Goal: Transaction & Acquisition: Purchase product/service

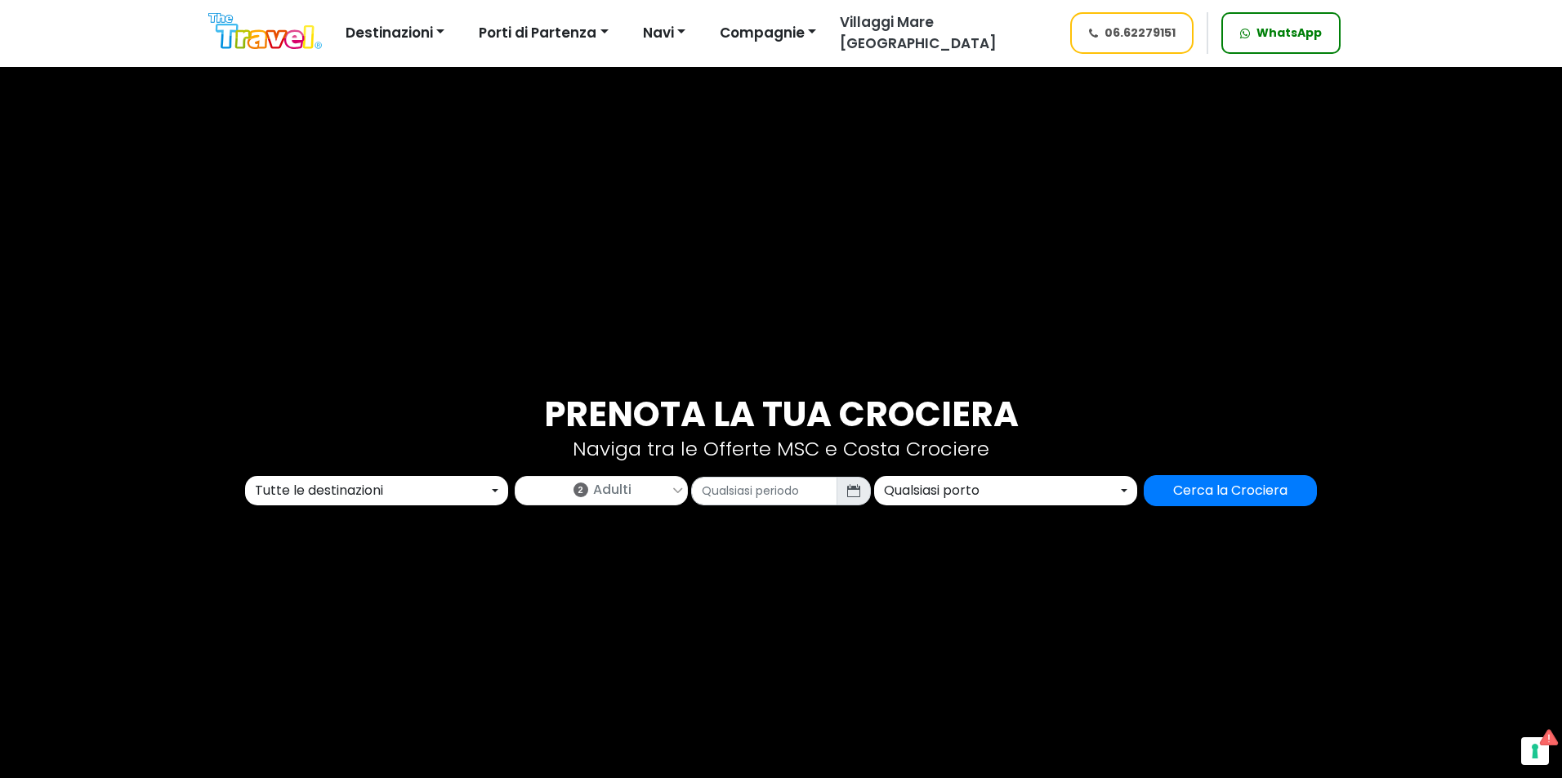
click at [414, 508] on div "Prenota la tua crociera Naviga tra le Offerte MSC e Costa Crociere Tutte le des…" at bounding box center [781, 450] width 1562 height 778
click at [420, 495] on div "Tutte le destinazioni" at bounding box center [372, 491] width 234 height 20
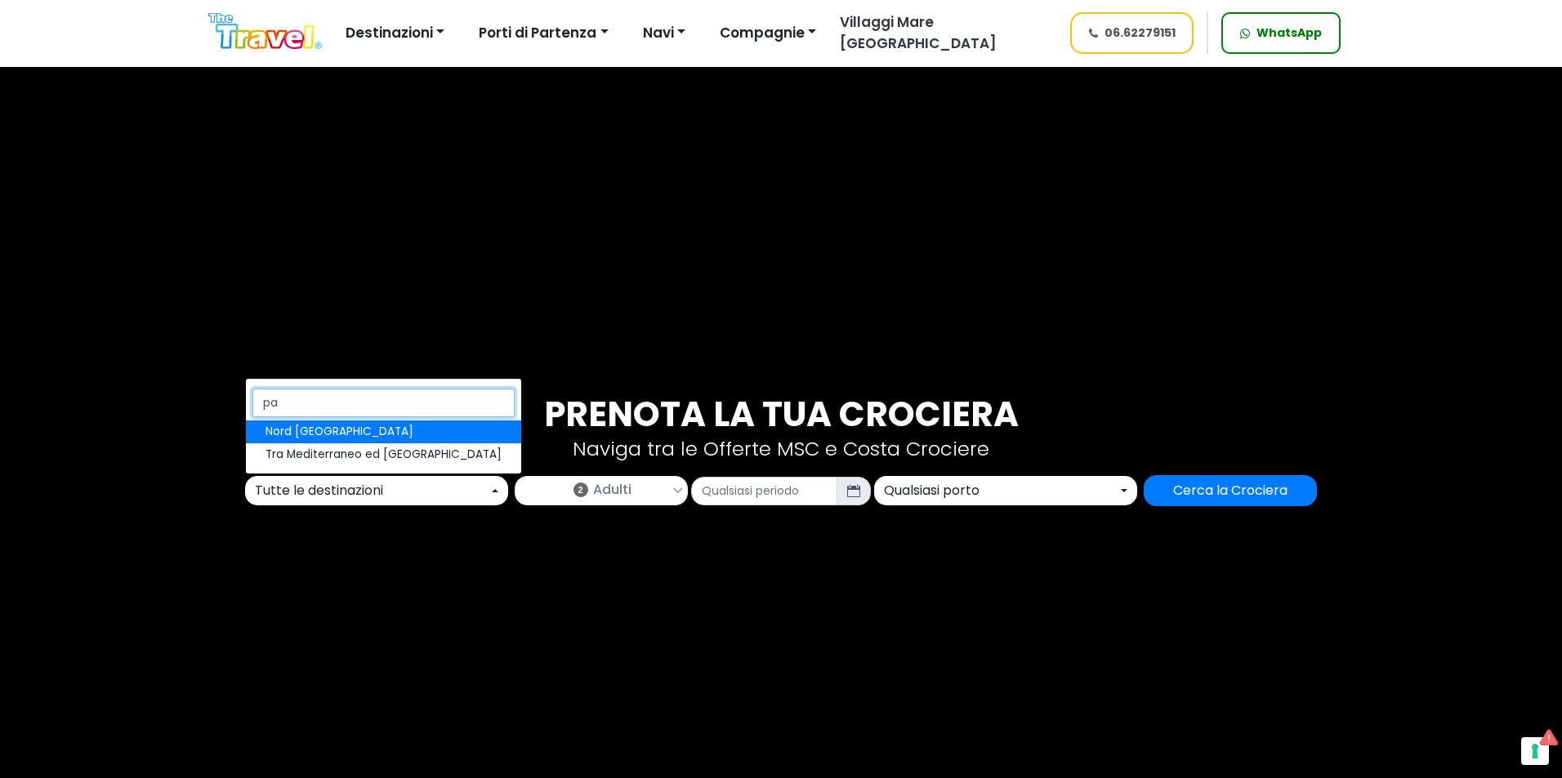
type input "p"
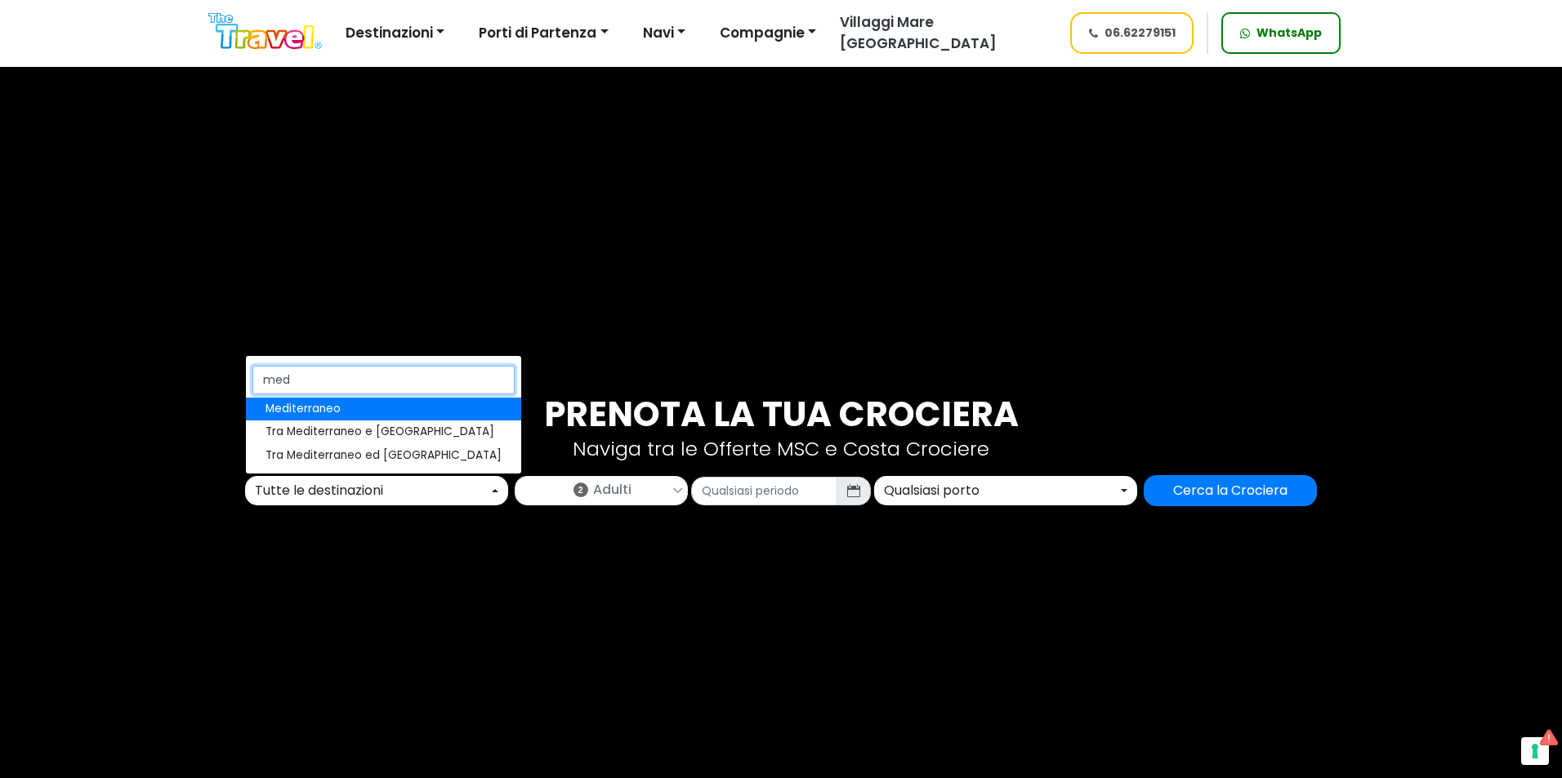
type input "medi"
click at [357, 412] on link "Mediterraneo" at bounding box center [383, 409] width 275 height 23
select select "MED"
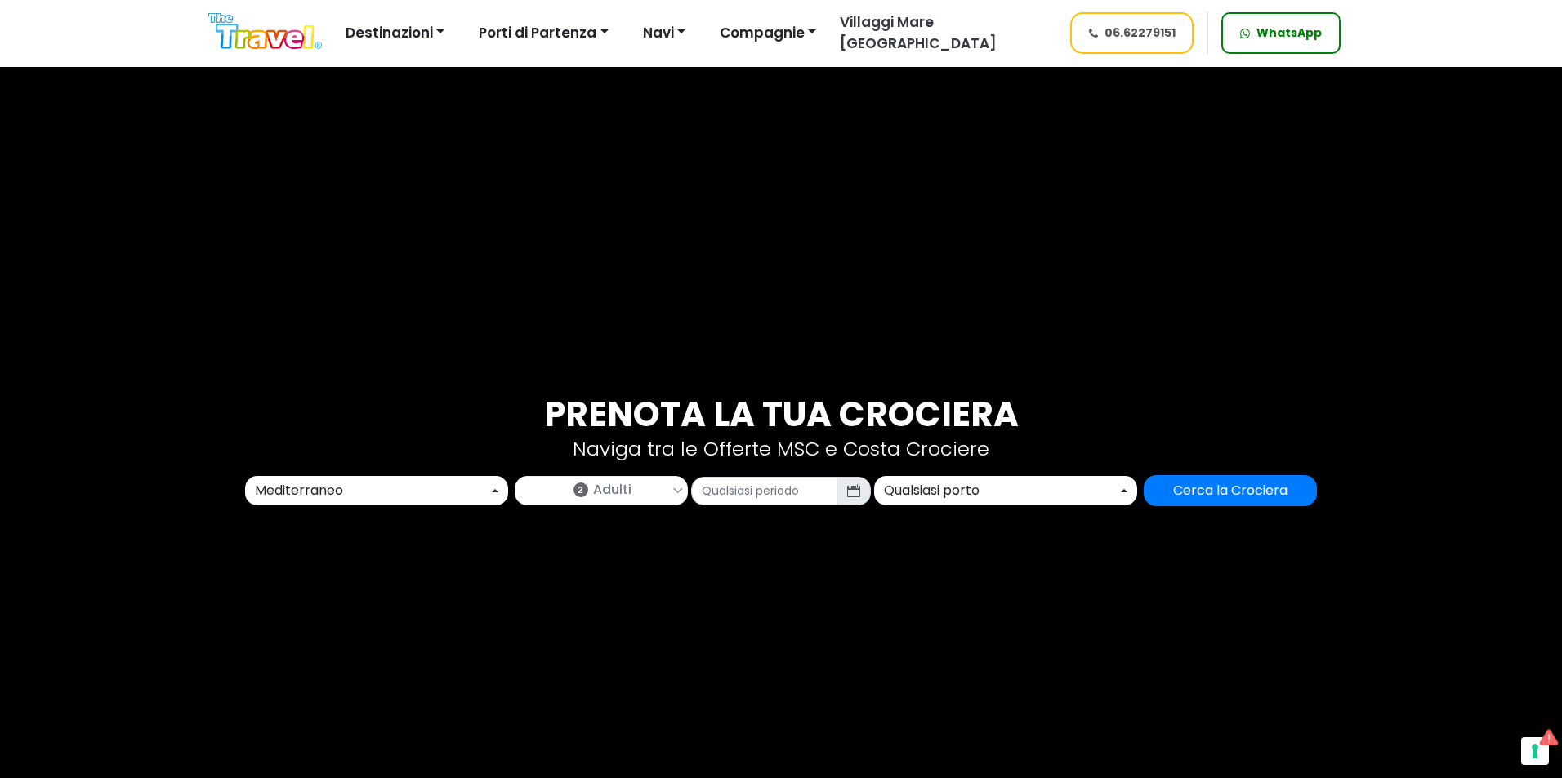
click at [608, 493] on span "Adulti" at bounding box center [612, 490] width 38 height 20
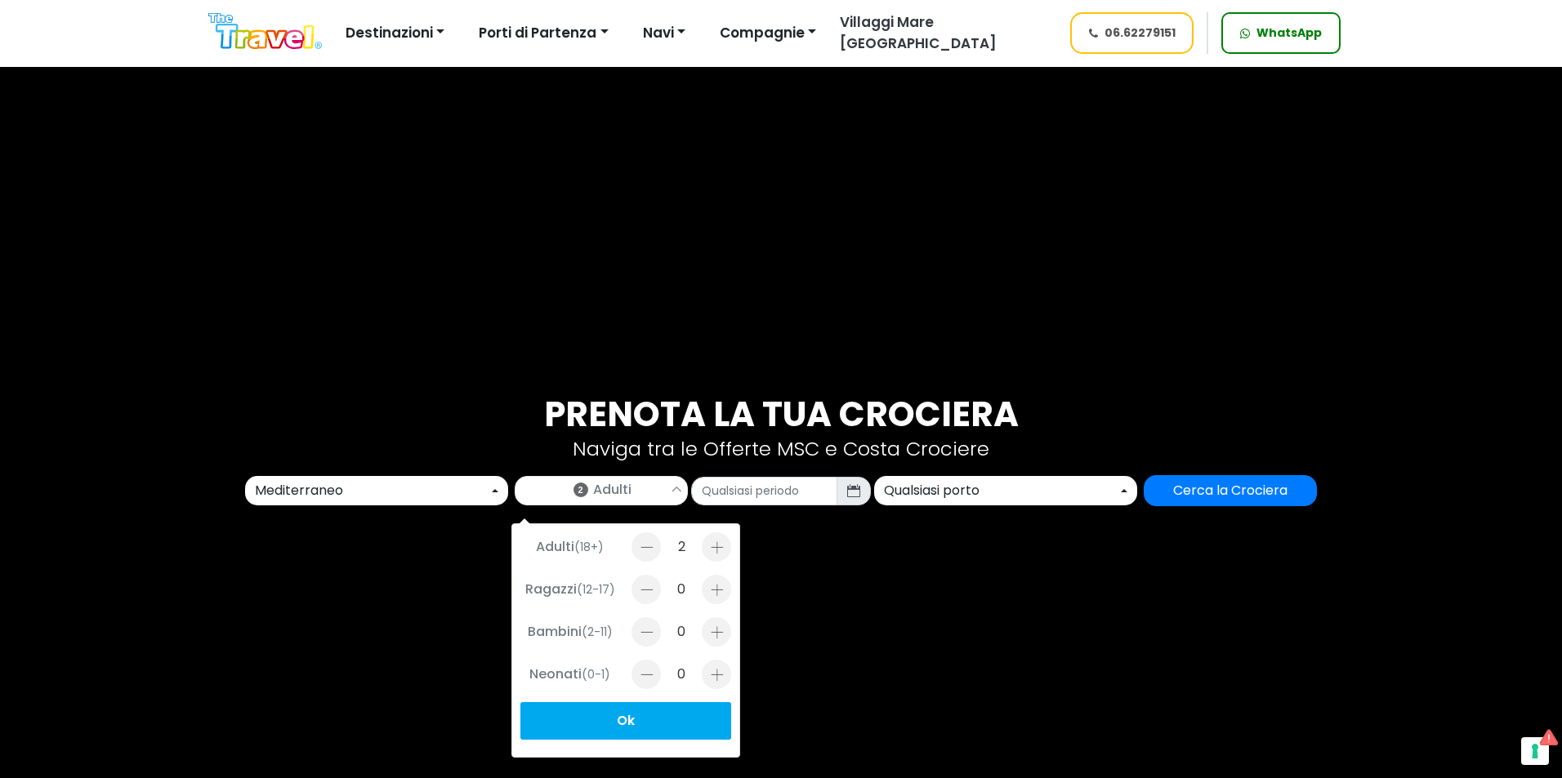
click at [714, 584] on div at bounding box center [716, 589] width 29 height 29
click at [778, 492] on input "text" at bounding box center [764, 491] width 146 height 29
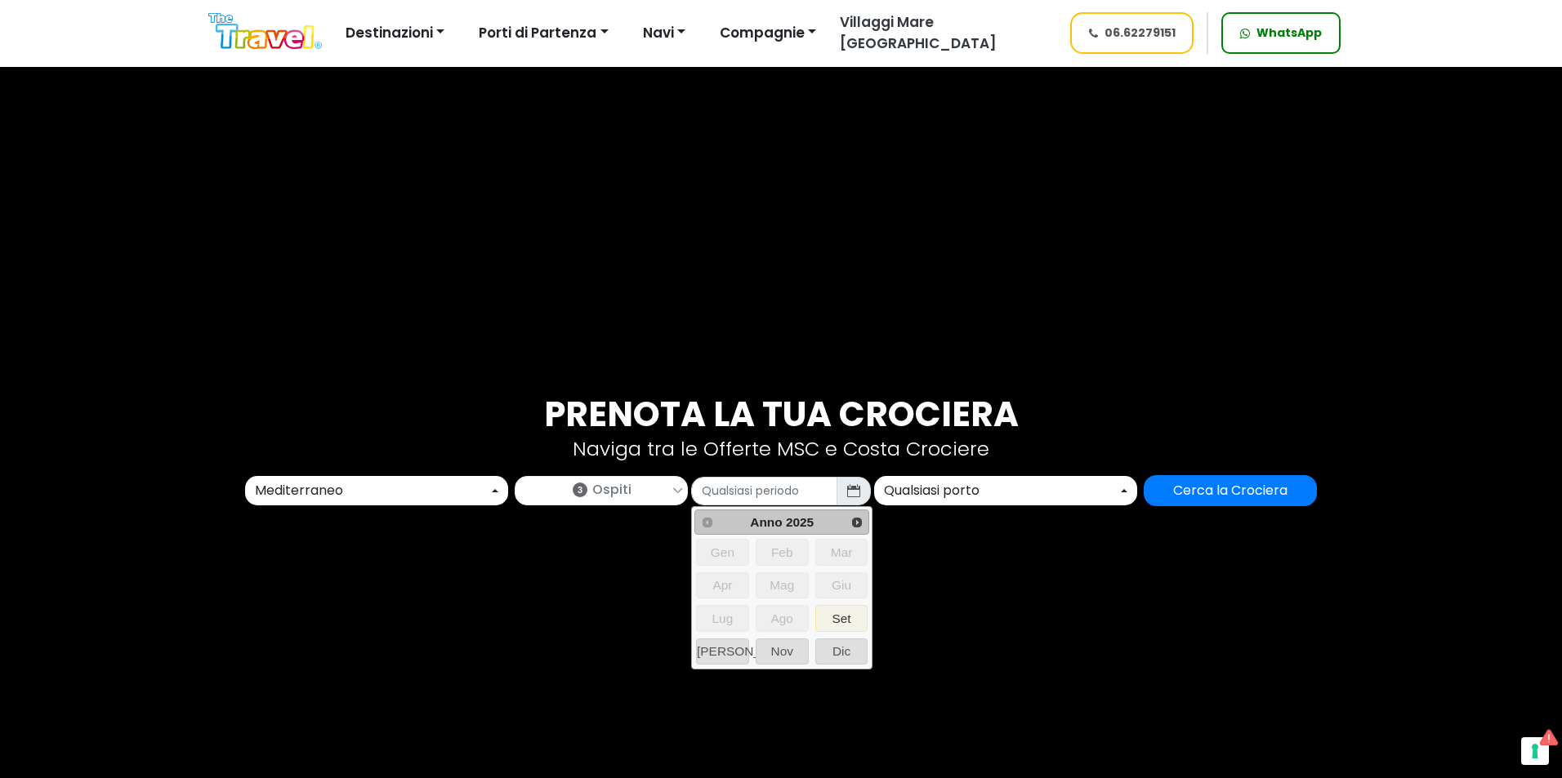
click at [611, 487] on span "Ospiti" at bounding box center [611, 490] width 39 height 20
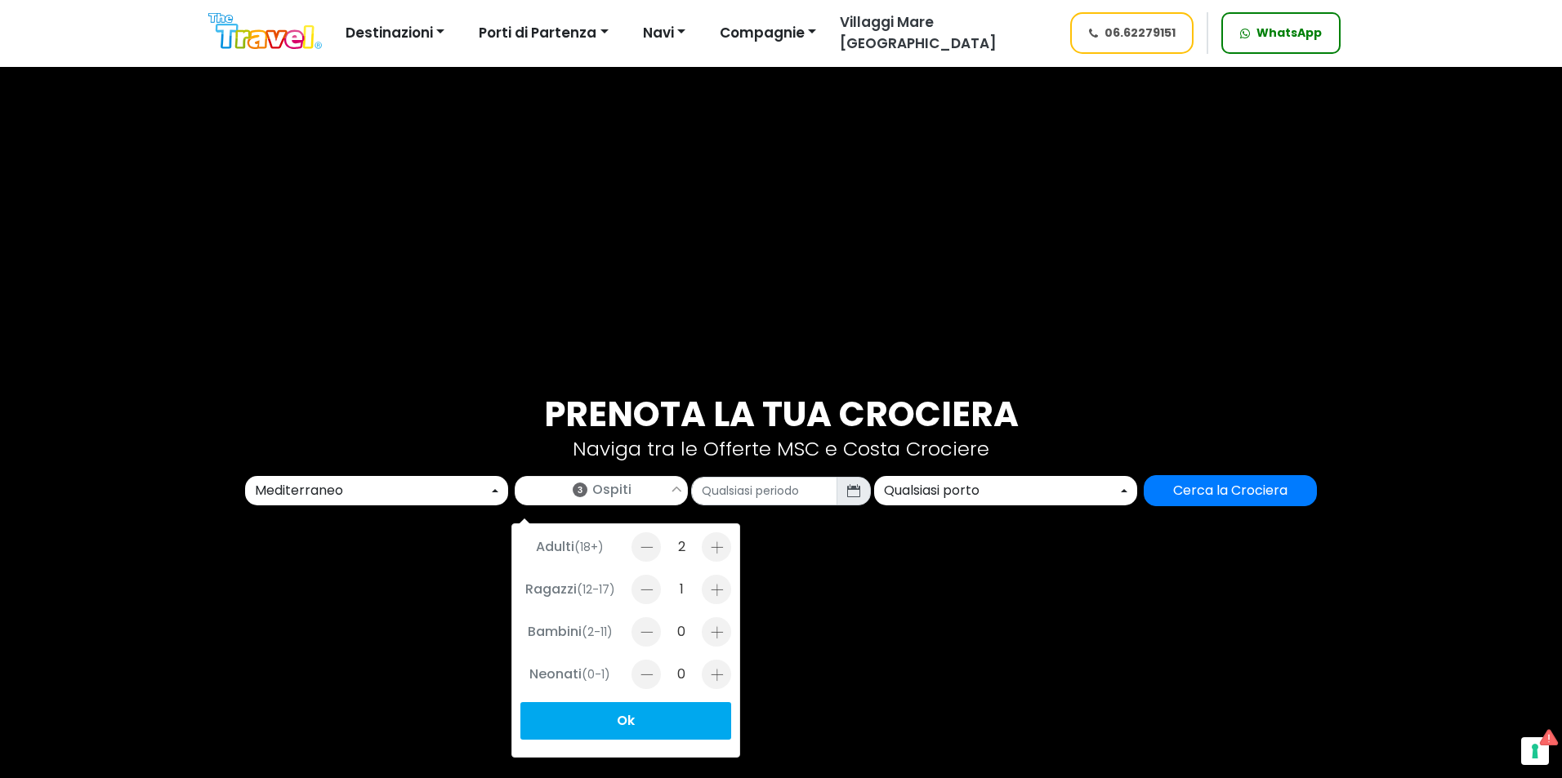
click at [651, 586] on div at bounding box center [645, 589] width 29 height 29
type input "0"
click at [700, 635] on div "Bambini (2-11) 0" at bounding box center [625, 634] width 211 height 32
click at [710, 634] on div at bounding box center [716, 632] width 29 height 29
type input "1"
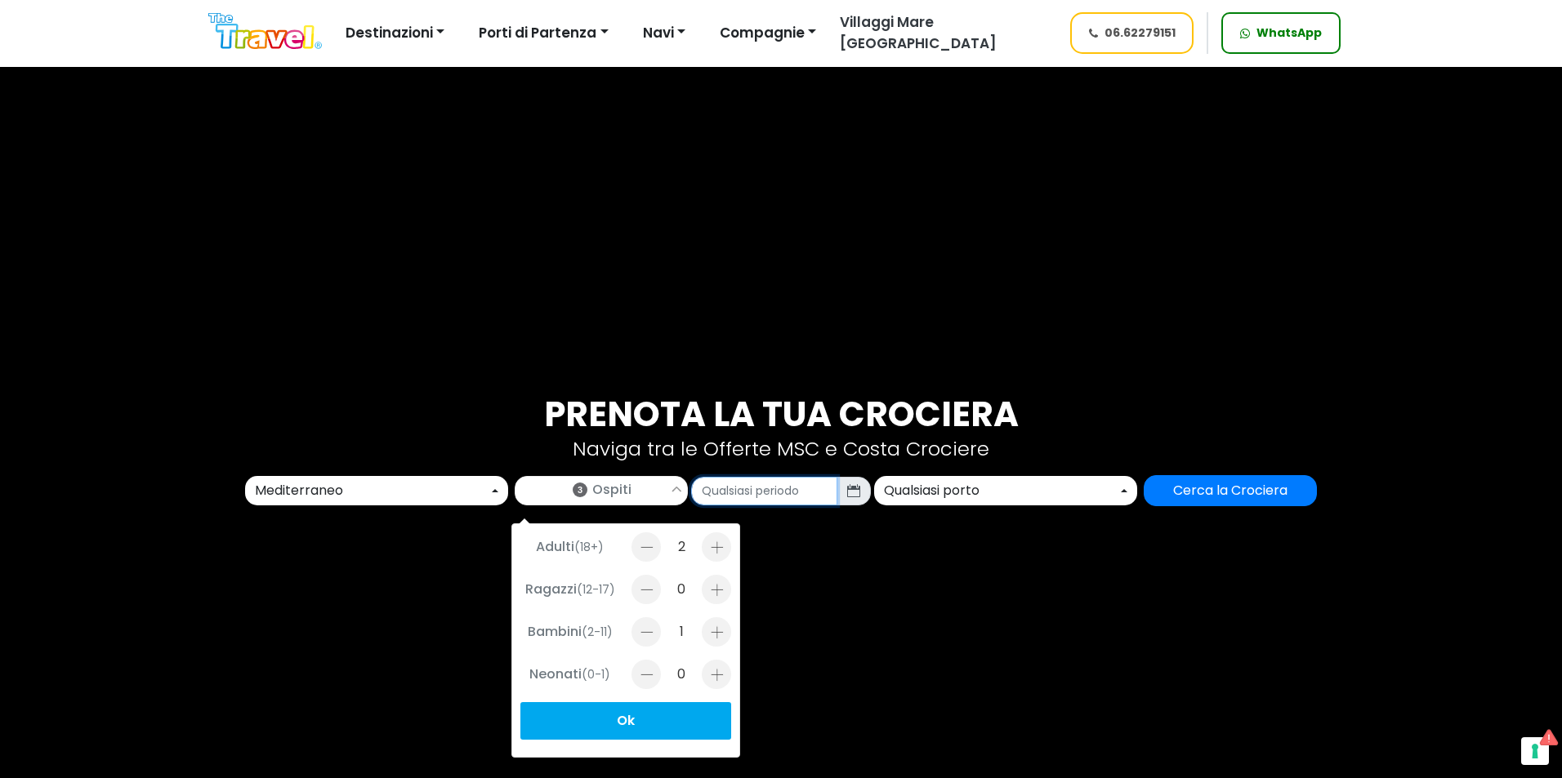
click at [753, 485] on input "text" at bounding box center [764, 491] width 146 height 29
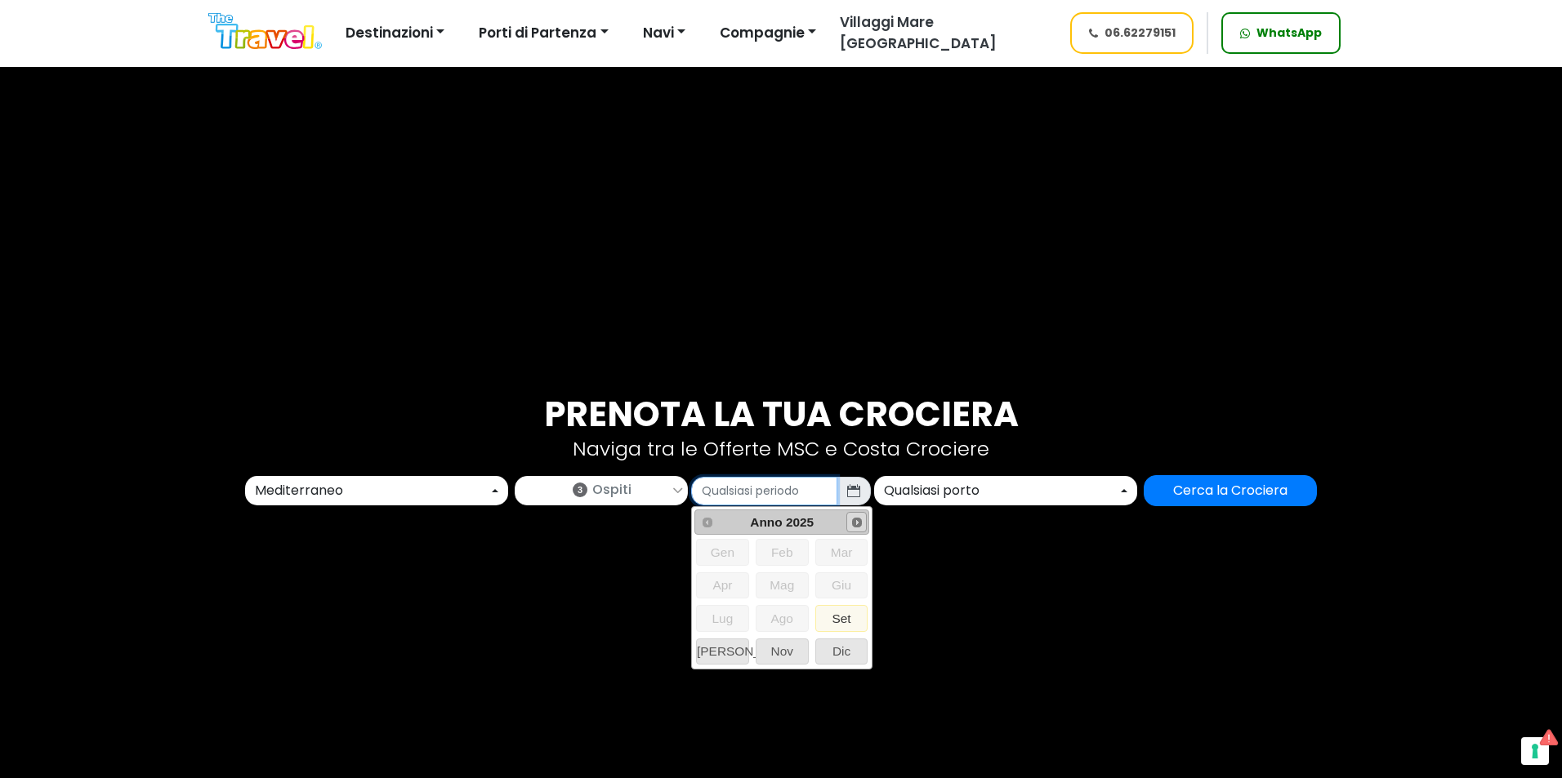
click at [854, 524] on span "Next" at bounding box center [856, 522] width 13 height 13
click at [843, 613] on span "Set" at bounding box center [841, 618] width 51 height 25
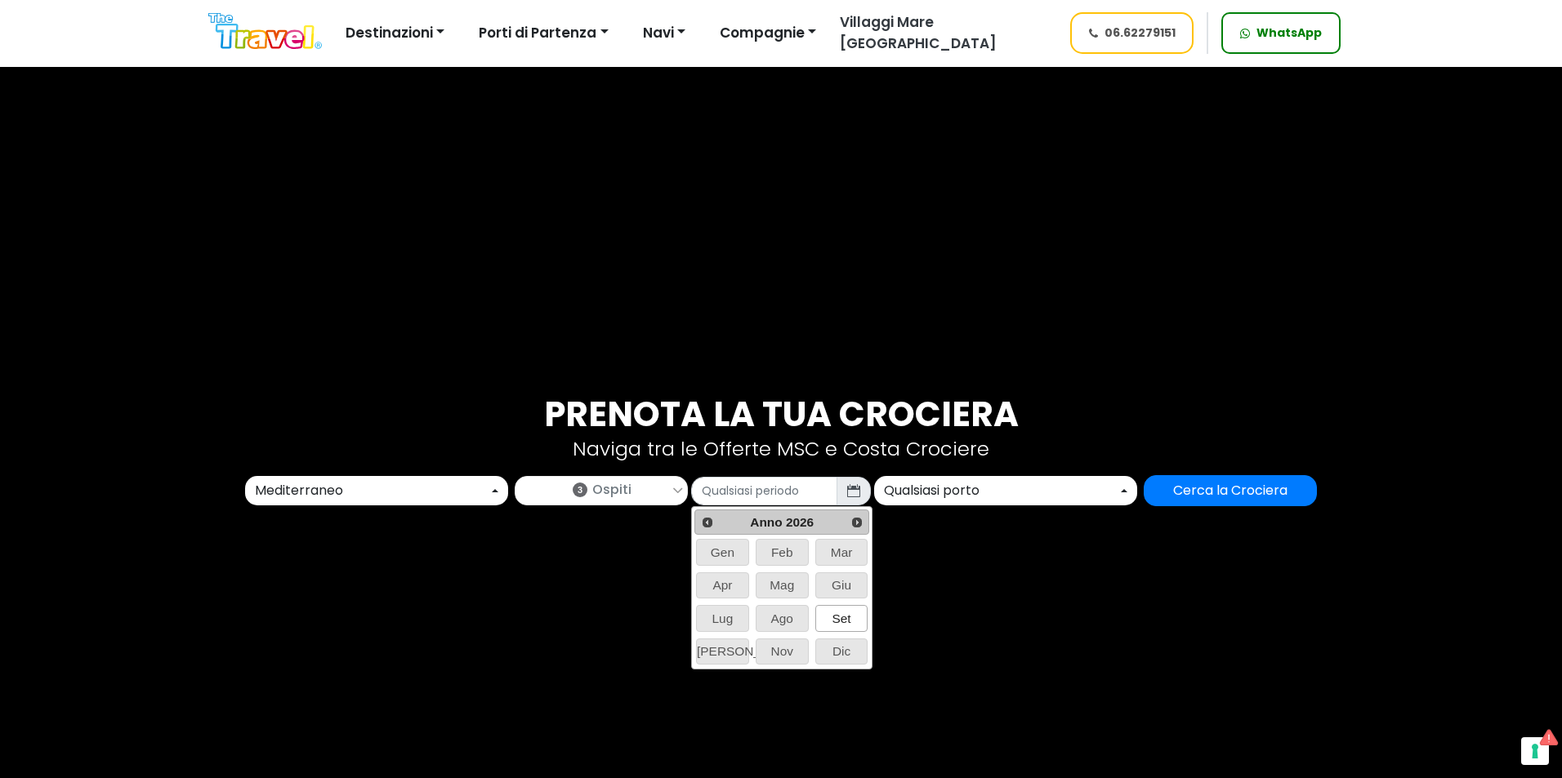
type input "09/2026"
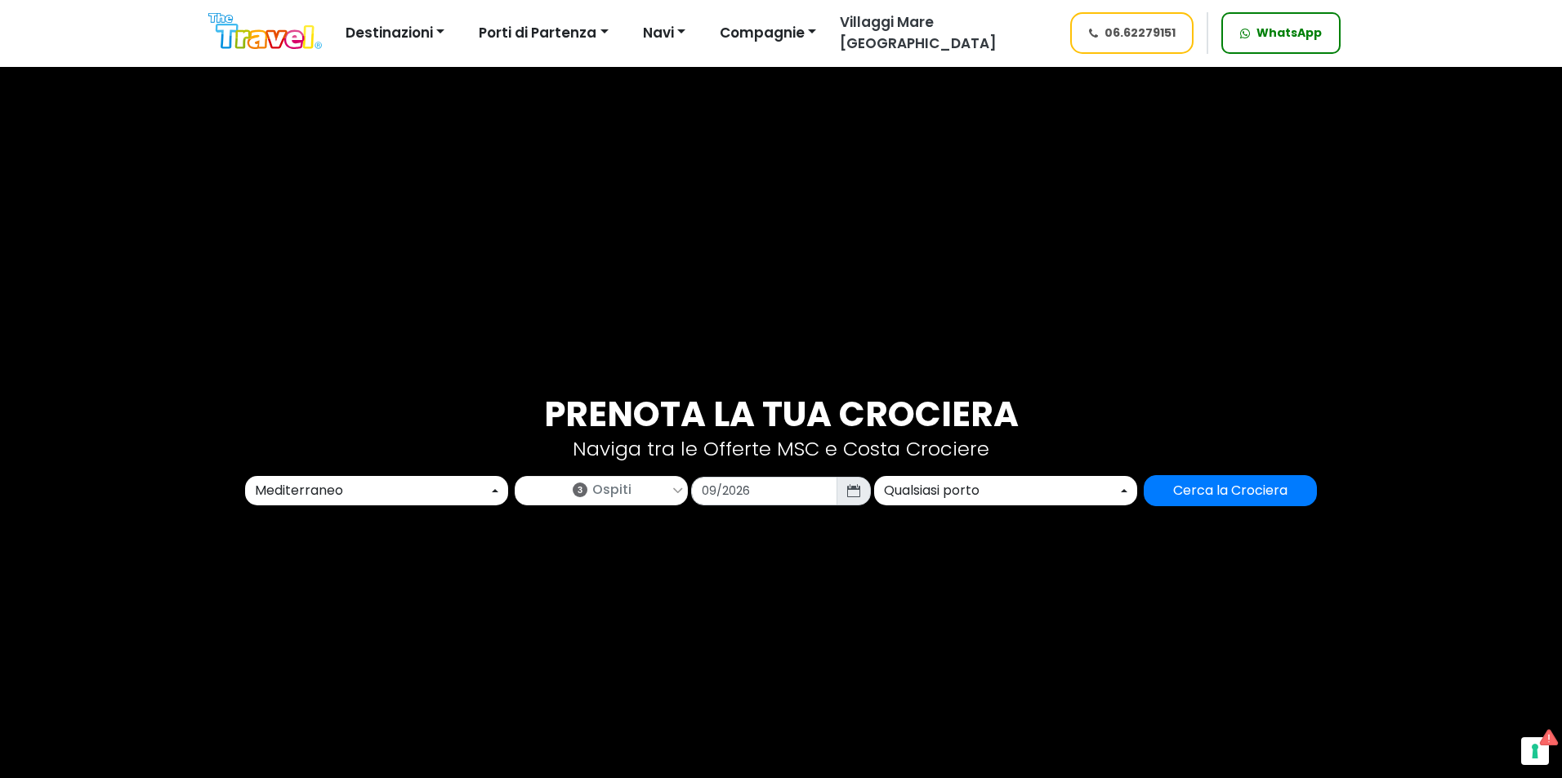
click at [930, 490] on div "Qualsiasi porto" at bounding box center [1001, 491] width 234 height 20
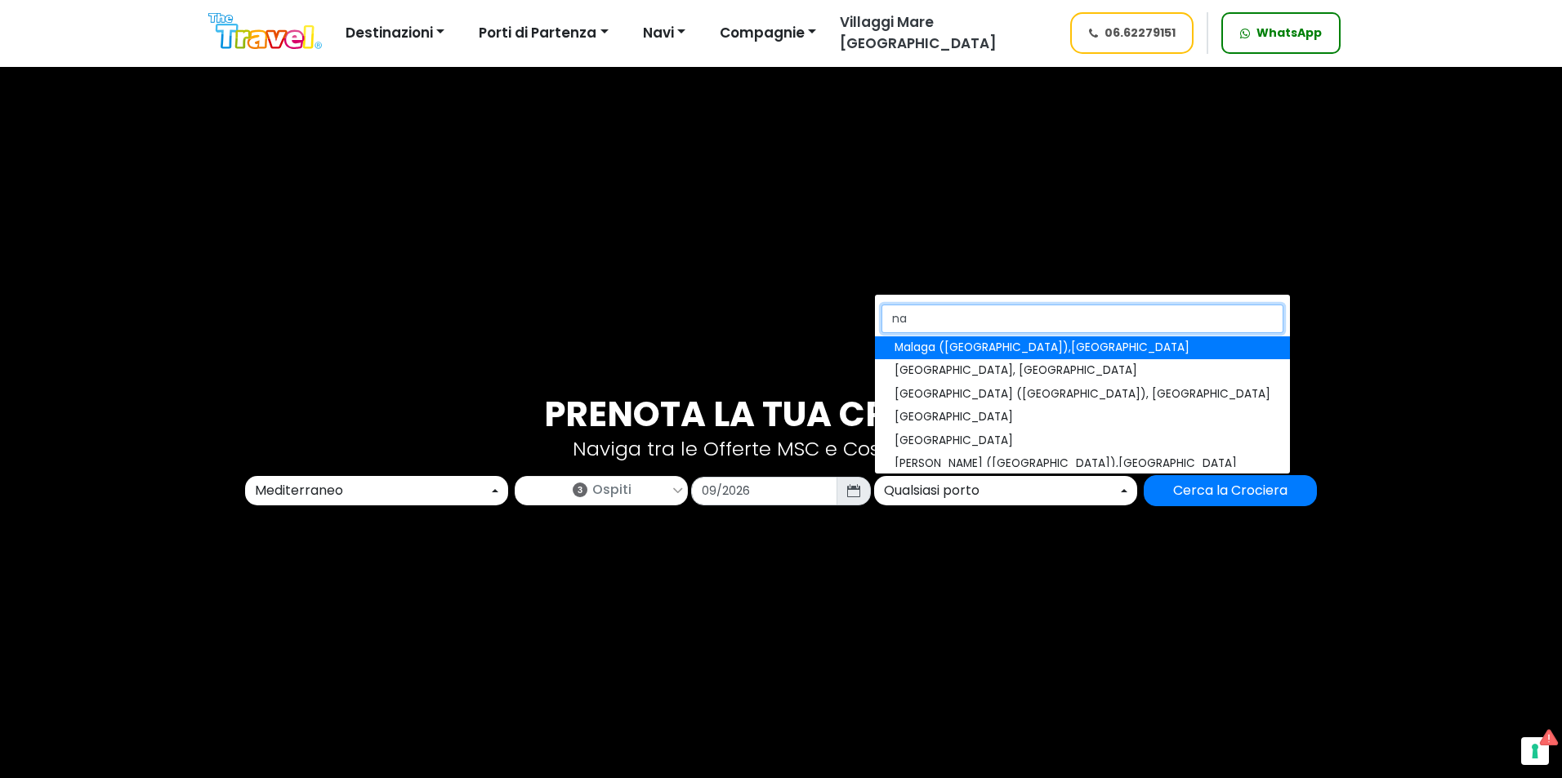
type input "n"
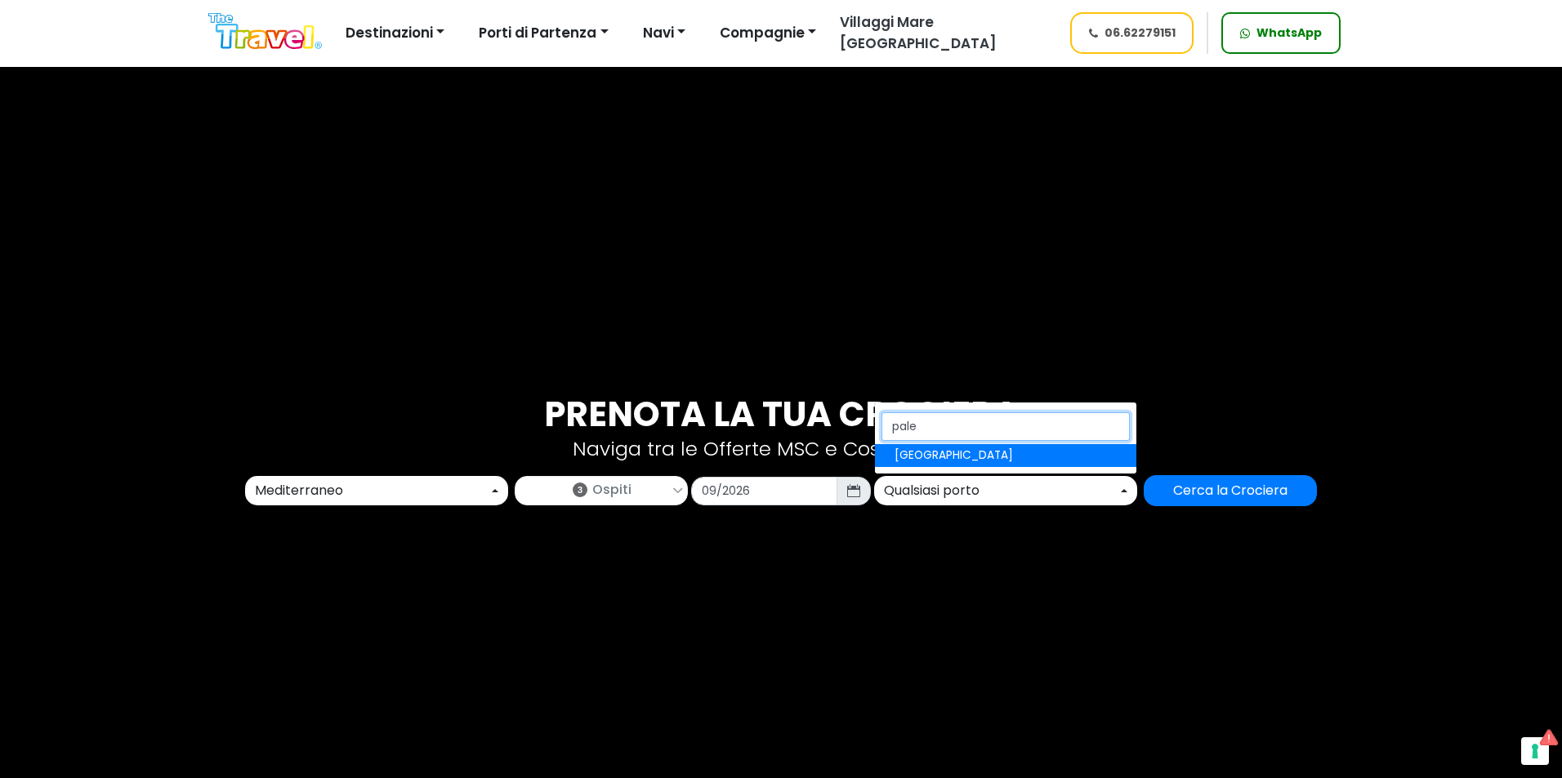
type input "pale"
click at [933, 454] on span "[GEOGRAPHIC_DATA]" at bounding box center [953, 456] width 118 height 16
select select "PMO"
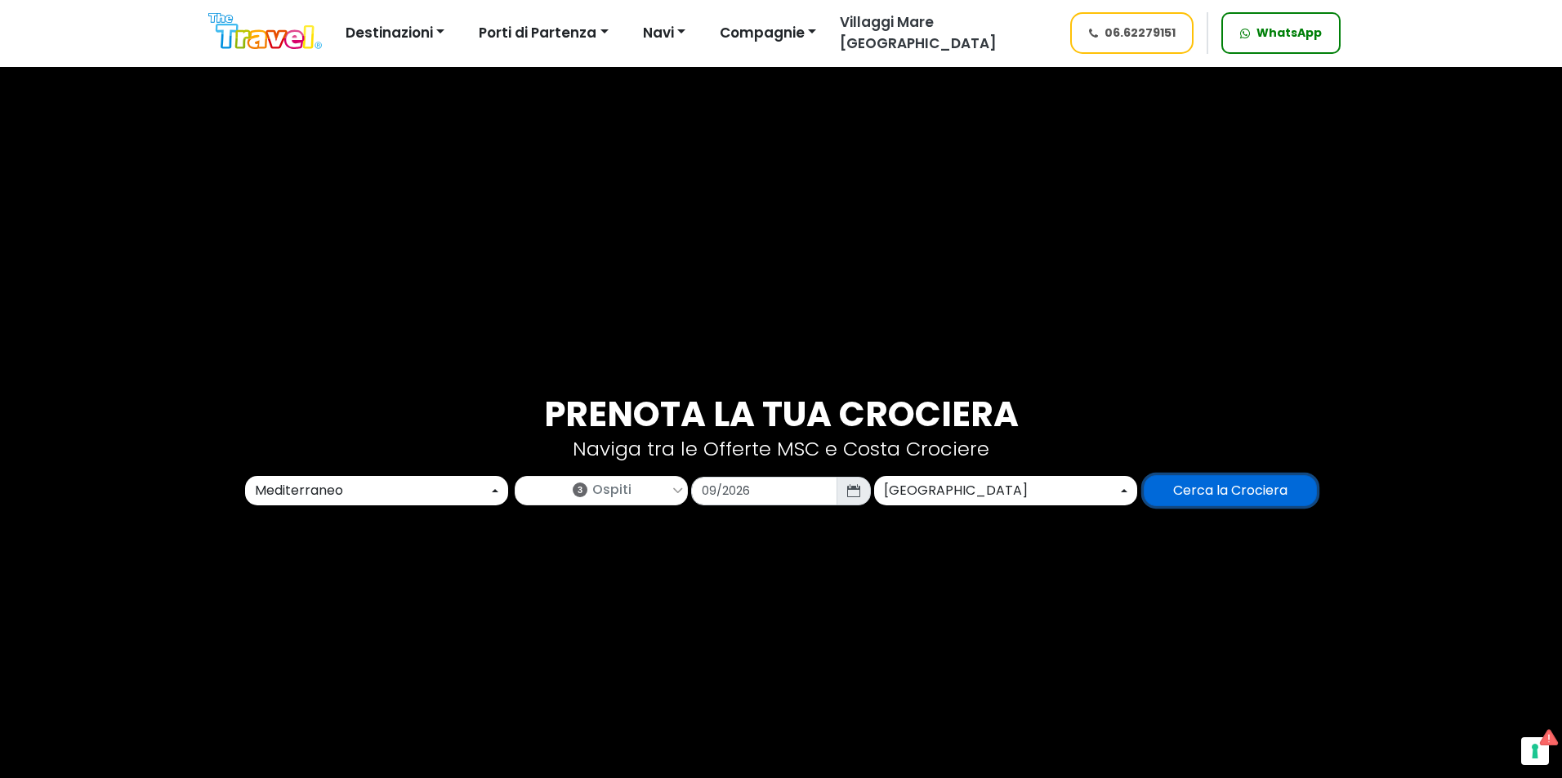
click at [1171, 493] on input "Cerca la Crociera" at bounding box center [1230, 490] width 173 height 31
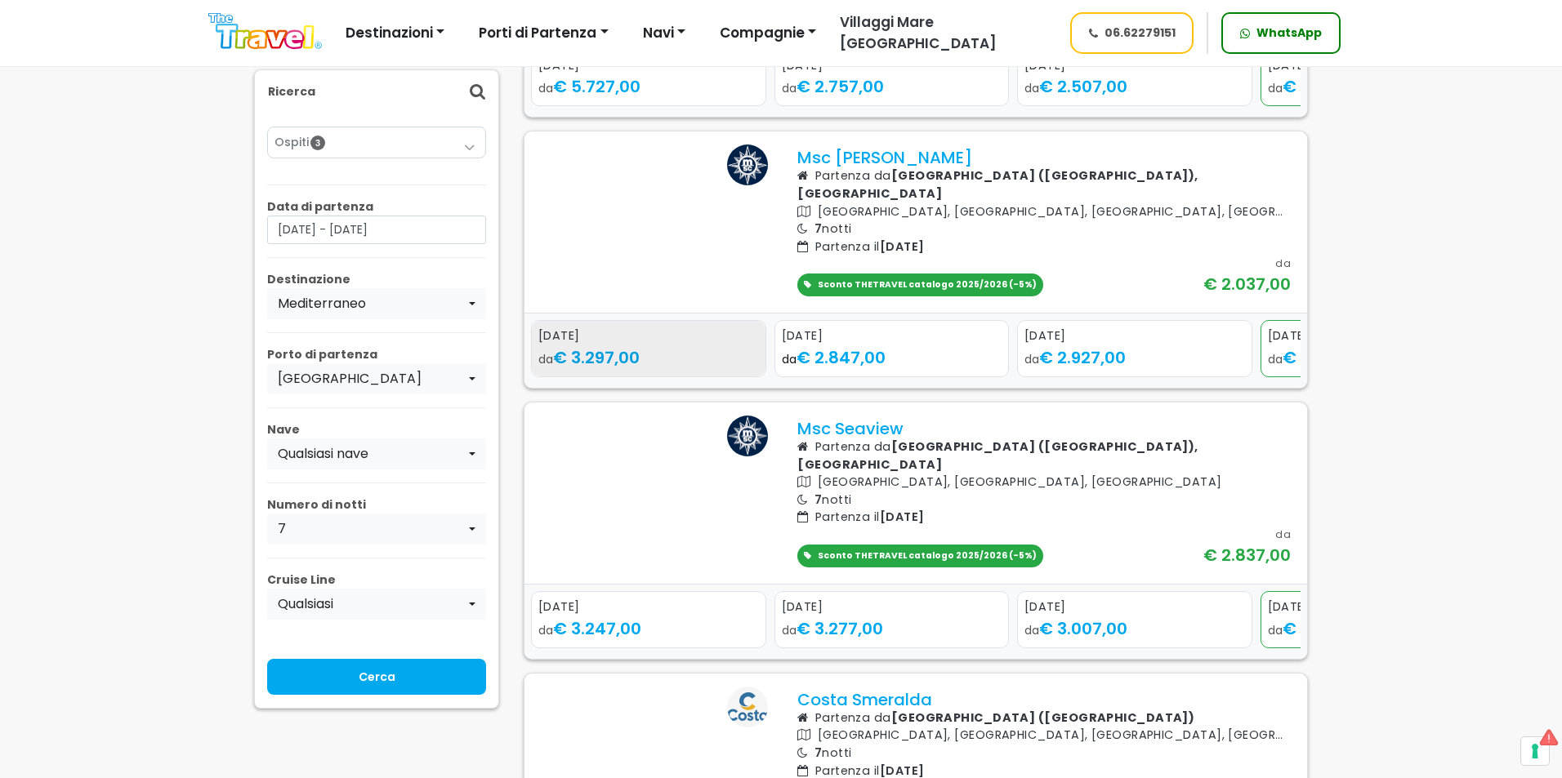
scroll to position [653, 0]
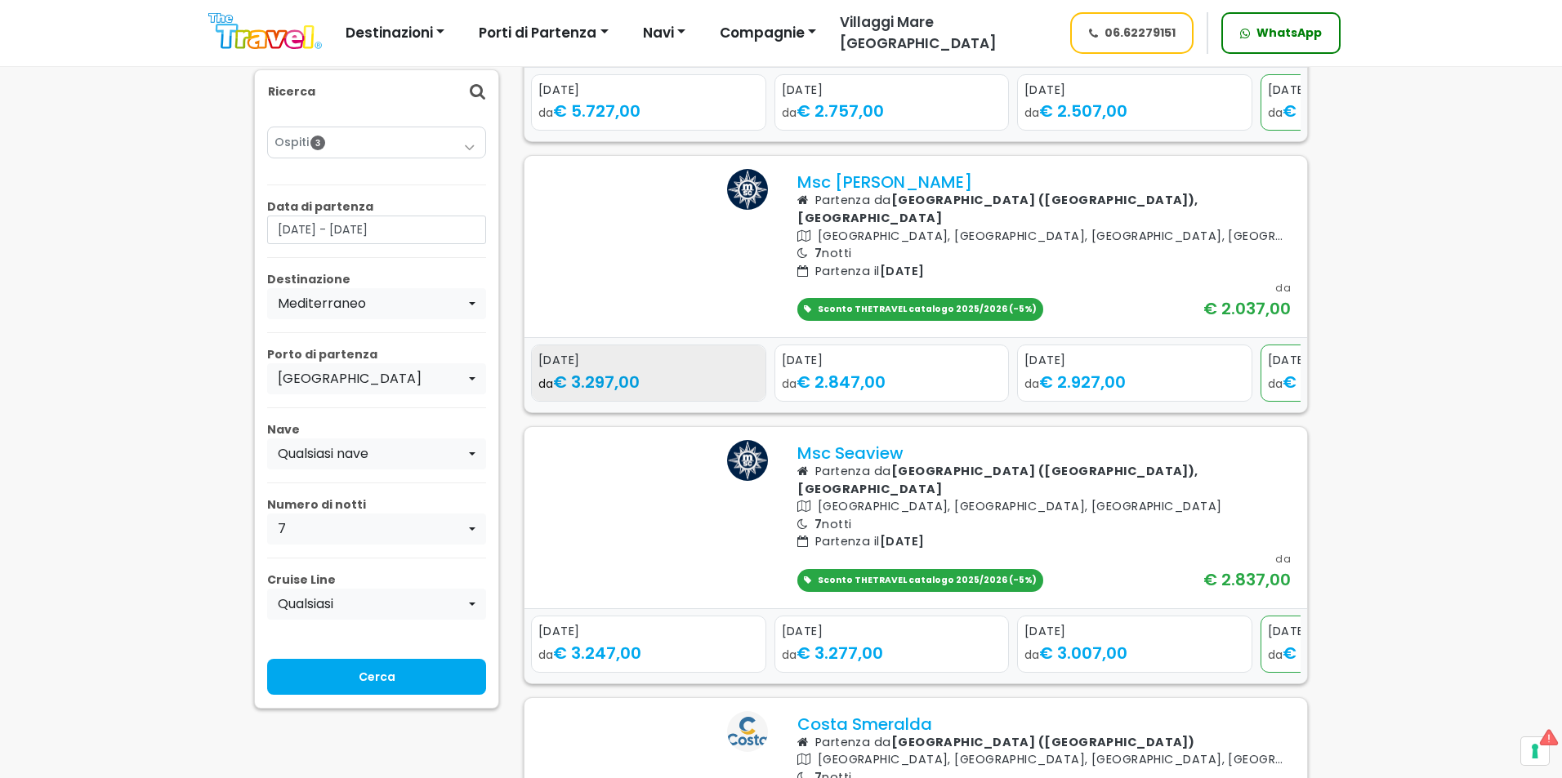
click at [706, 370] on div "[DATE]" at bounding box center [648, 361] width 221 height 18
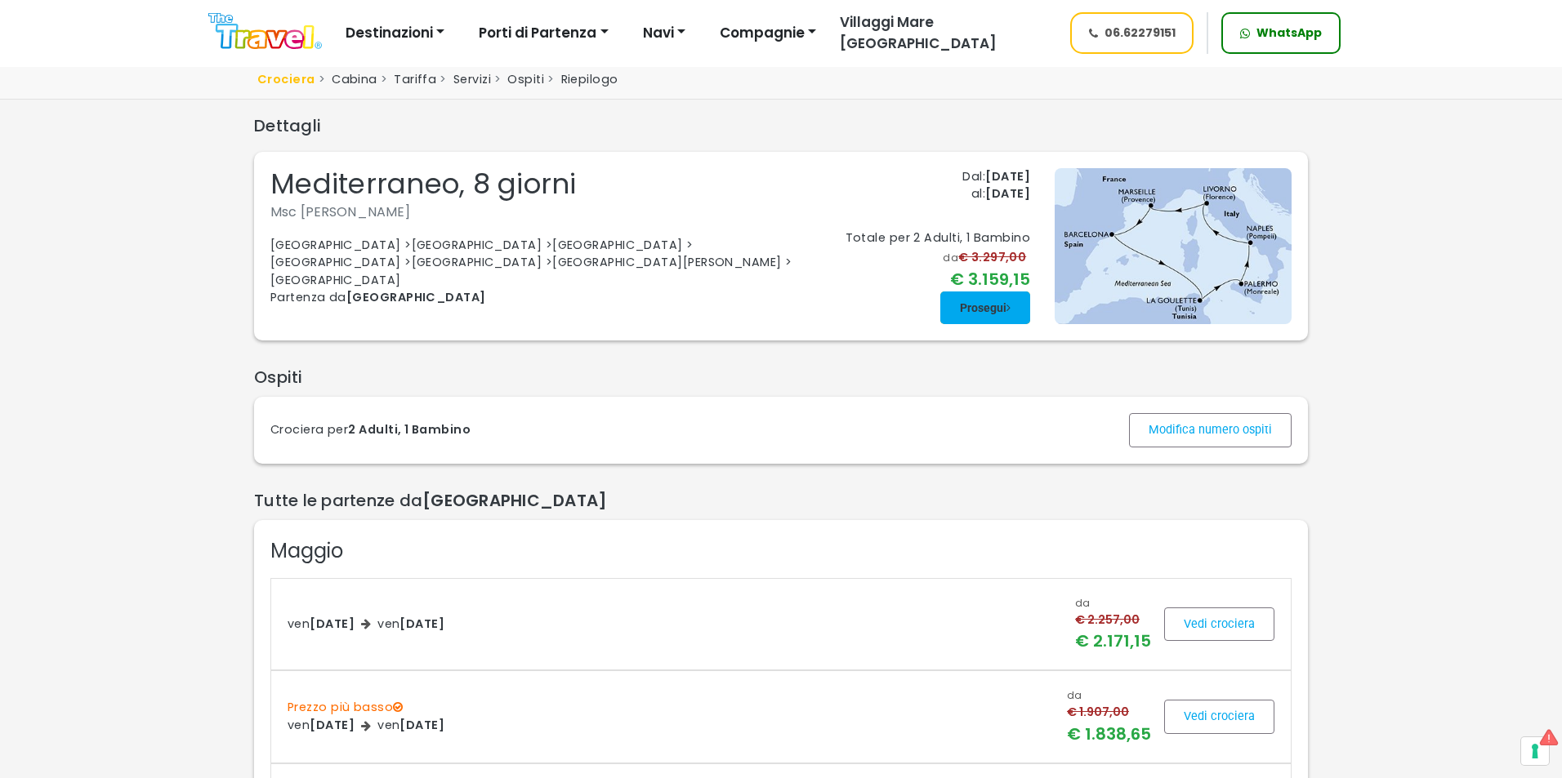
click at [1010, 319] on span at bounding box center [985, 307] width 90 height 39
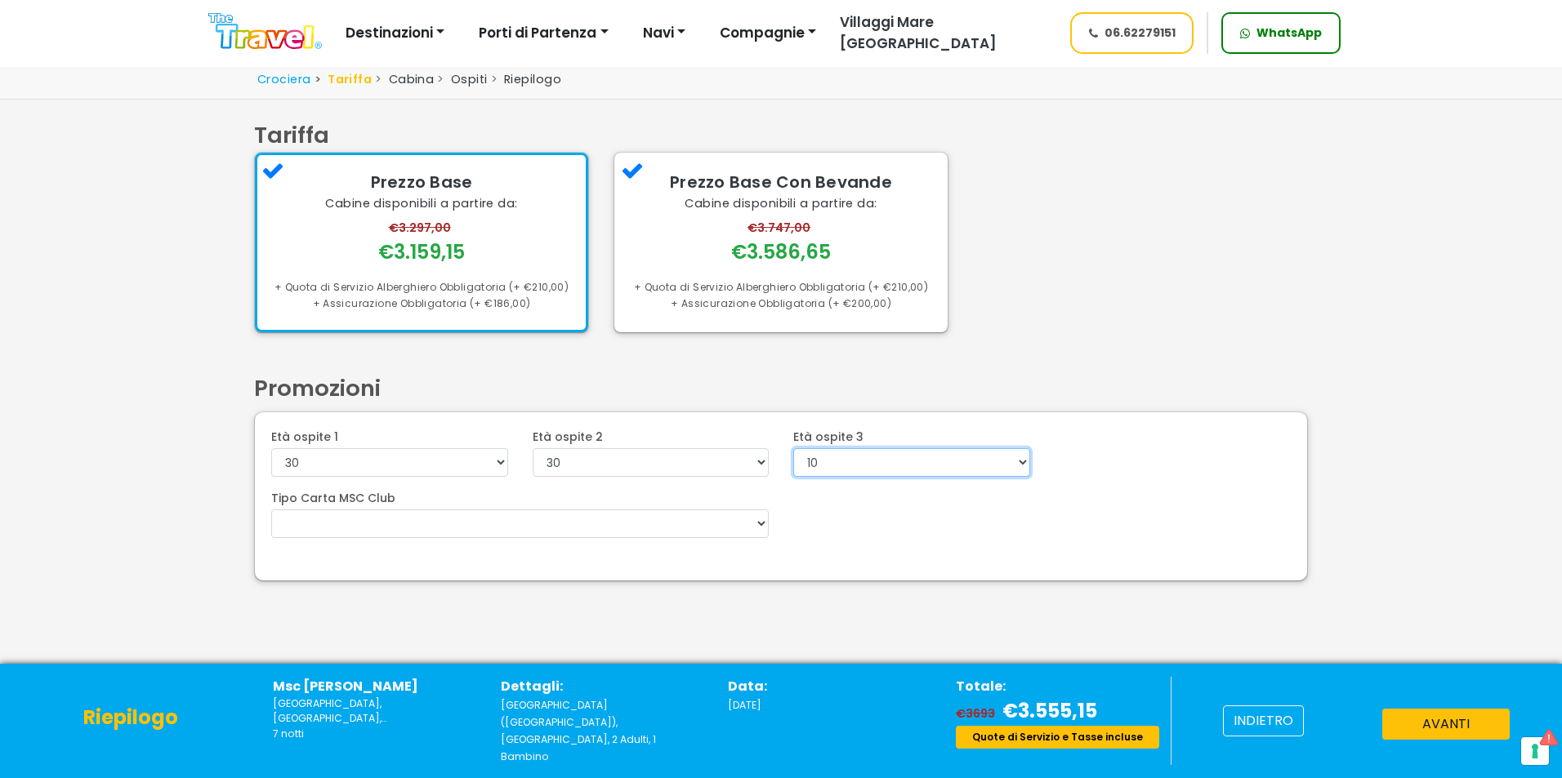
click at [799, 460] on select "0 1 2 3 4 5 6 7 8 9 10 11 12 13 14 15 16 17 18 19 20 21 22" at bounding box center [911, 462] width 237 height 29
select select "4"
click at [793, 448] on select "0 1 2 3 4 5 6 7 8 9 10 11 12 13 14 15 16 17 18 19 20 21 22" at bounding box center [911, 462] width 237 height 29
click at [1460, 738] on button "avanti" at bounding box center [1445, 724] width 127 height 31
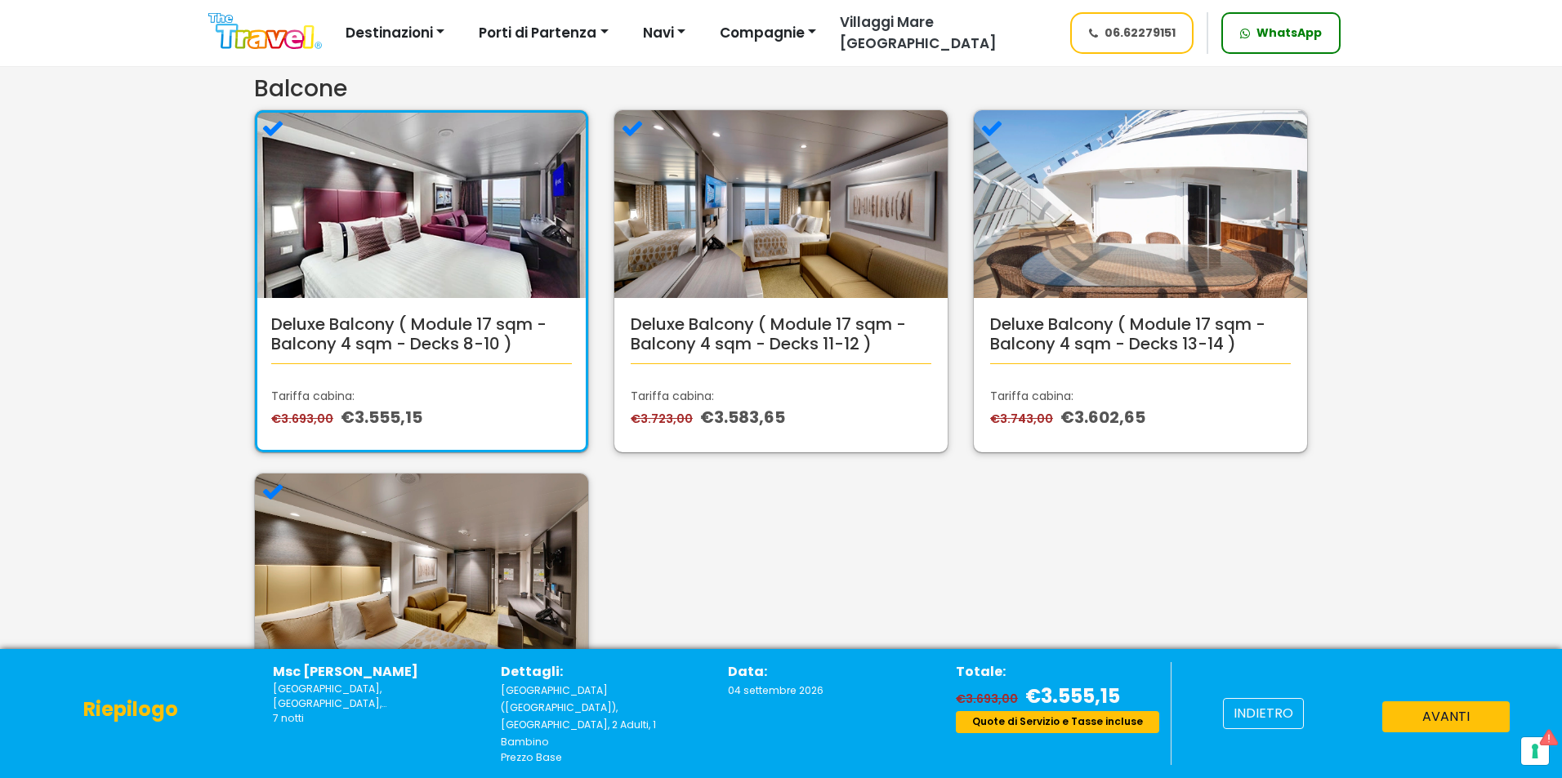
scroll to position [82, 0]
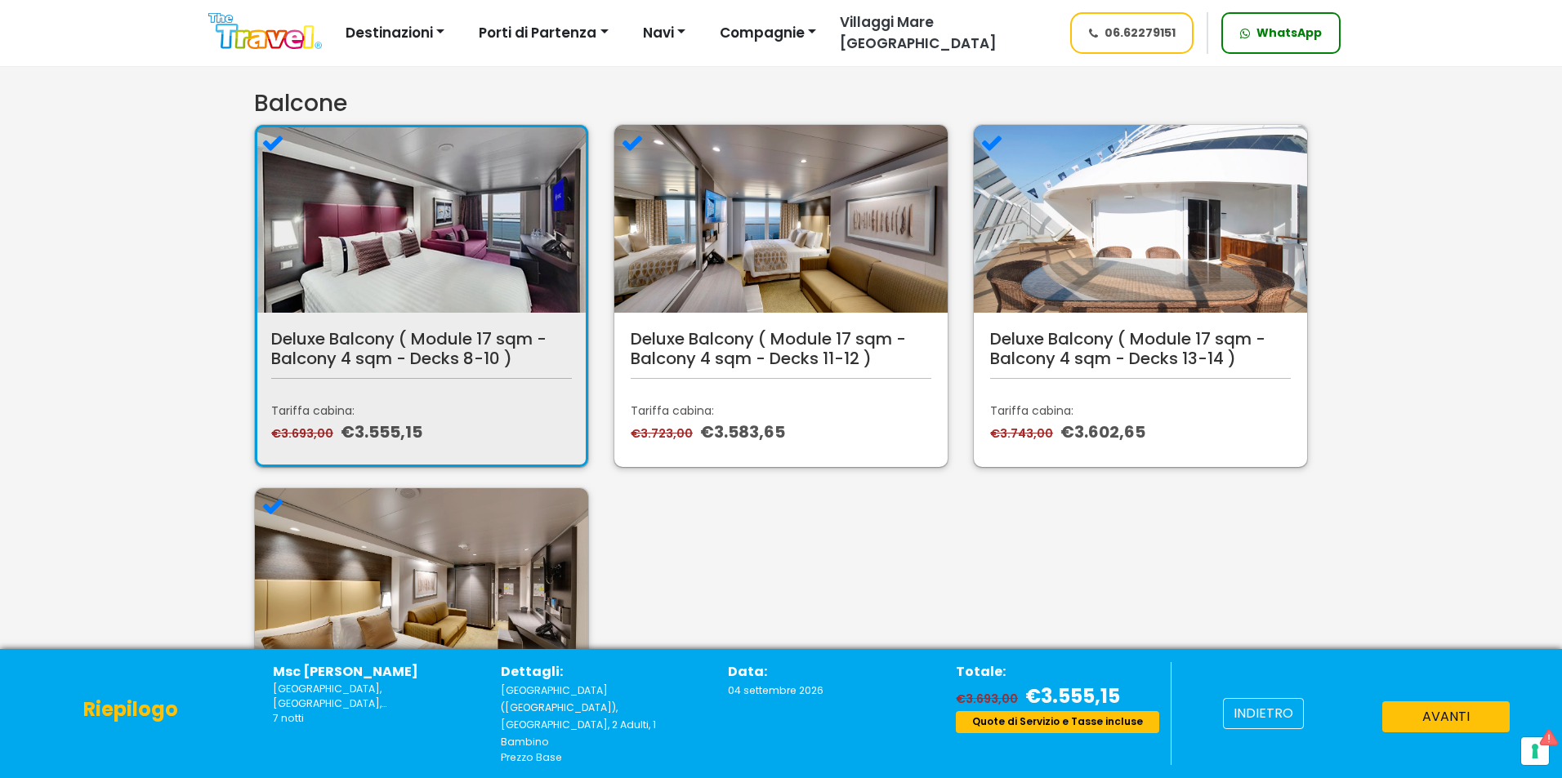
click at [497, 438] on div "Deluxe Balcony ( Module 17 sqm - Balcony 4 sqm - Decks 8-10 ) Tariffa cabina: €…" at bounding box center [421, 296] width 335 height 344
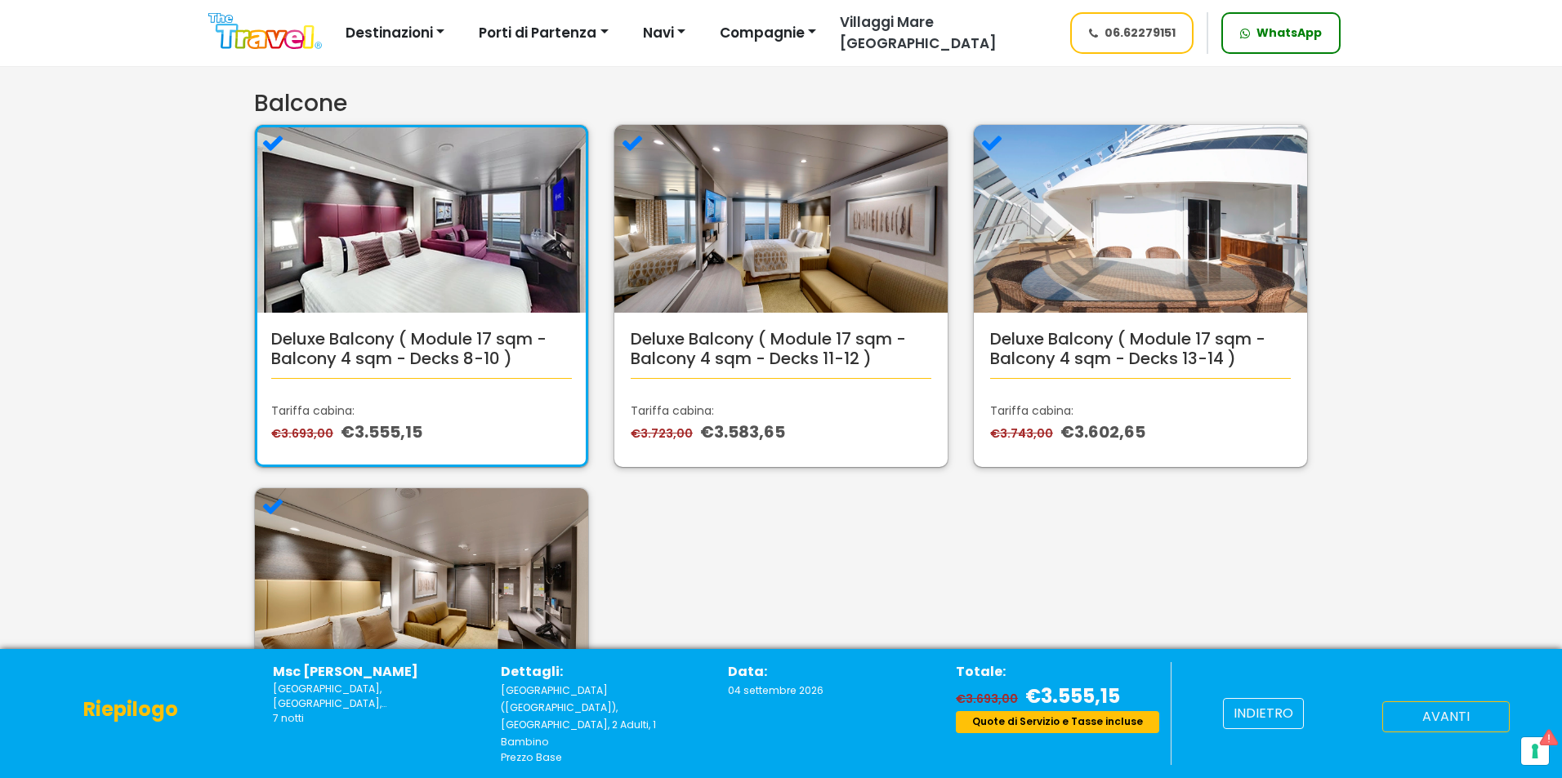
click at [1420, 729] on button "avanti" at bounding box center [1445, 717] width 127 height 31
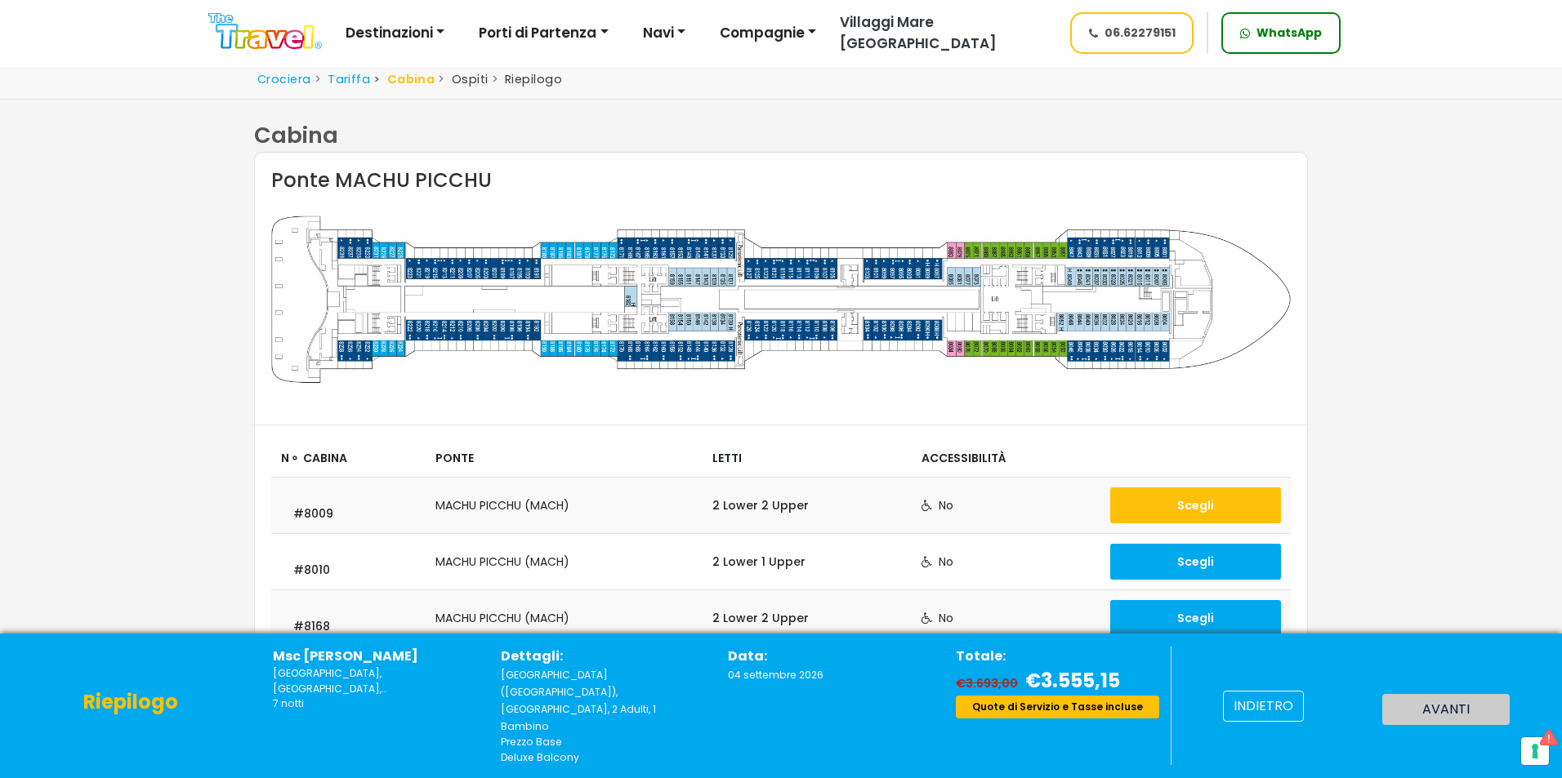
click at [1220, 514] on button "Scegli" at bounding box center [1195, 506] width 171 height 36
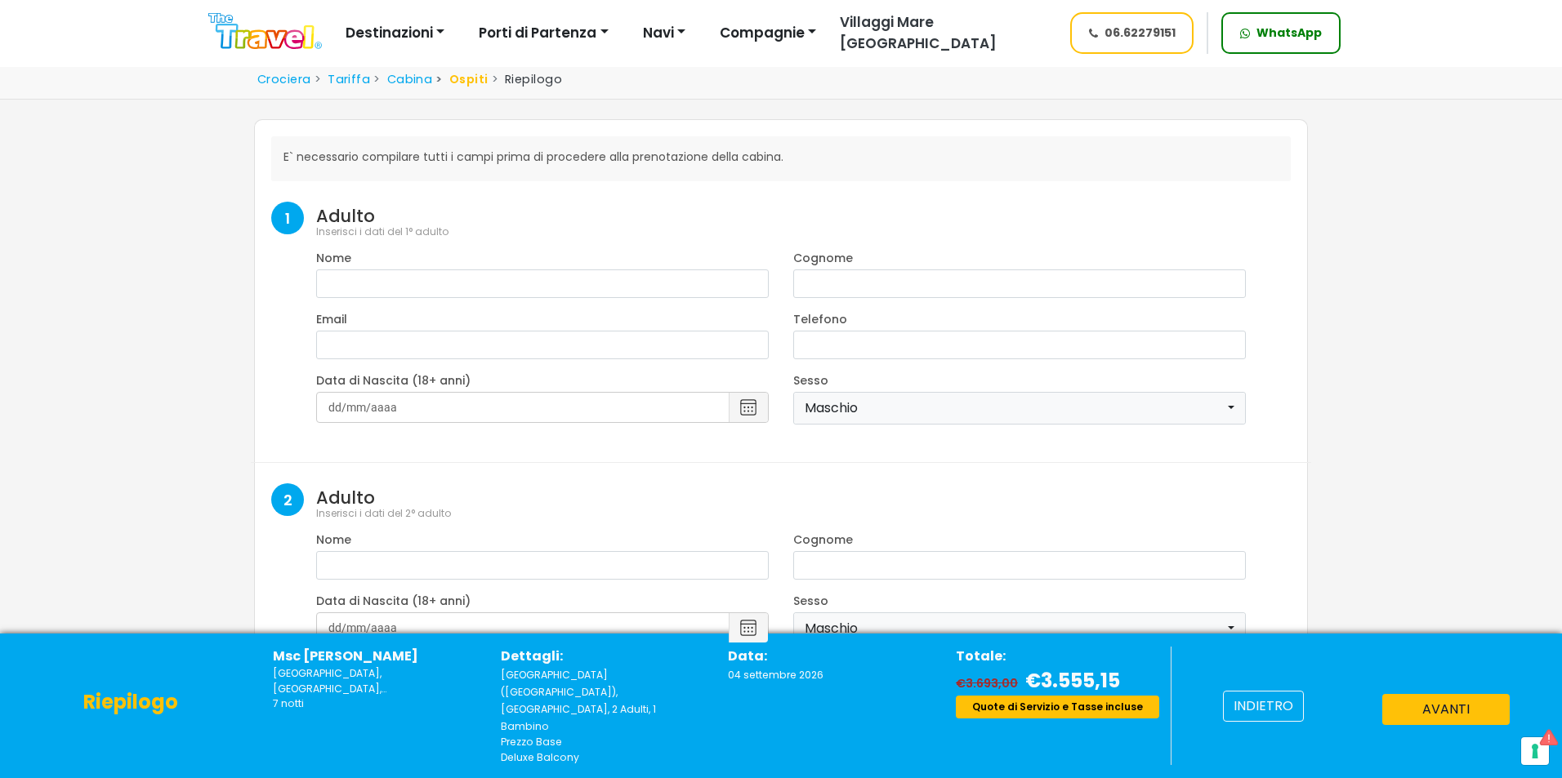
select select "8"
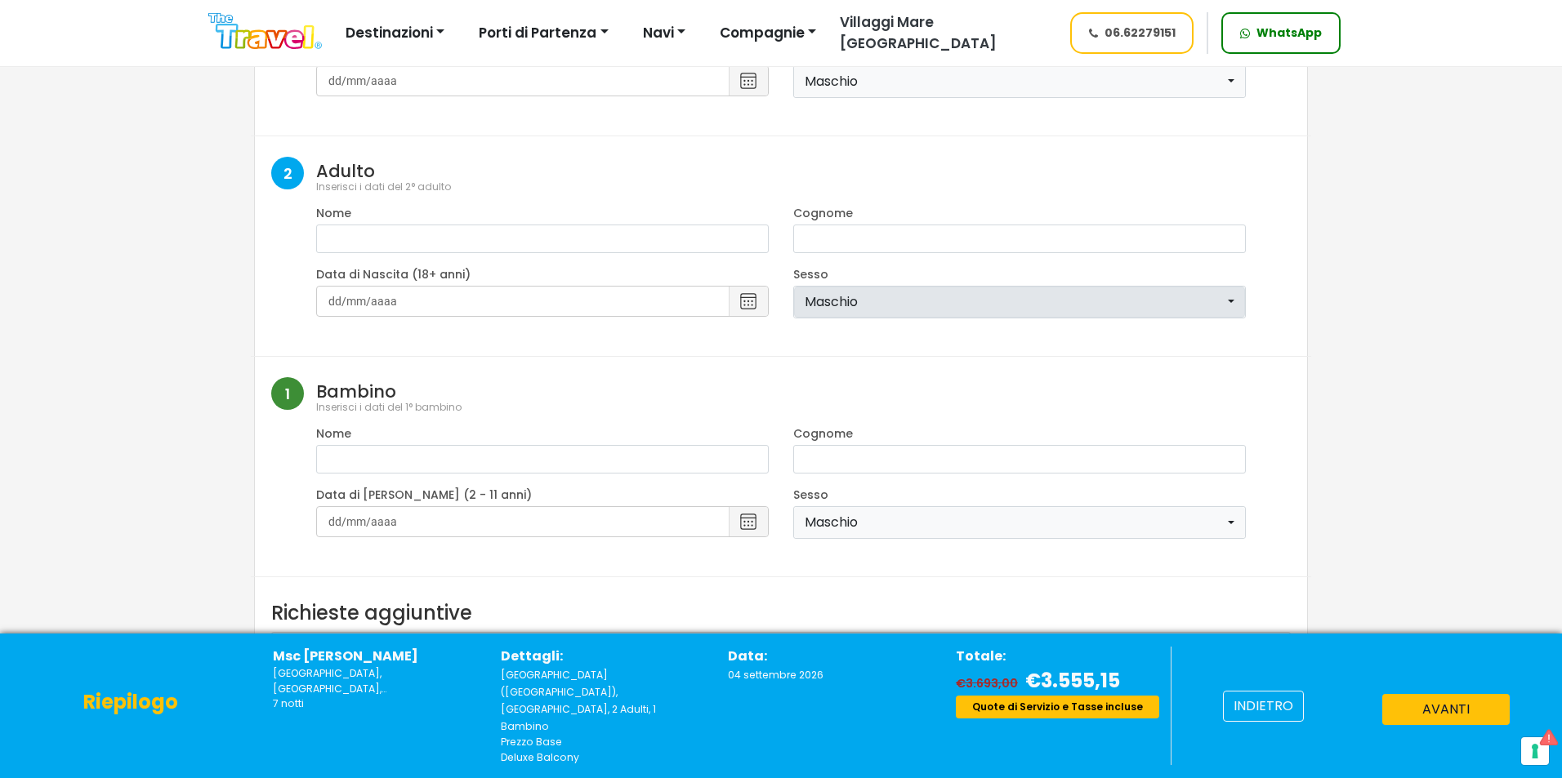
scroll to position [490, 0]
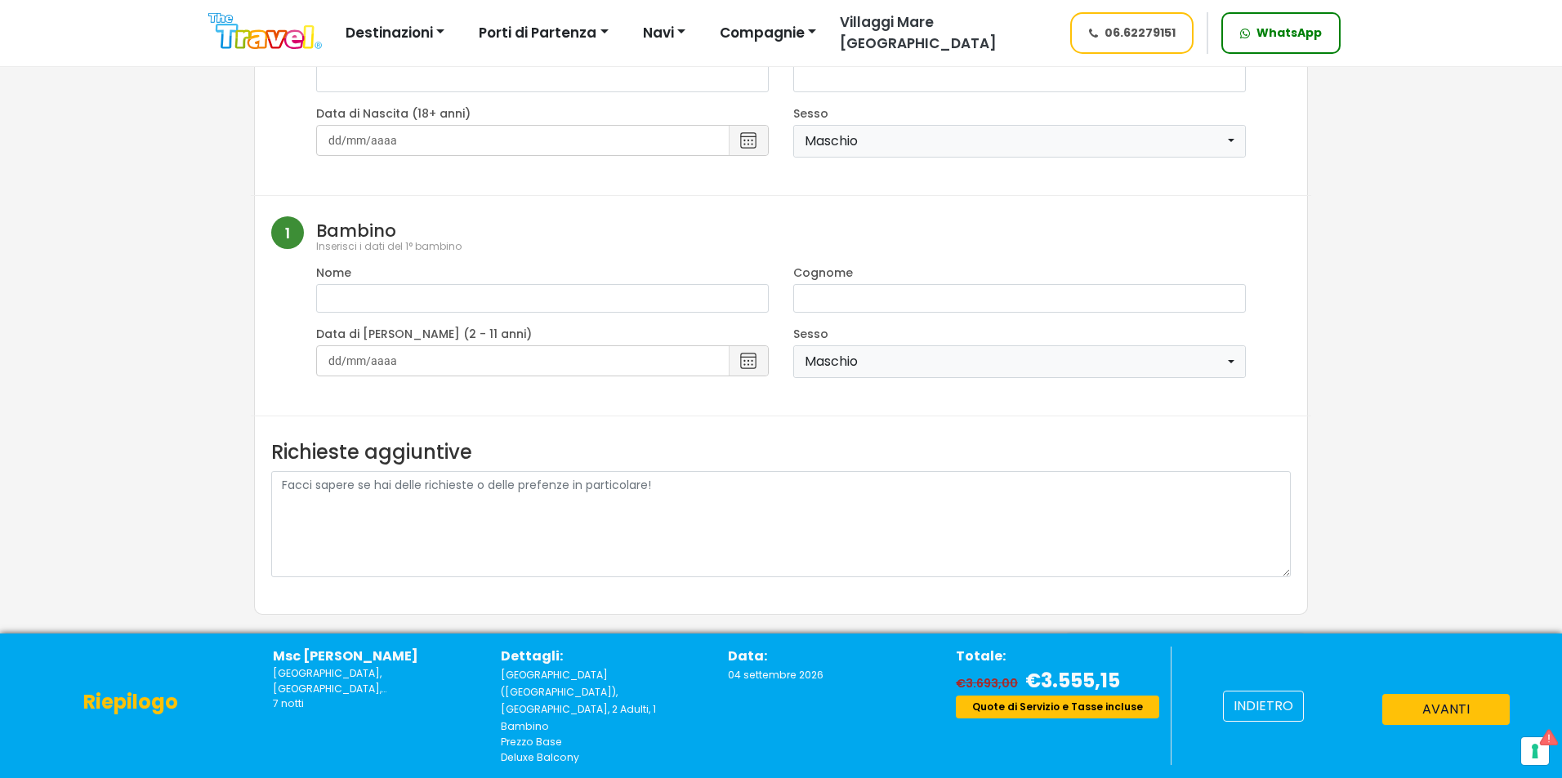
click at [1166, 654] on span at bounding box center [1185, 648] width 245 height 39
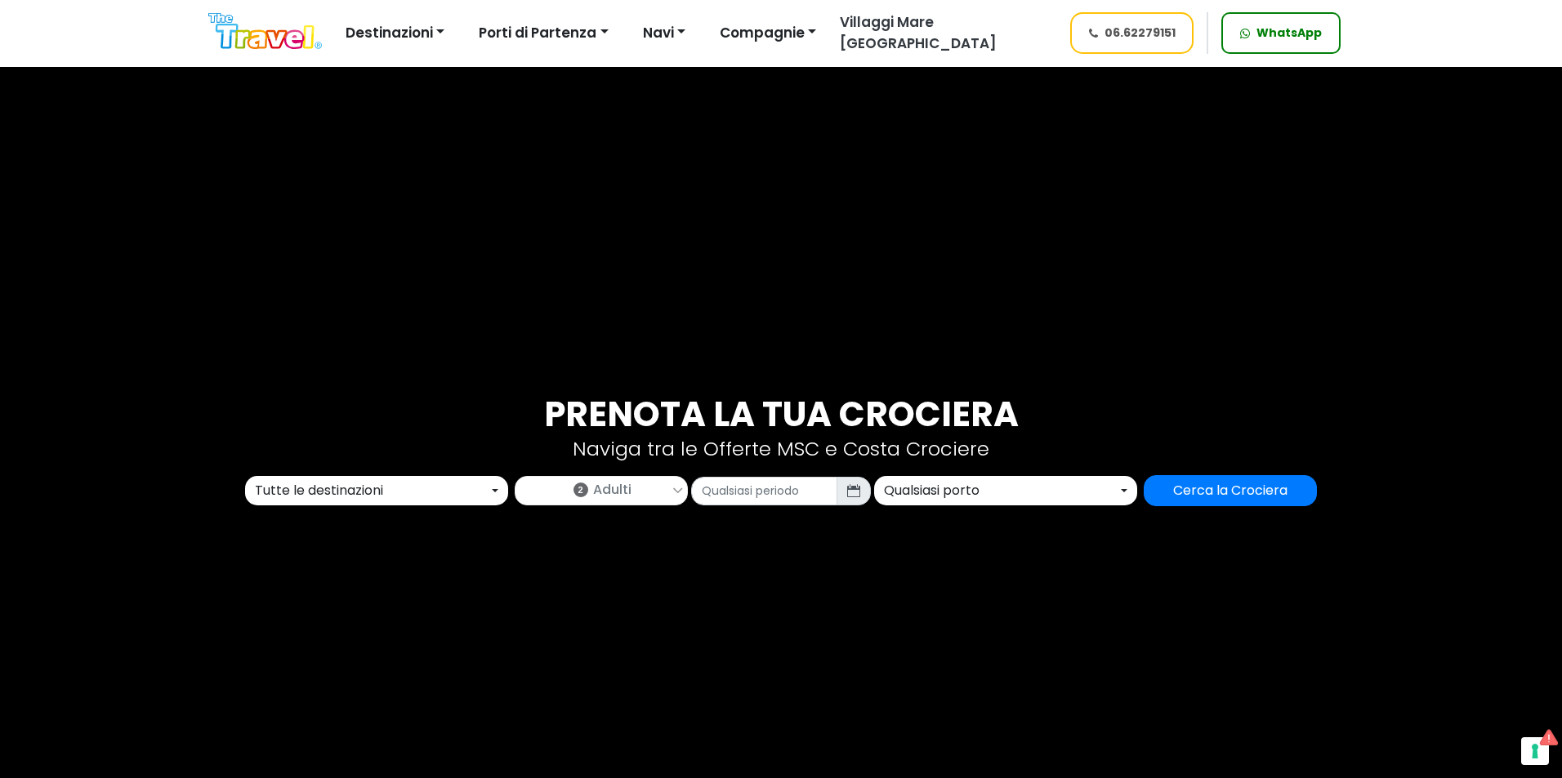
click at [454, 489] on div "Tutte le destinazioni" at bounding box center [372, 491] width 234 height 20
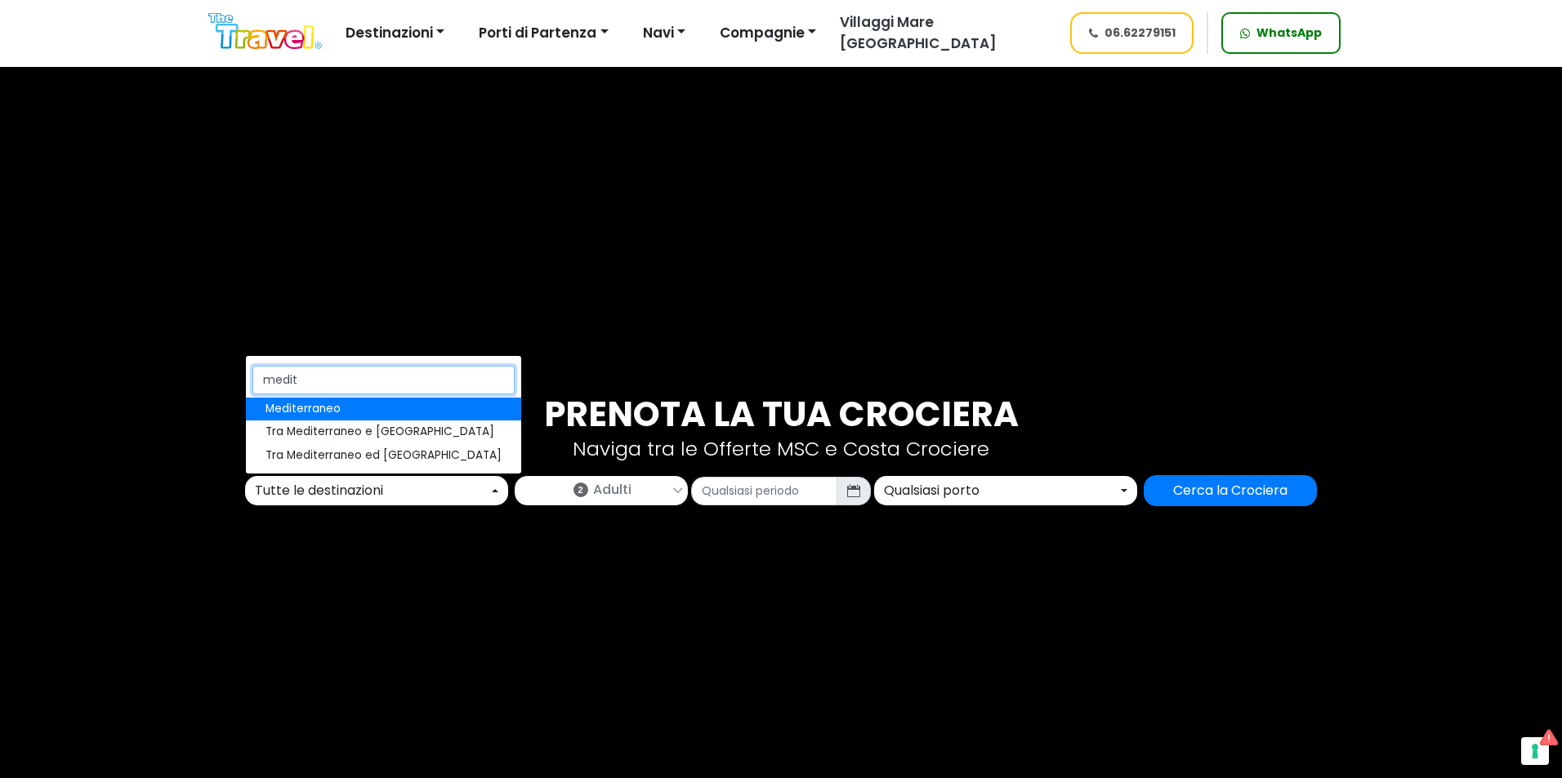
type input "medite"
click at [334, 403] on span "Mediterraneo" at bounding box center [302, 409] width 75 height 16
select select "MED"
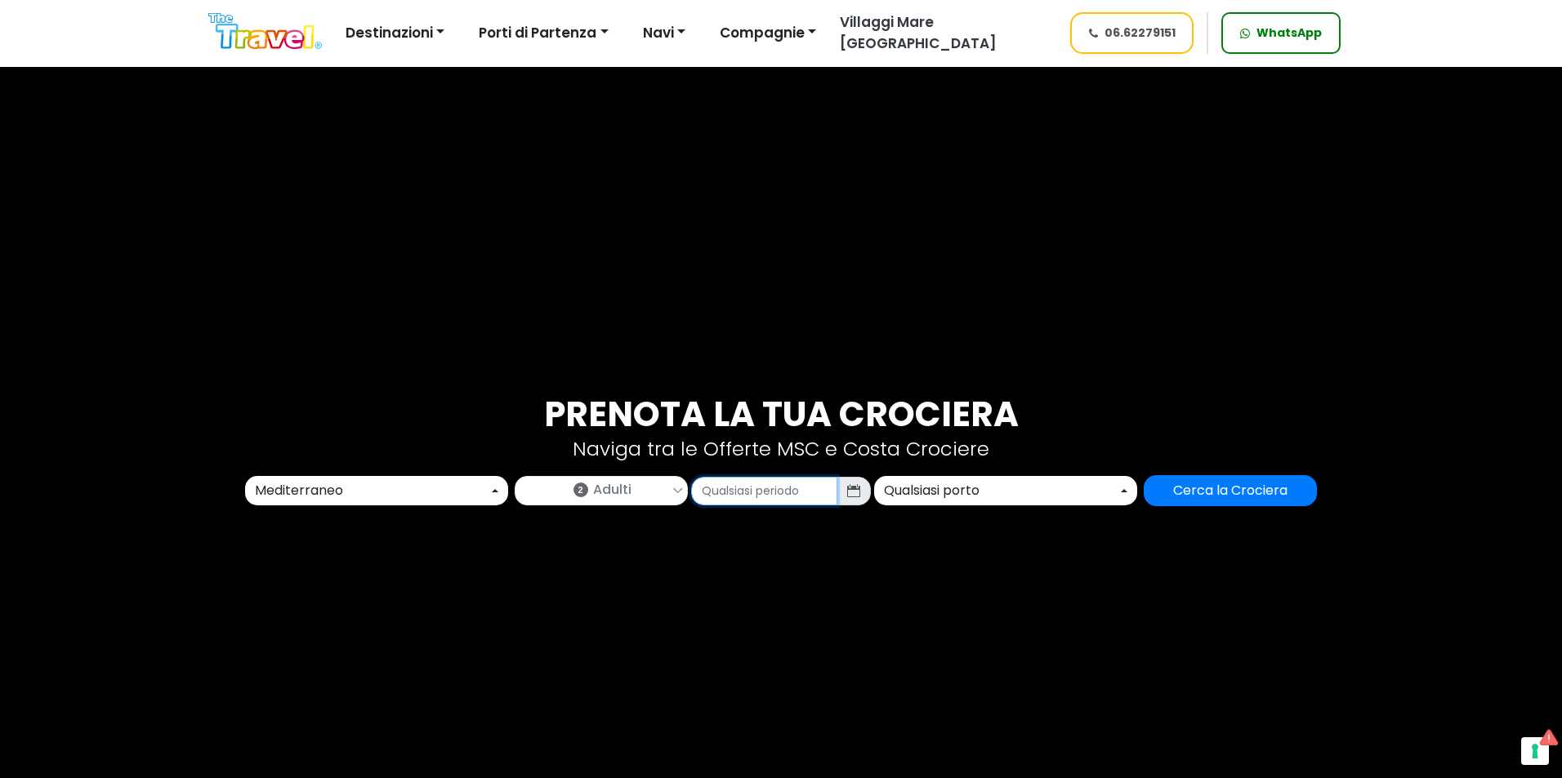
click at [749, 497] on input "text" at bounding box center [764, 491] width 146 height 29
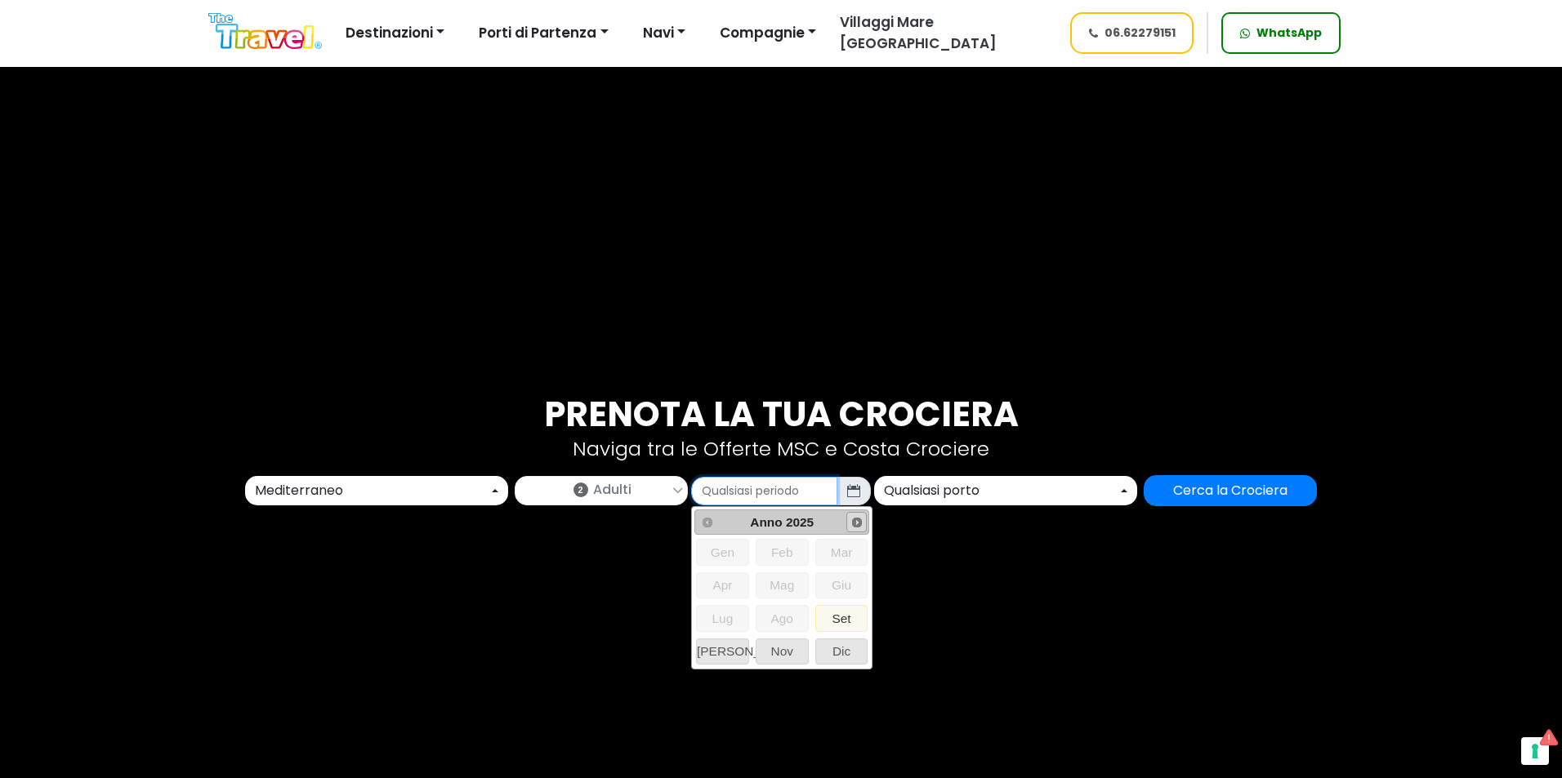
click at [852, 532] on link "Next" at bounding box center [856, 522] width 20 height 20
click at [837, 623] on span "Set" at bounding box center [841, 618] width 51 height 25
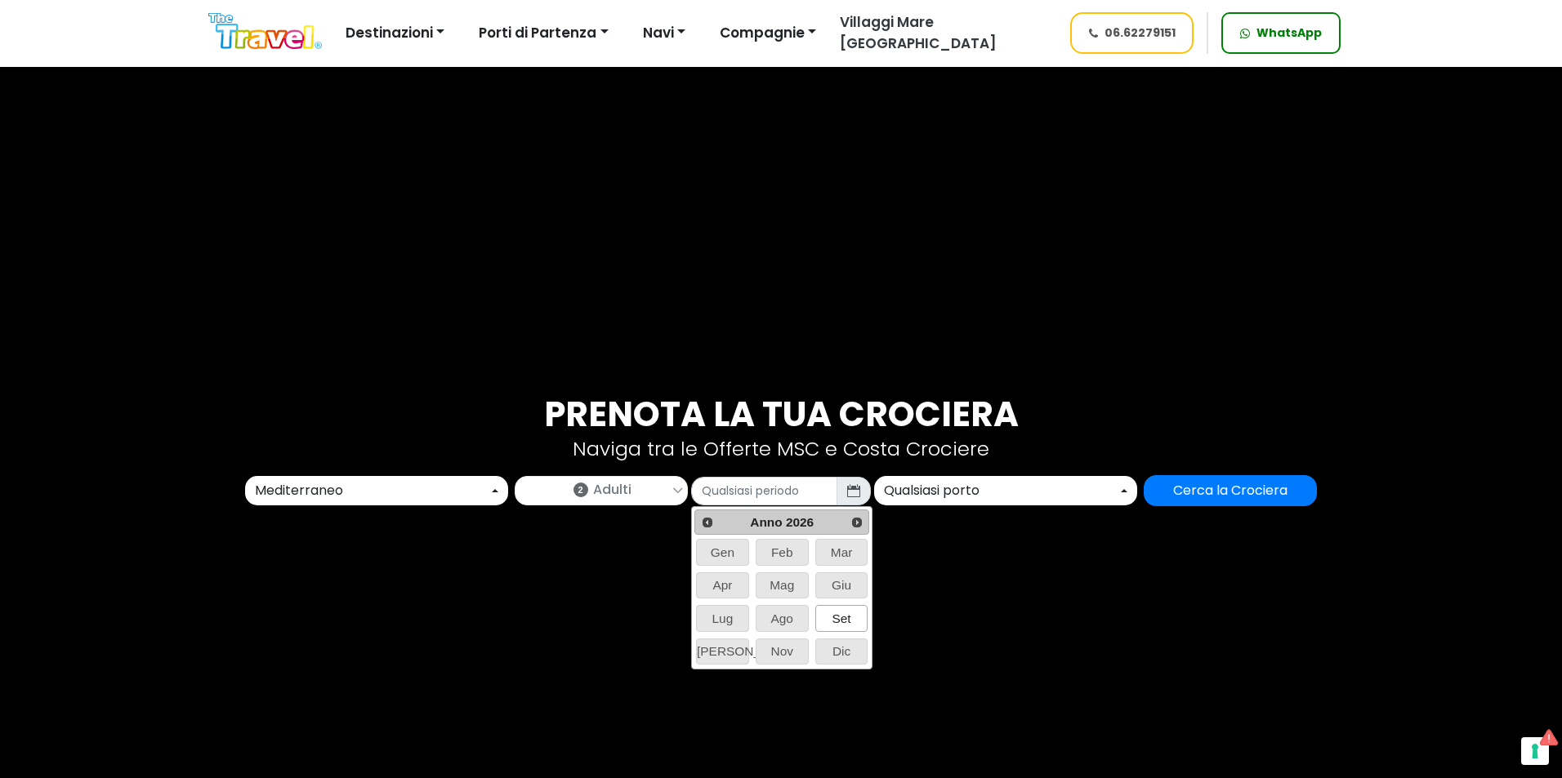
type input "09/2026"
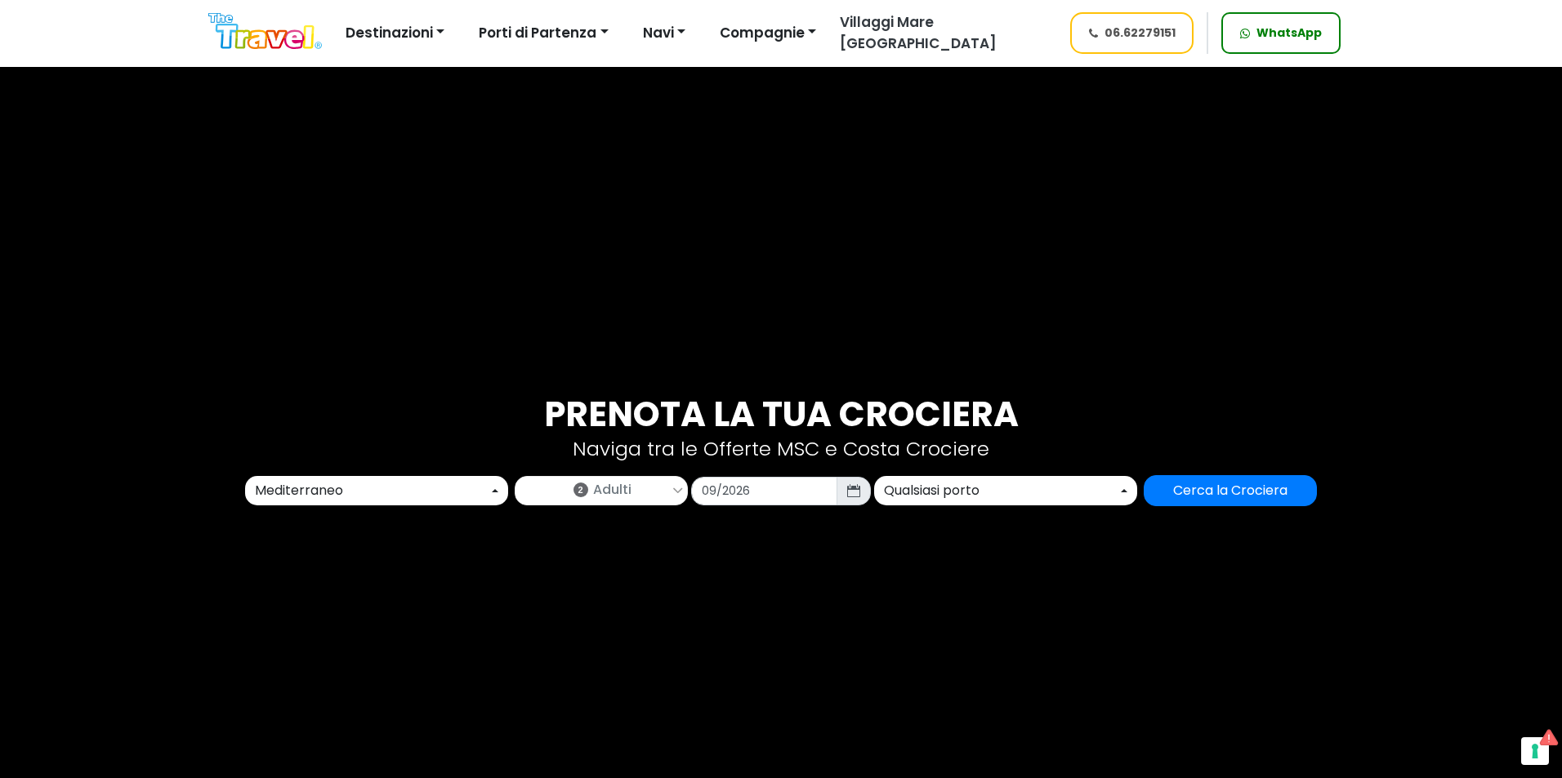
click at [938, 493] on div "Qualsiasi porto" at bounding box center [1001, 491] width 234 height 20
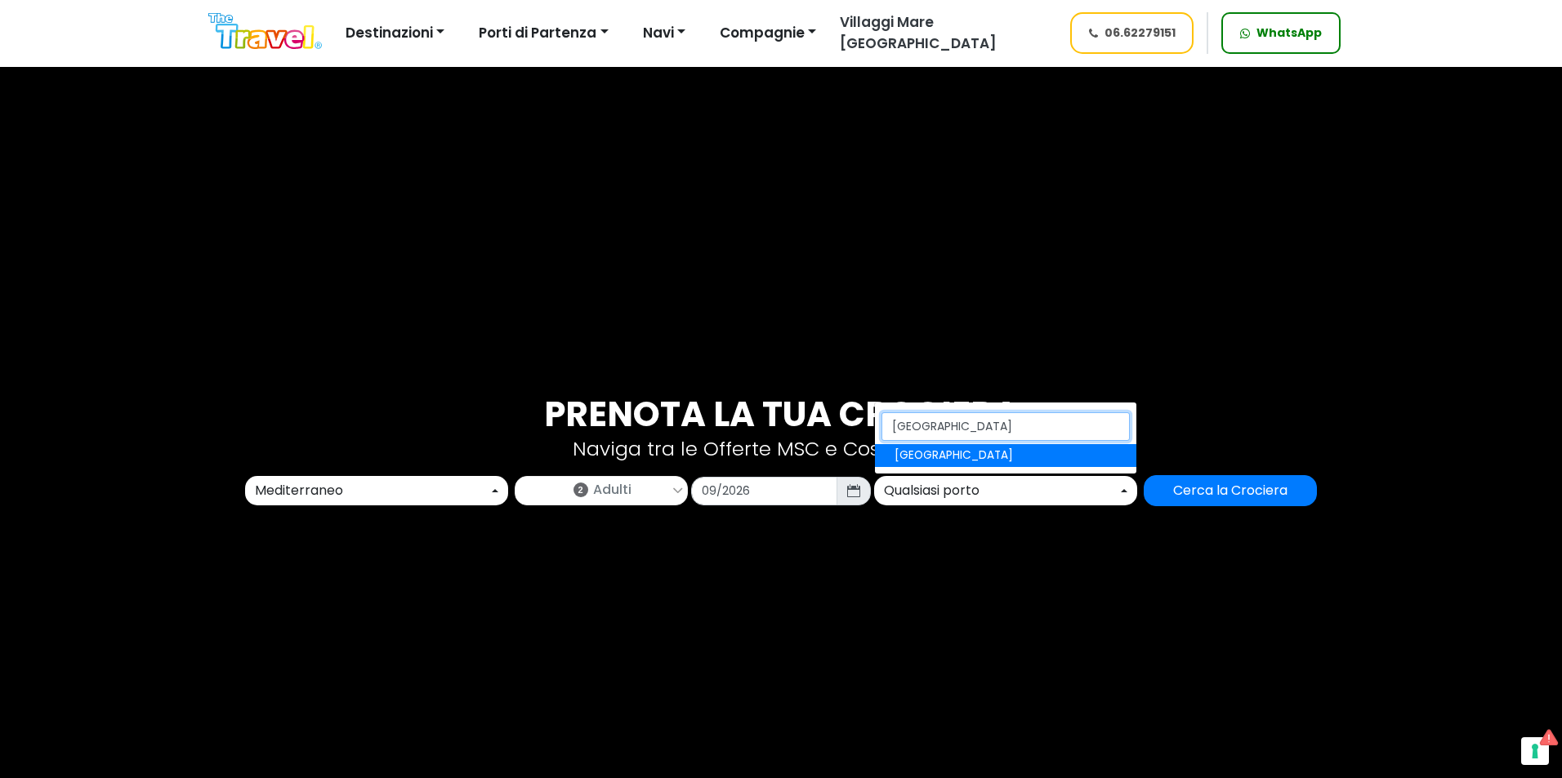
type input "palermo"
click at [940, 456] on span "[GEOGRAPHIC_DATA]" at bounding box center [953, 456] width 118 height 16
select select "PMO"
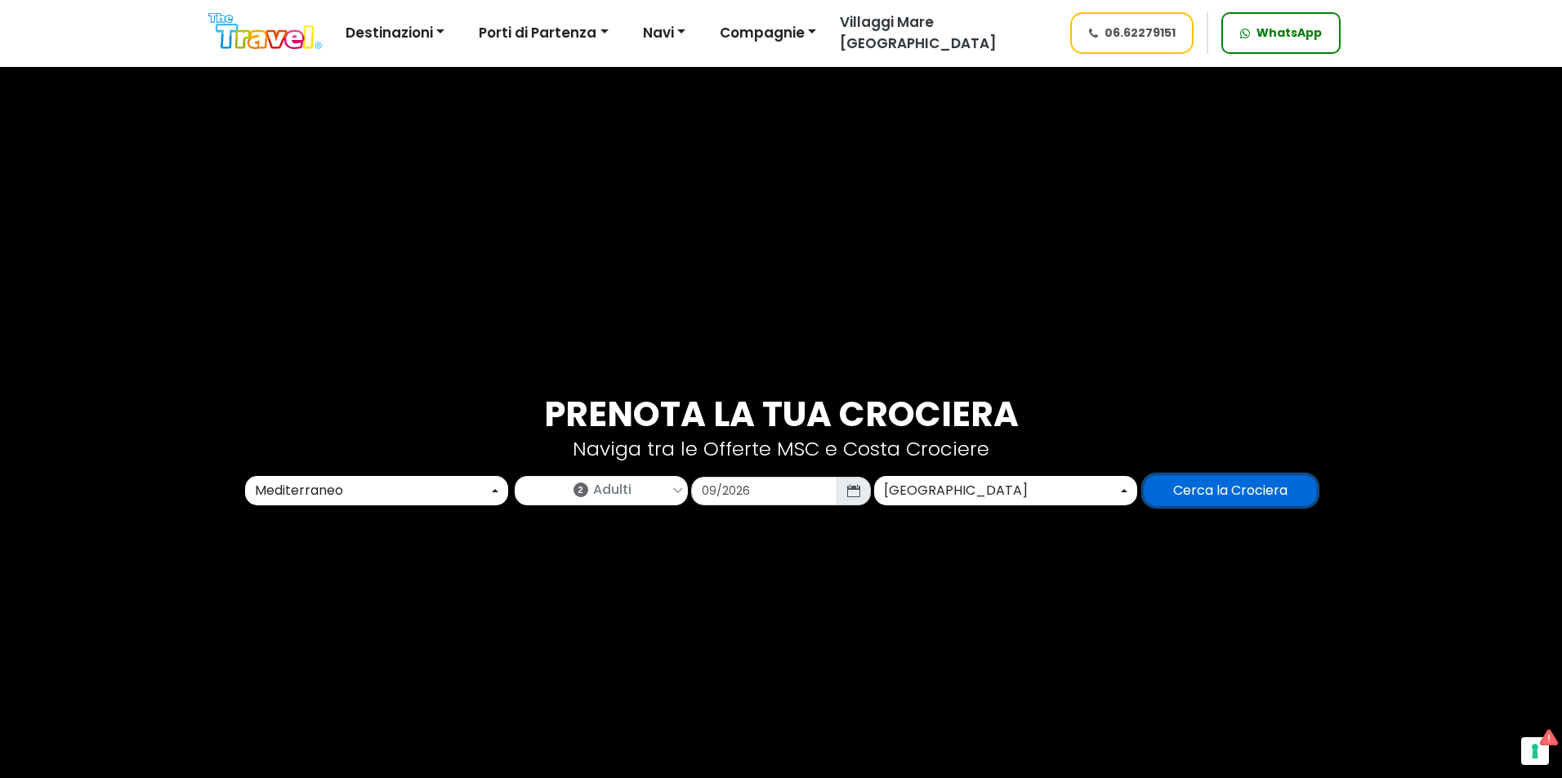
click at [1237, 494] on input "Cerca la Crociera" at bounding box center [1230, 490] width 173 height 31
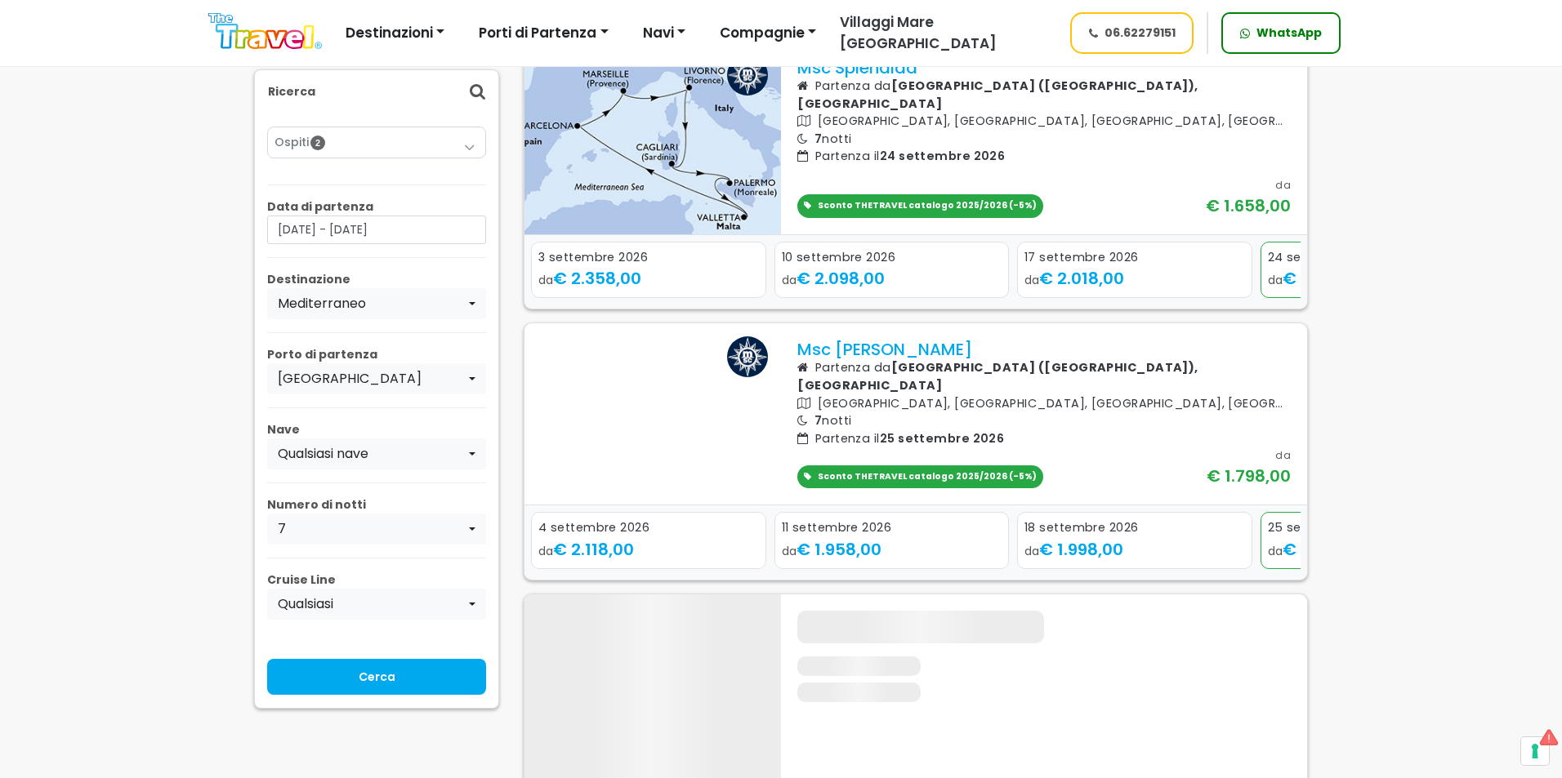
scroll to position [490, 0]
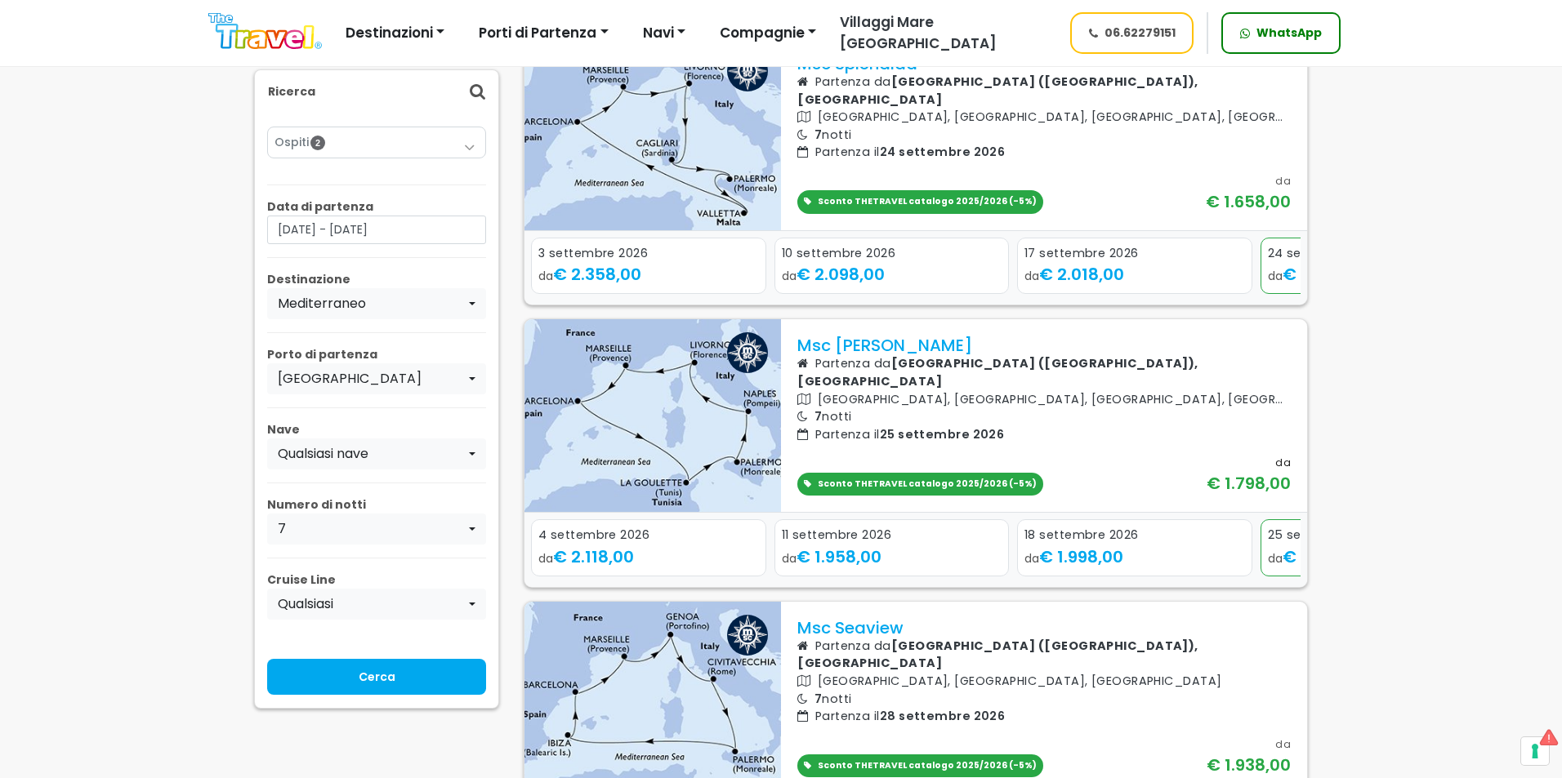
click at [842, 355] on p "Msc [PERSON_NAME]" at bounding box center [1043, 346] width 493 height 20
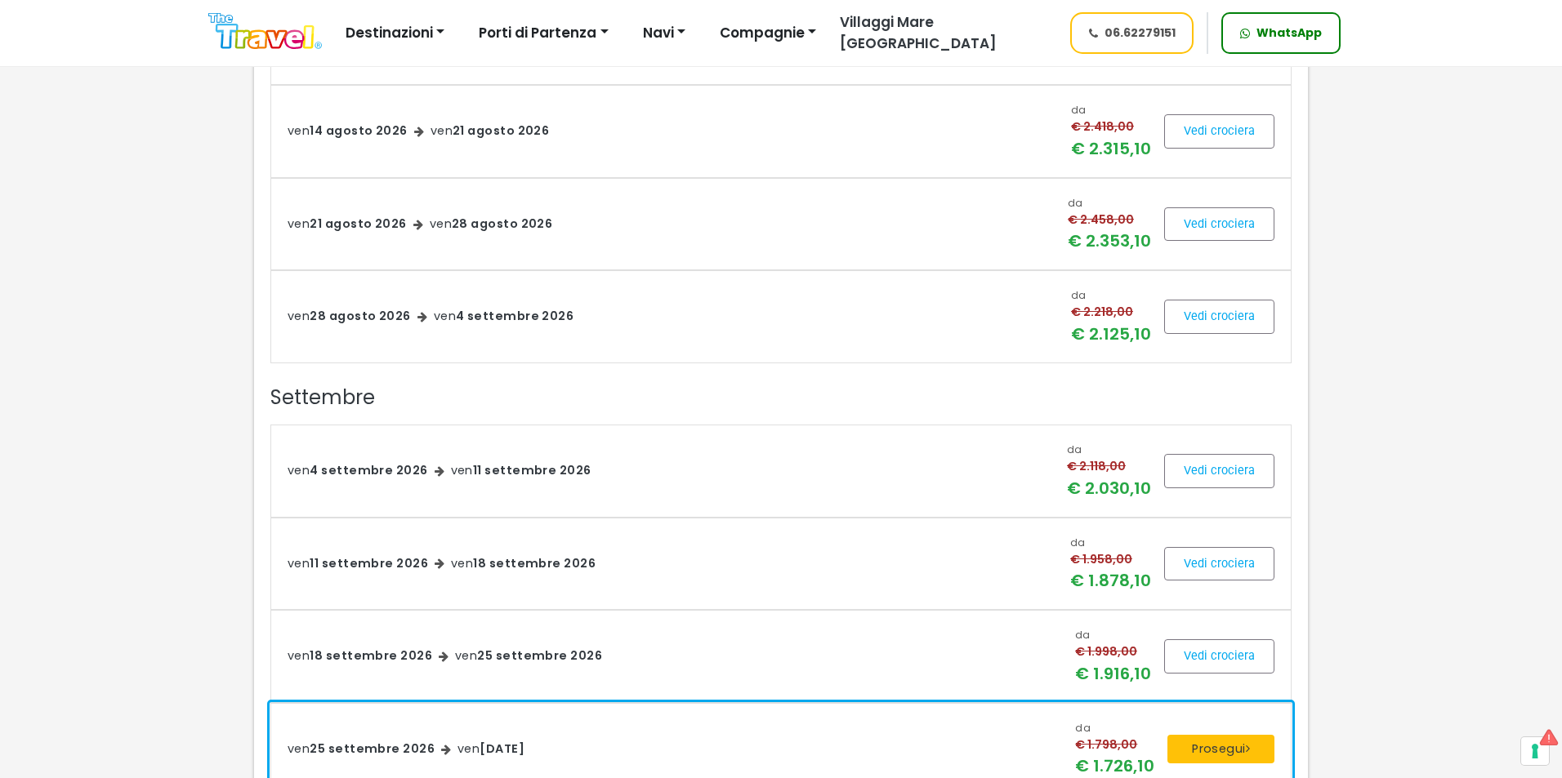
scroll to position [2205, 0]
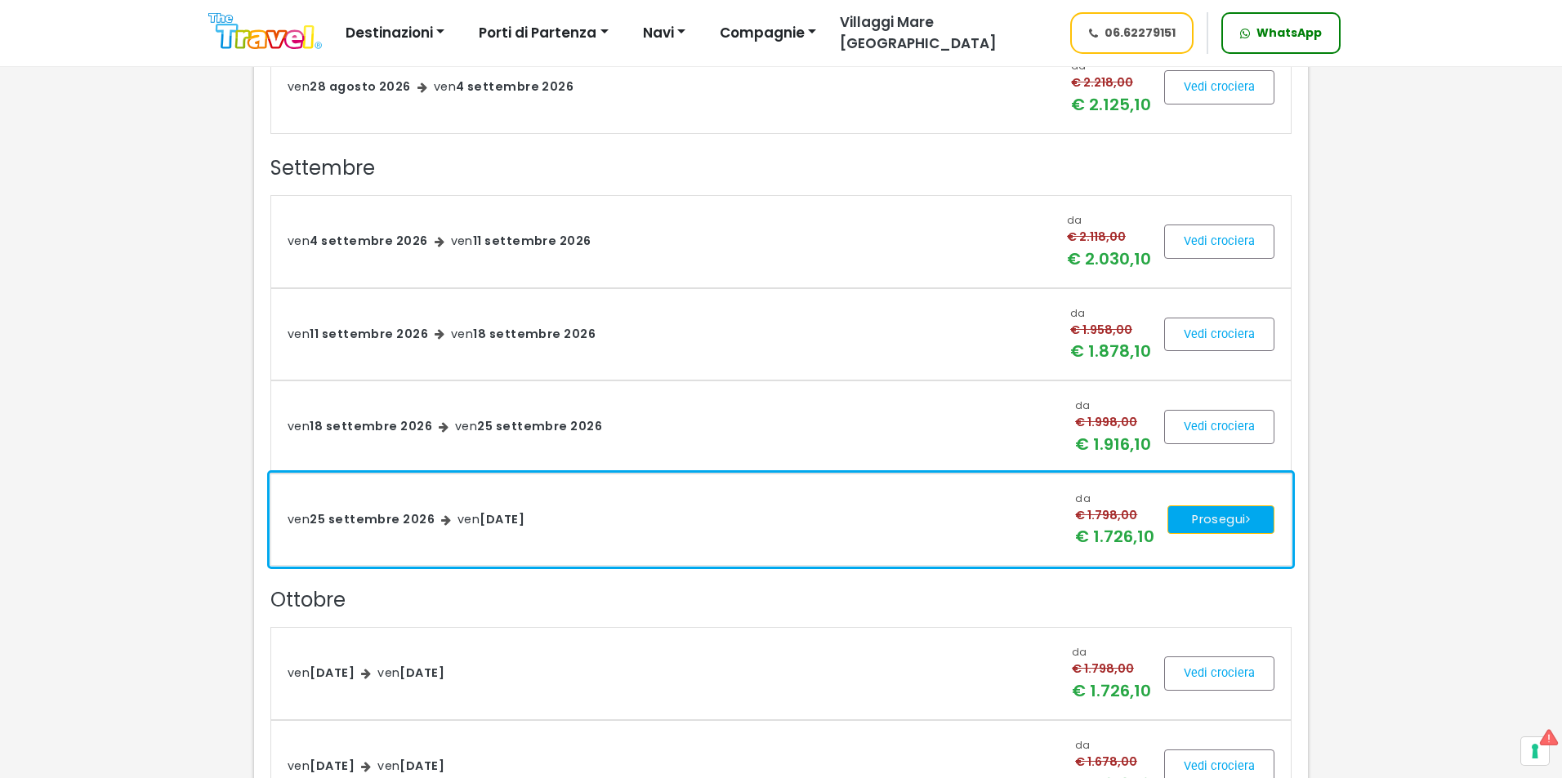
click at [1186, 515] on button "Prosegui" at bounding box center [1220, 520] width 107 height 29
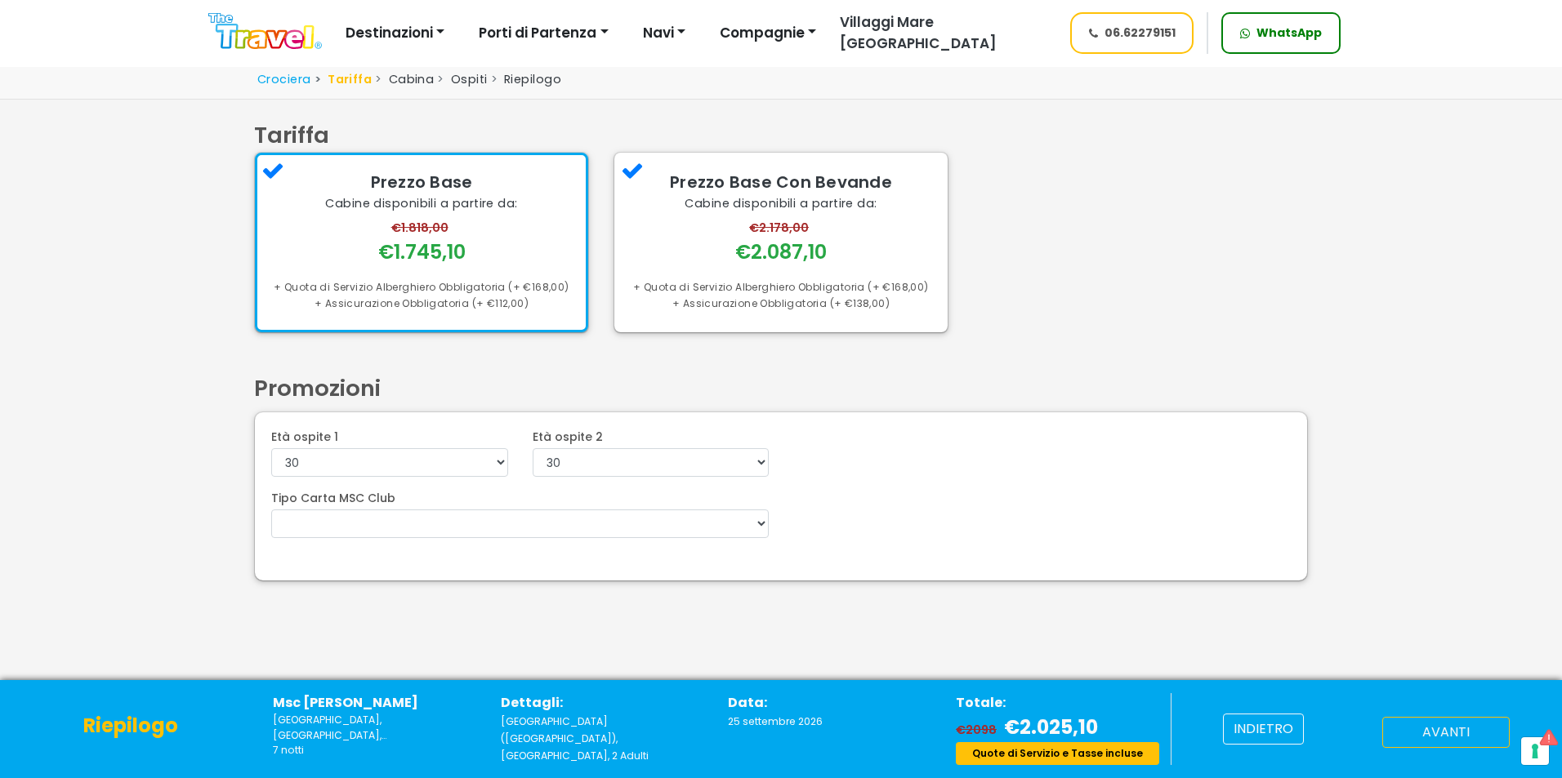
click at [1441, 732] on button "avanti" at bounding box center [1445, 732] width 127 height 31
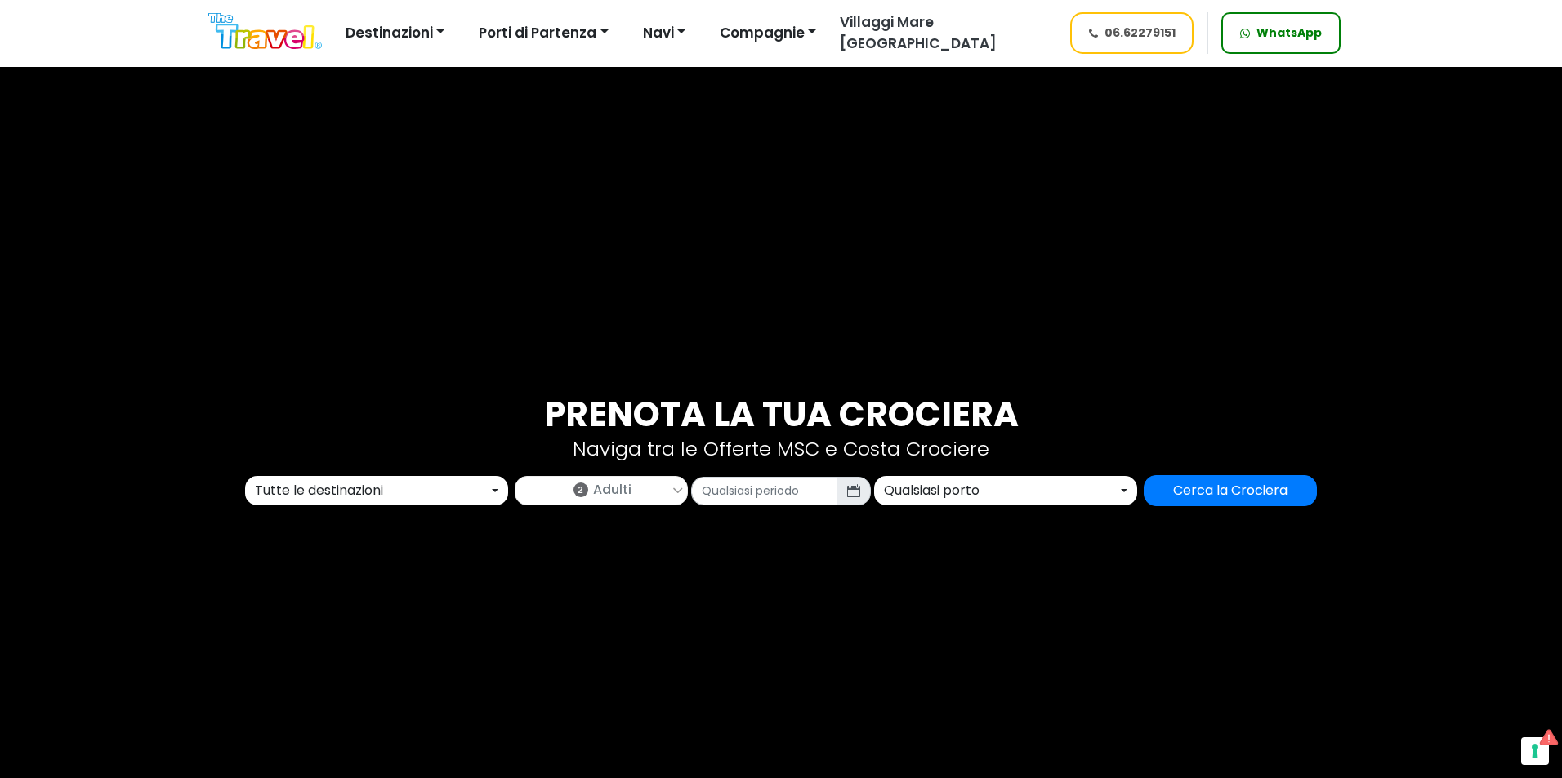
select select "MED"
select select "PMO"
click at [615, 490] on span "Adulti" at bounding box center [612, 490] width 38 height 20
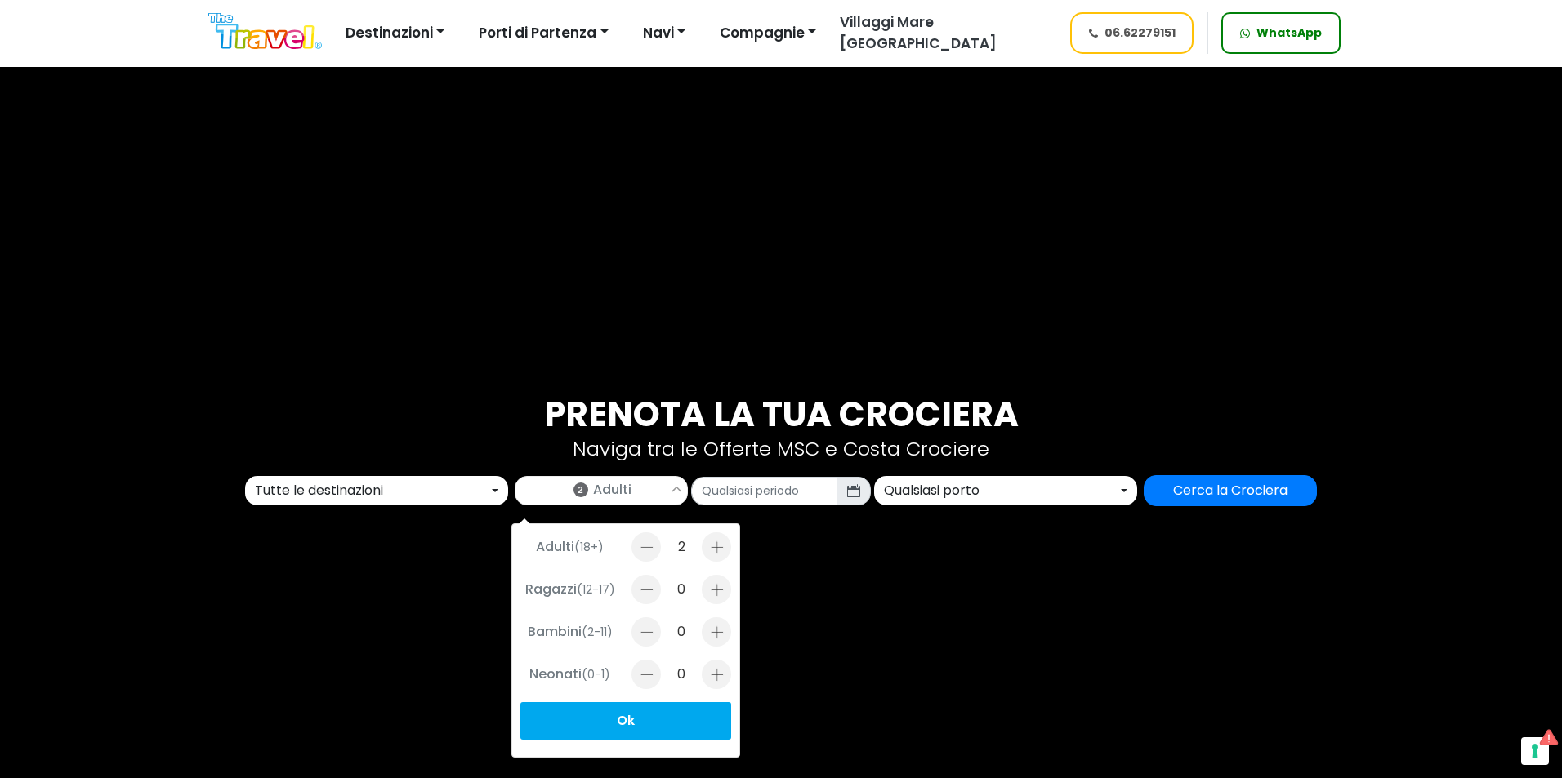
click at [722, 635] on div at bounding box center [716, 632] width 29 height 29
type input "1"
click at [763, 491] on input "text" at bounding box center [764, 491] width 146 height 29
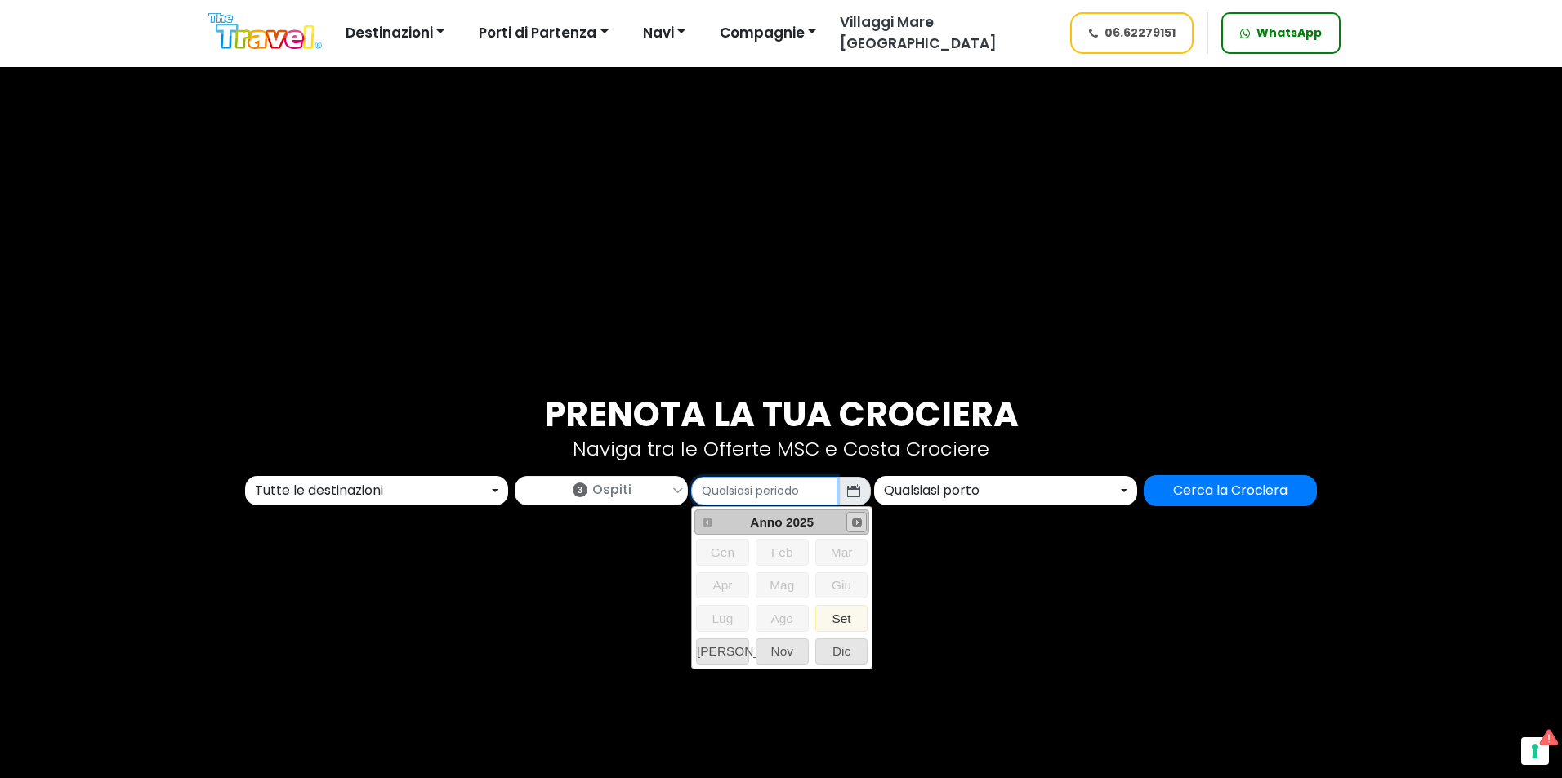
click at [867, 522] on link "Next" at bounding box center [856, 522] width 20 height 20
click at [832, 622] on span "Set" at bounding box center [841, 618] width 51 height 25
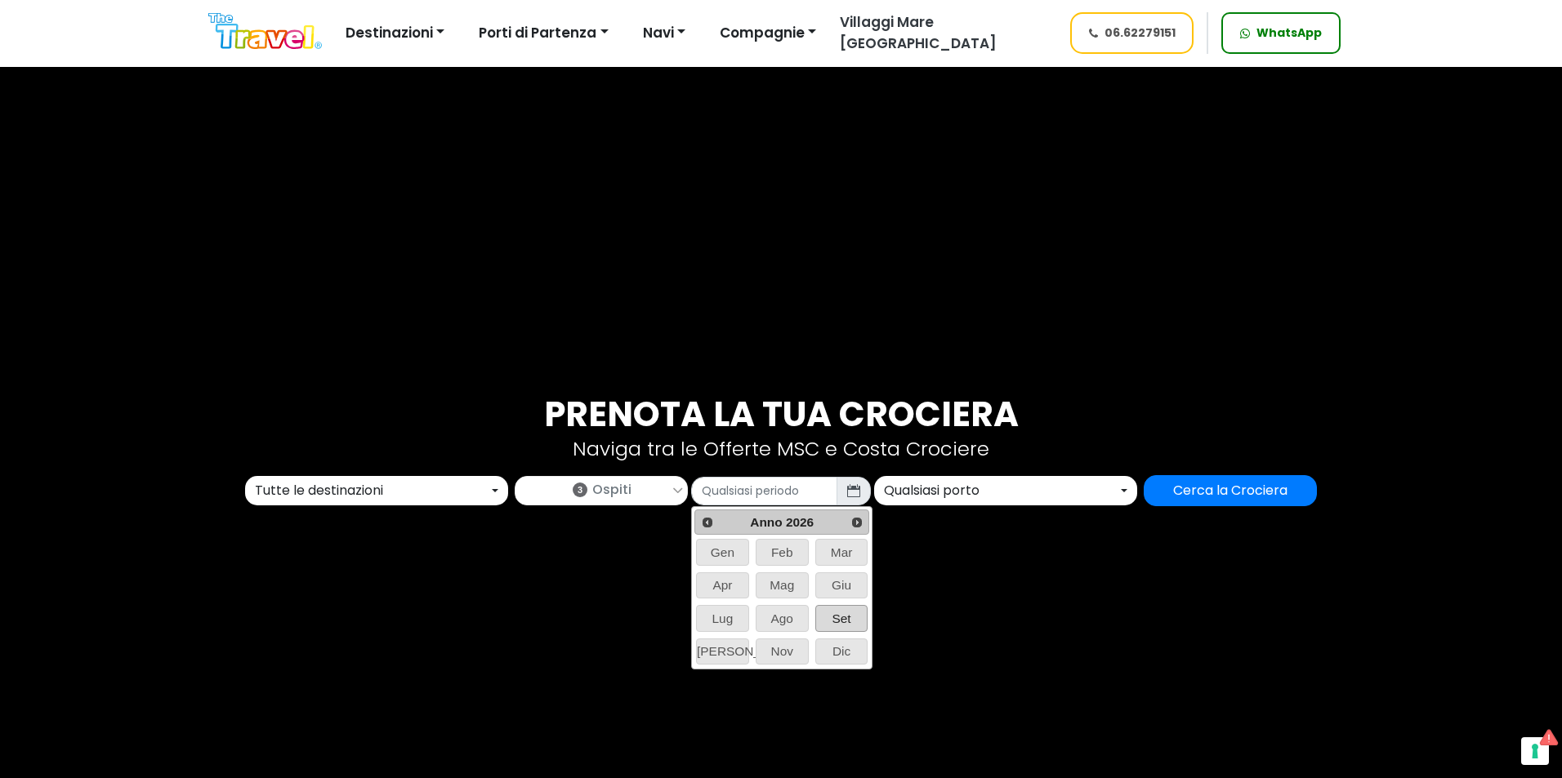
type input "09/2026"
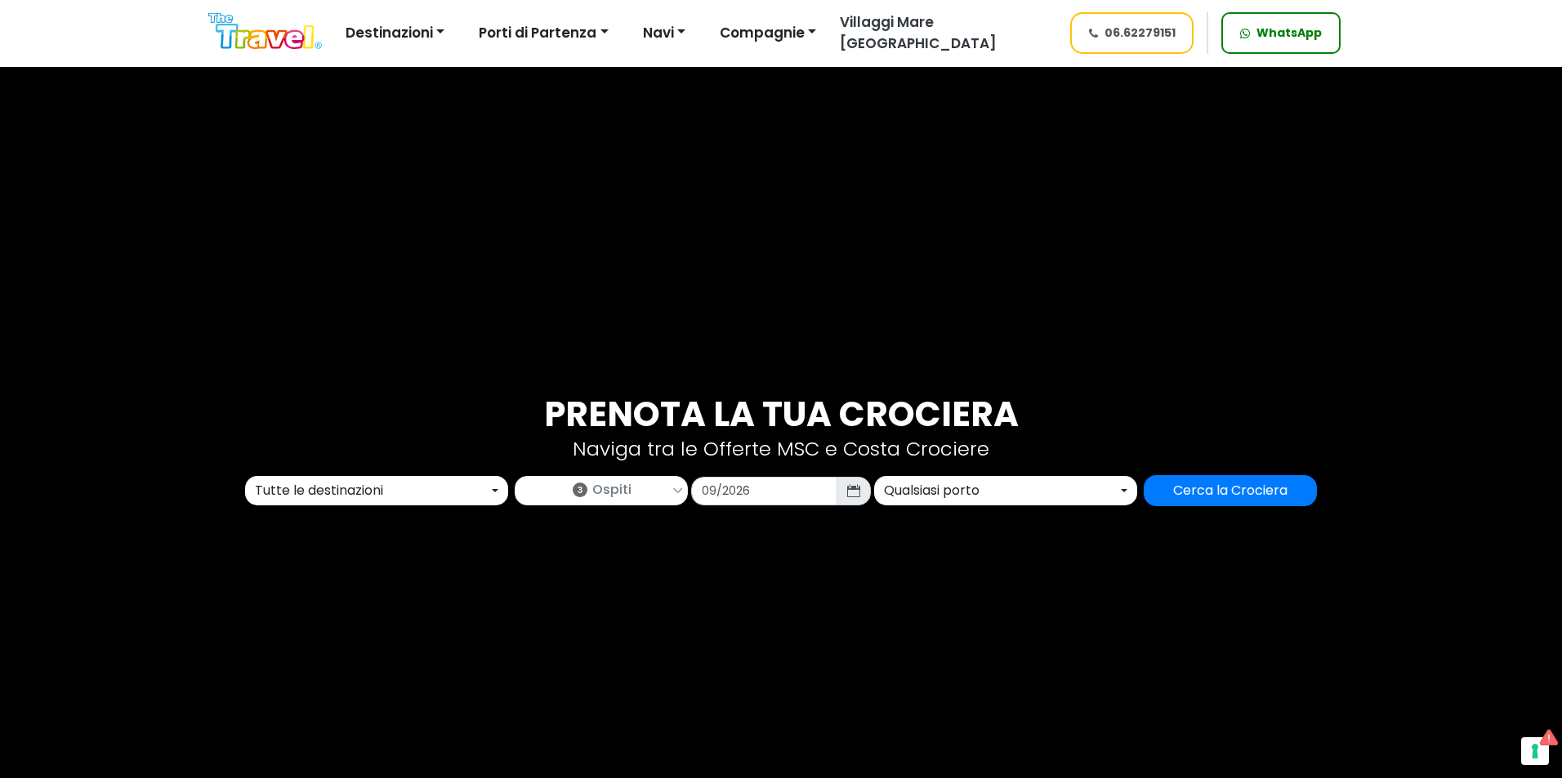
click at [931, 498] on div "Qualsiasi porto" at bounding box center [1001, 491] width 234 height 20
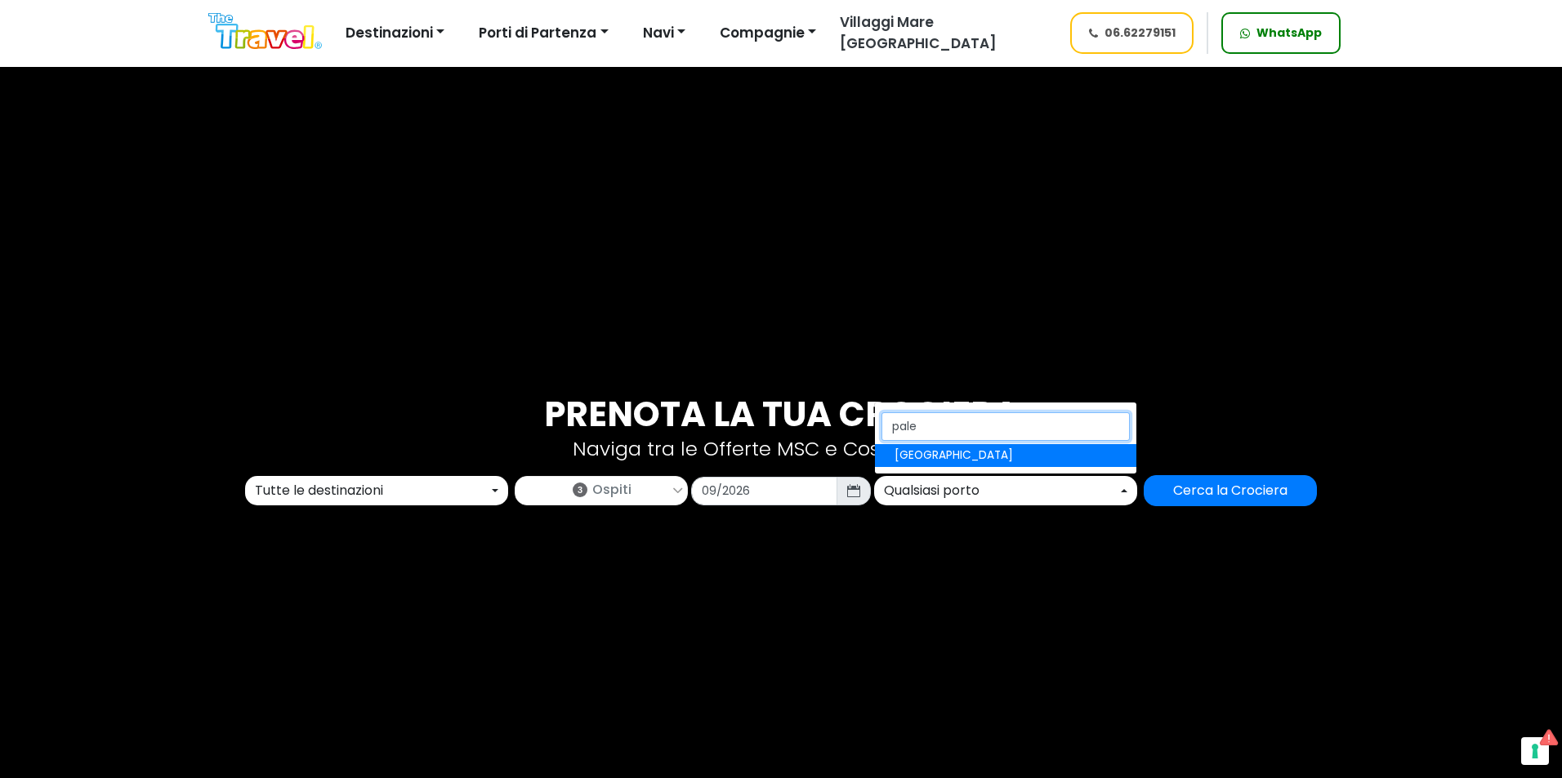
type input "paler"
click at [955, 449] on link "[GEOGRAPHIC_DATA]" at bounding box center [1005, 455] width 261 height 23
select select "PMO"
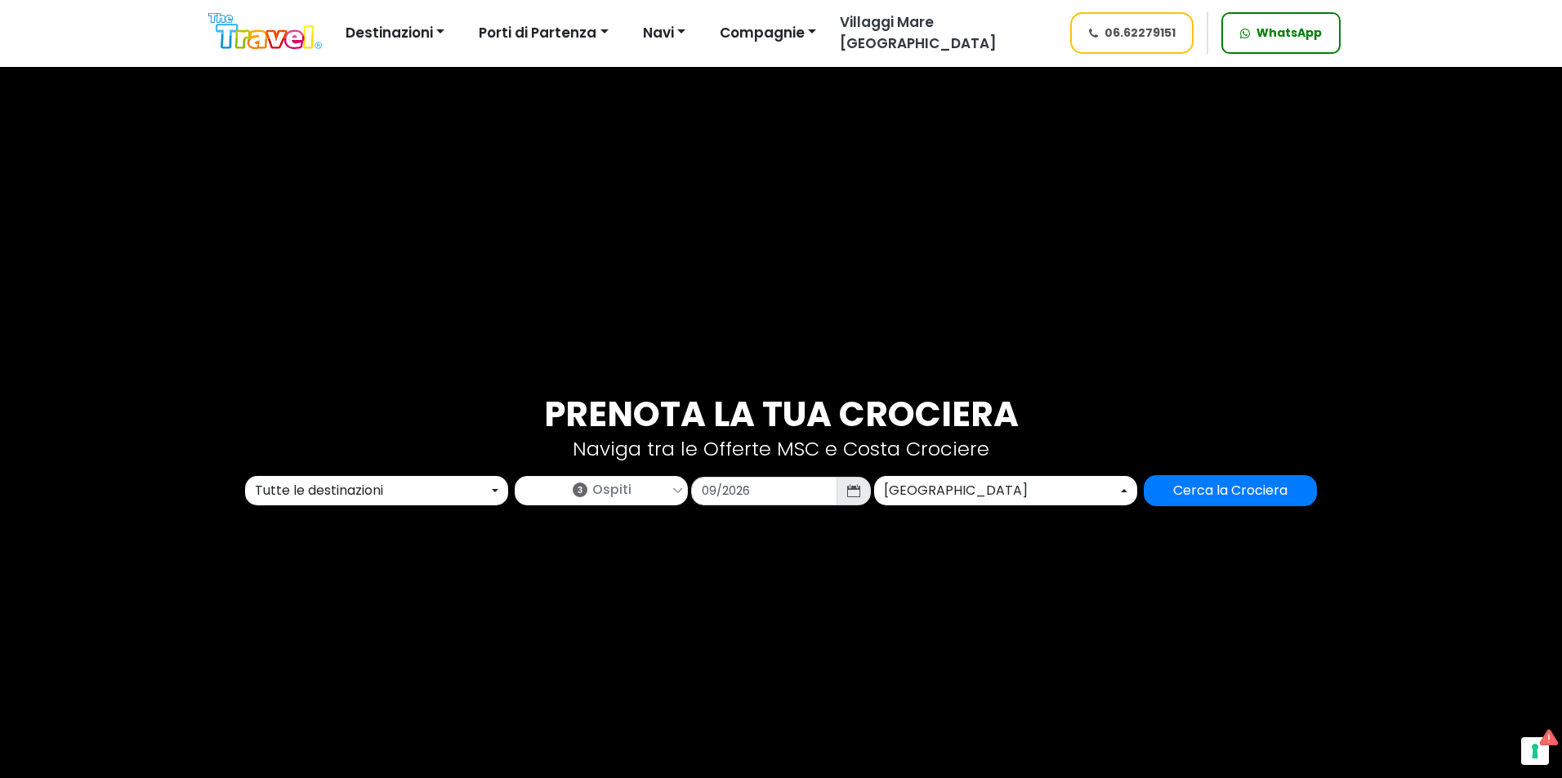
click at [392, 491] on div "Tutte le destinazioni" at bounding box center [372, 491] width 234 height 20
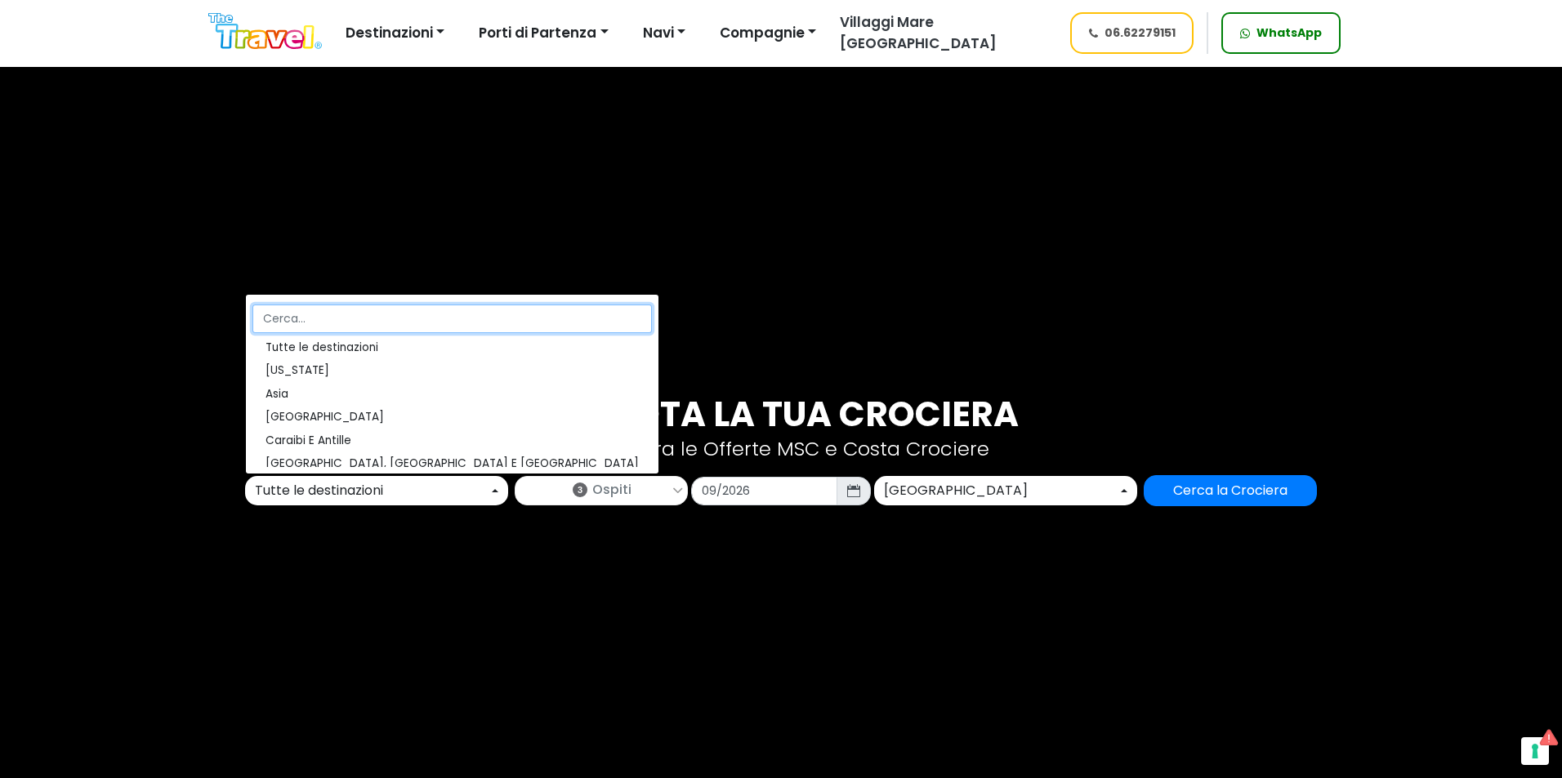
scroll to position [183, 0]
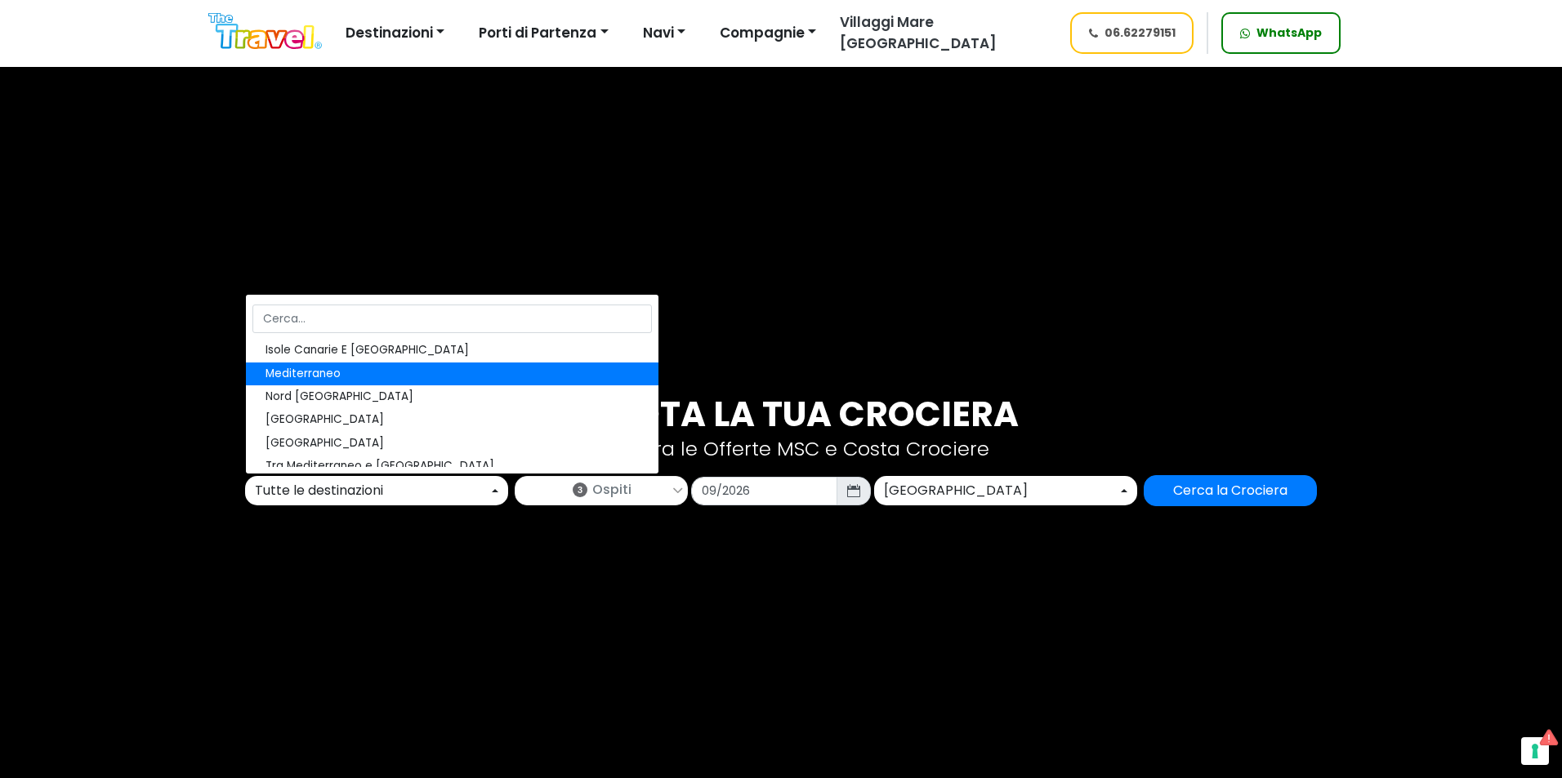
click at [261, 364] on link "Mediterraneo" at bounding box center [452, 374] width 412 height 23
select select "MED"
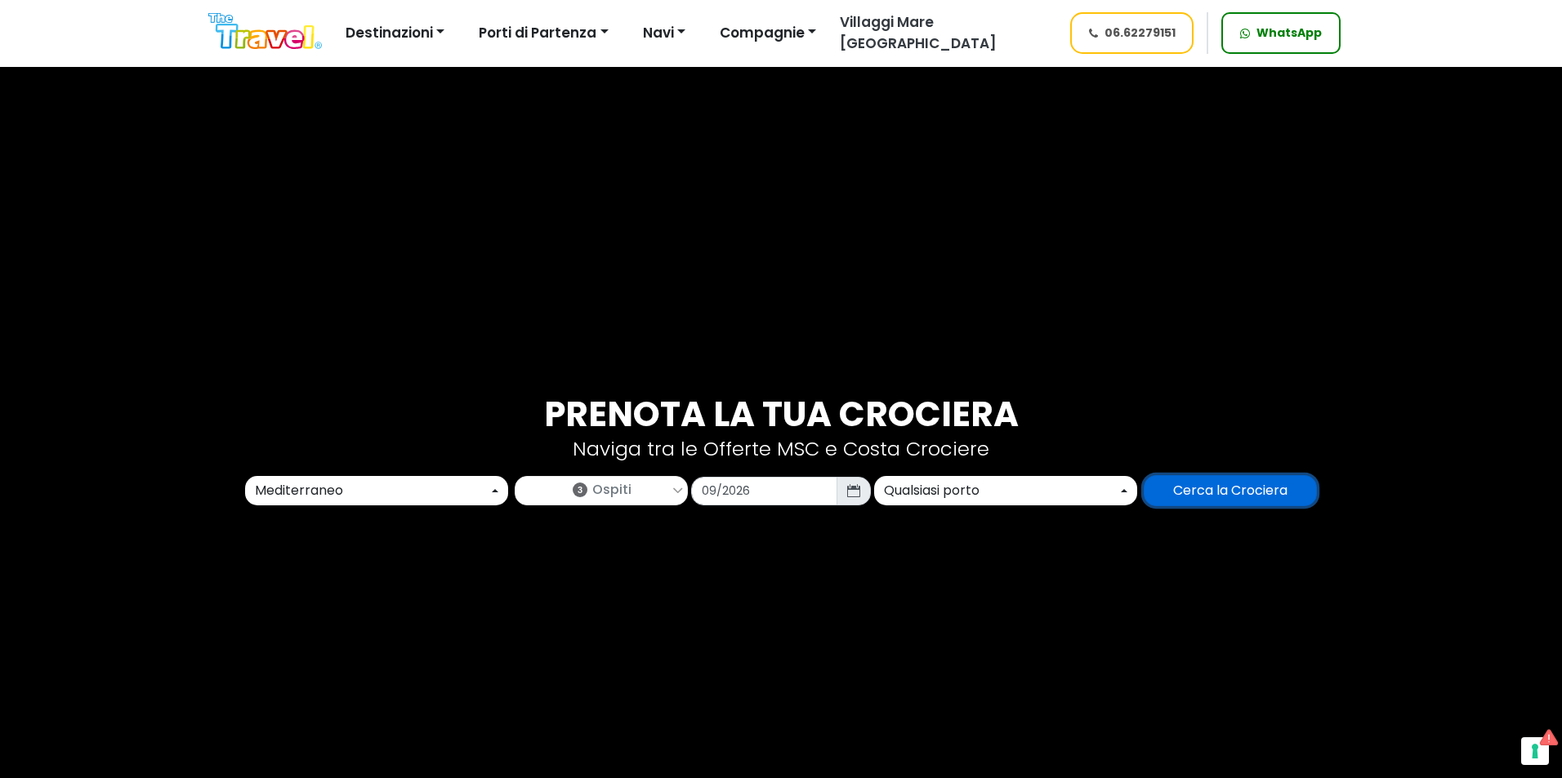
click at [1273, 497] on input "Cerca la Crociera" at bounding box center [1230, 490] width 173 height 31
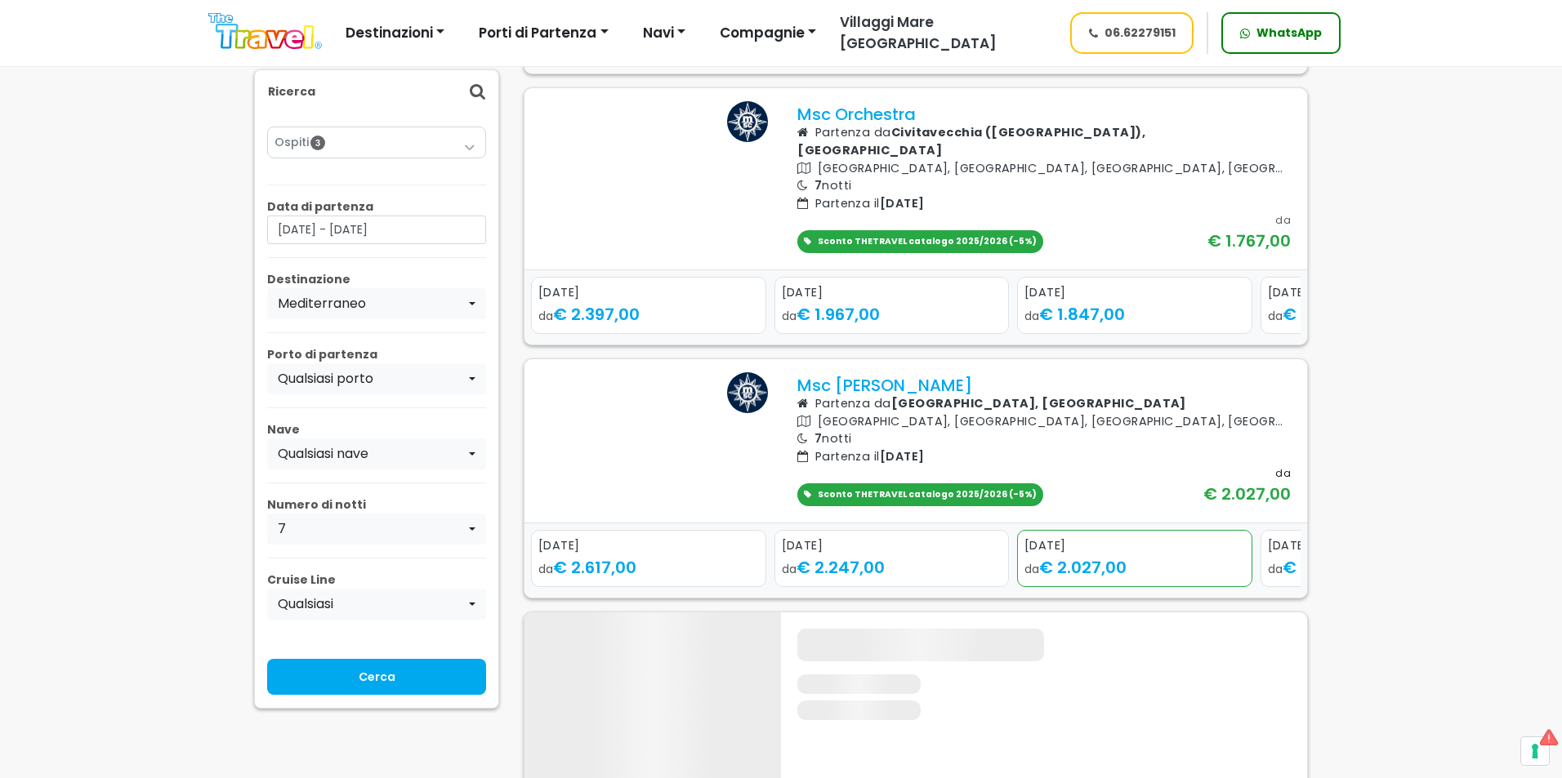
scroll to position [735, 0]
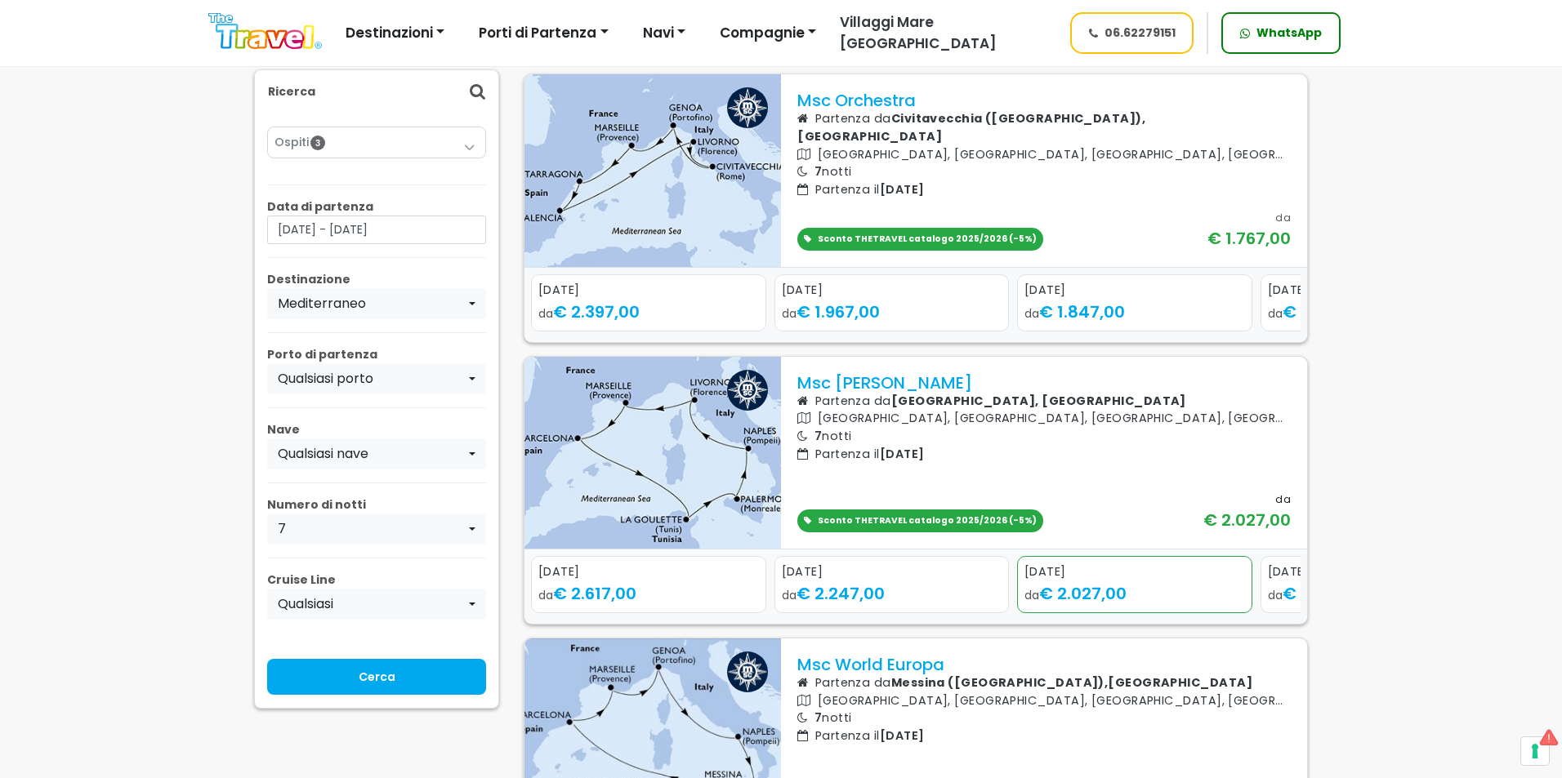
click at [875, 428] on p "Spagna, Tunisia, Italia, Francia" at bounding box center [1043, 419] width 493 height 18
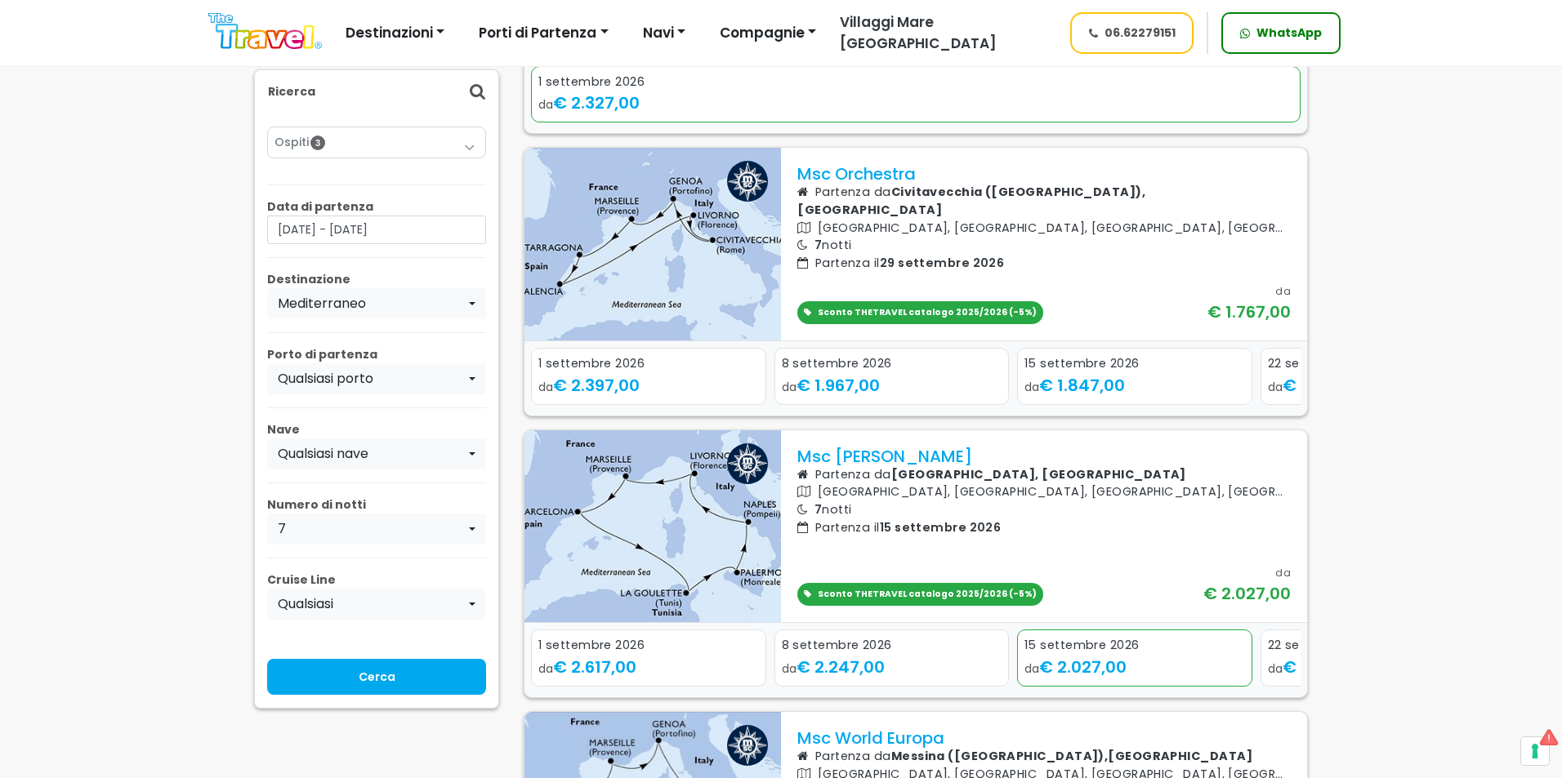
scroll to position [735, 0]
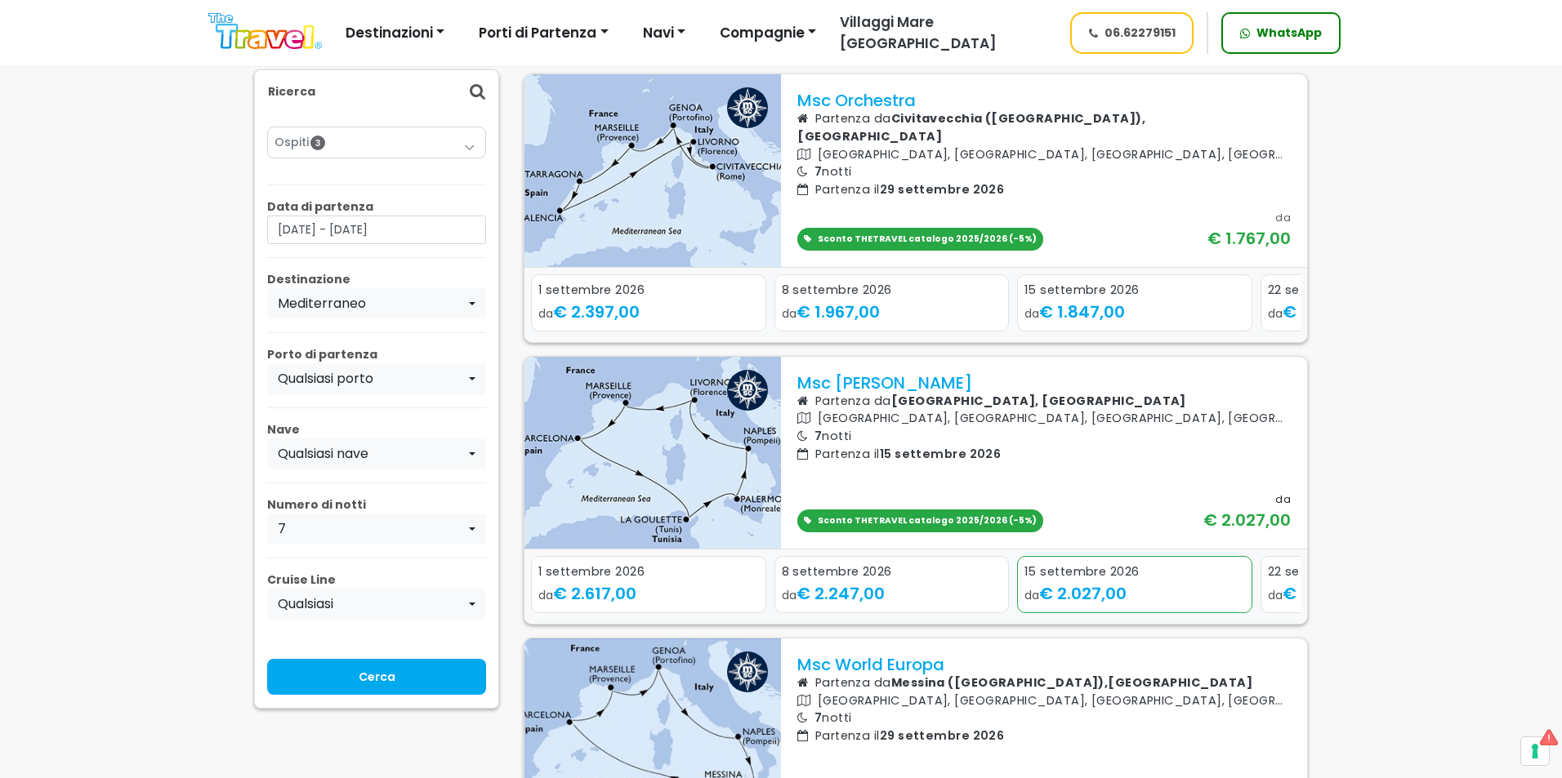
click at [858, 492] on div at bounding box center [1043, 477] width 493 height 29
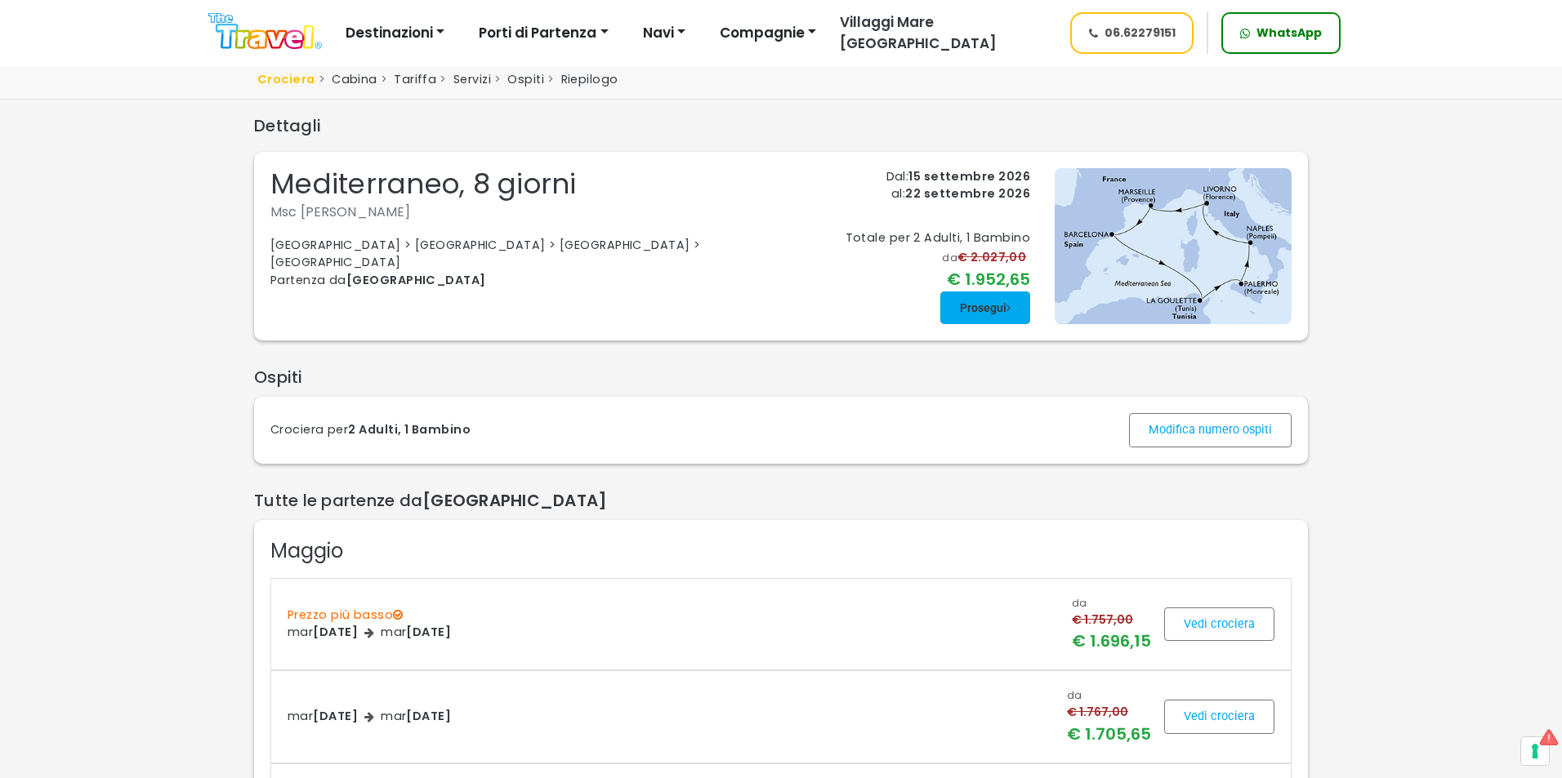
click at [1025, 321] on span at bounding box center [985, 307] width 90 height 39
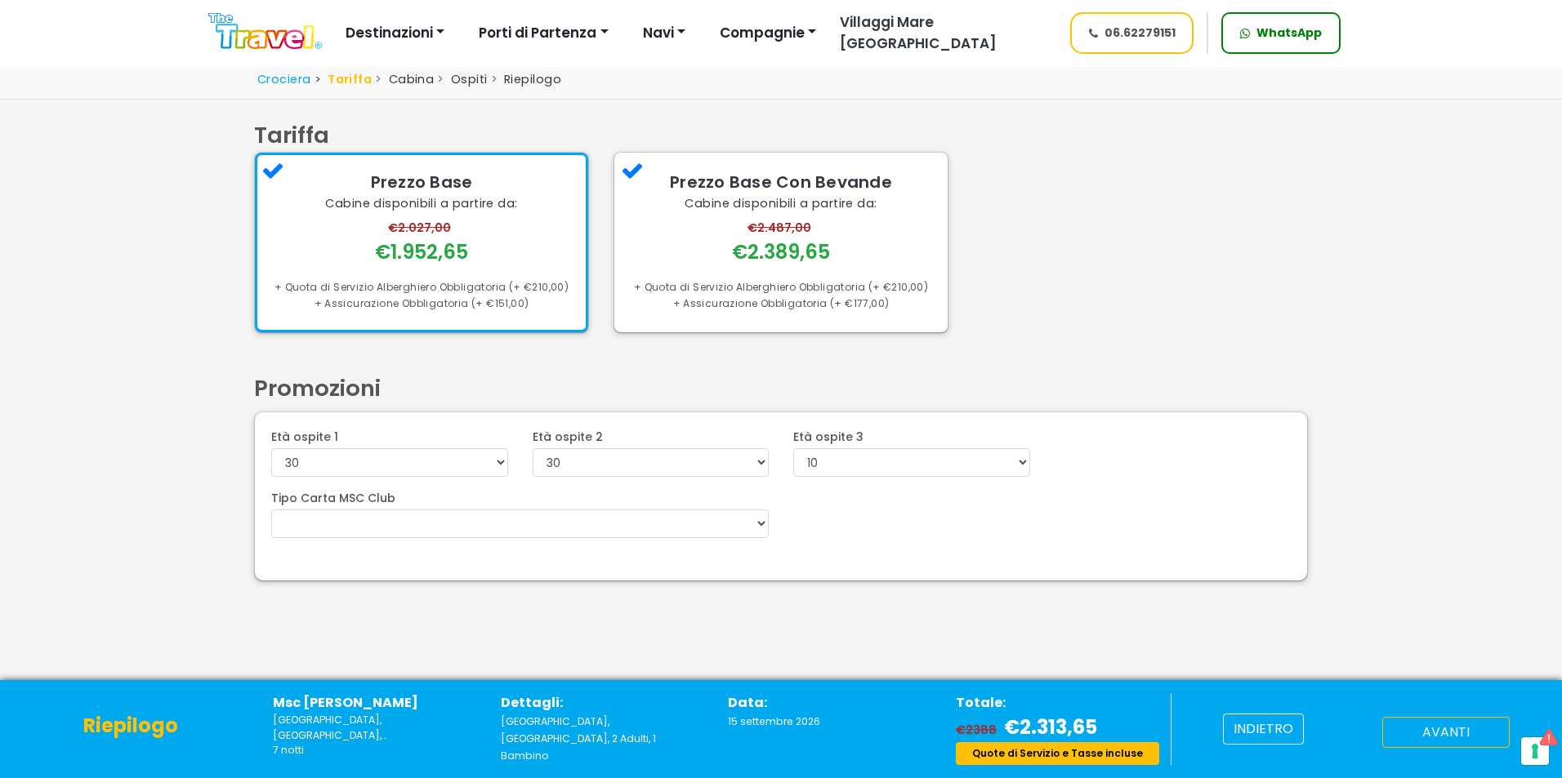
click at [1439, 747] on button "avanti" at bounding box center [1445, 732] width 127 height 31
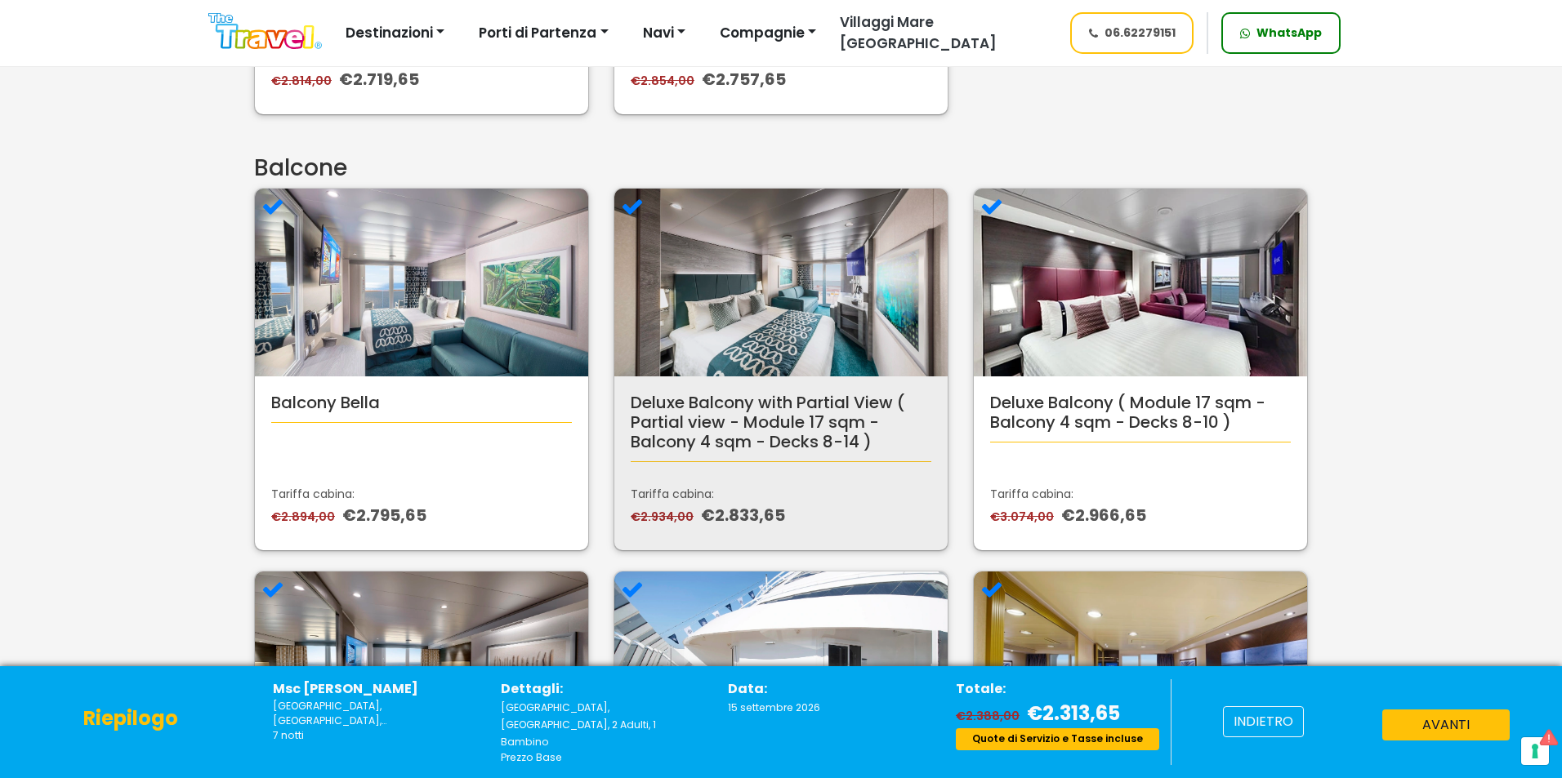
scroll to position [898, 0]
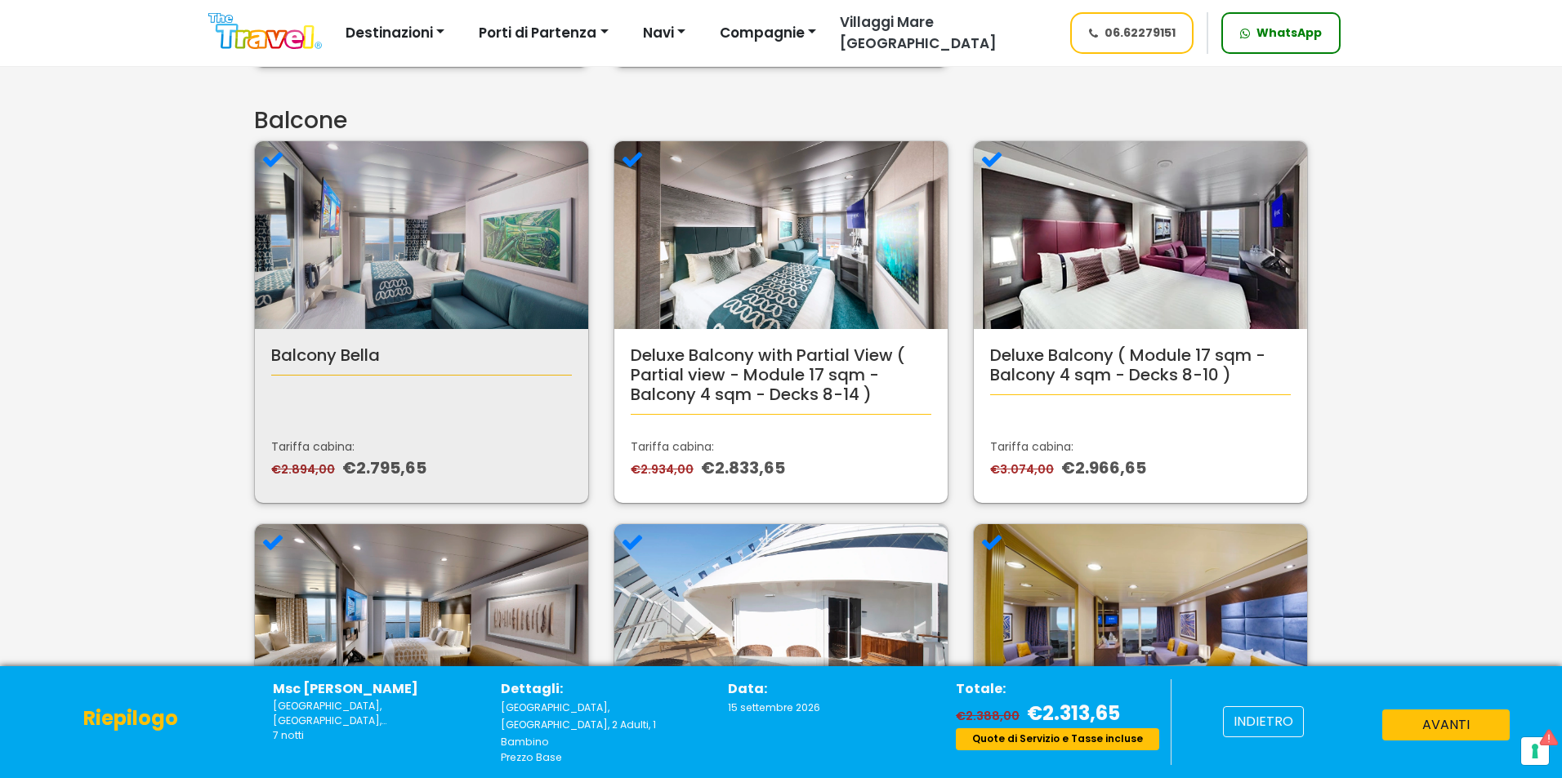
click at [515, 463] on p "€2.894,00 €2.795,65" at bounding box center [421, 468] width 301 height 25
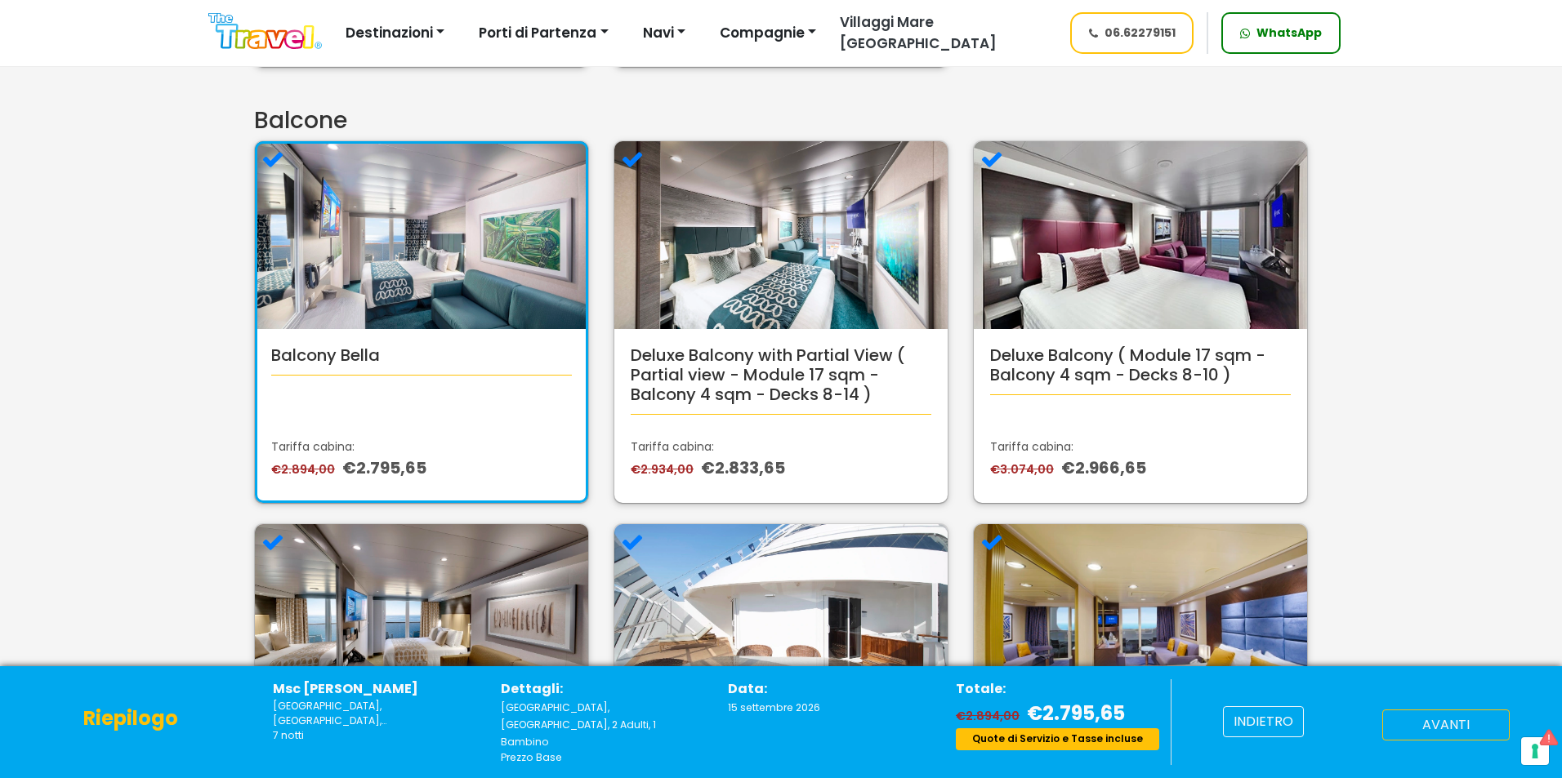
click at [1427, 731] on button "avanti" at bounding box center [1445, 725] width 127 height 31
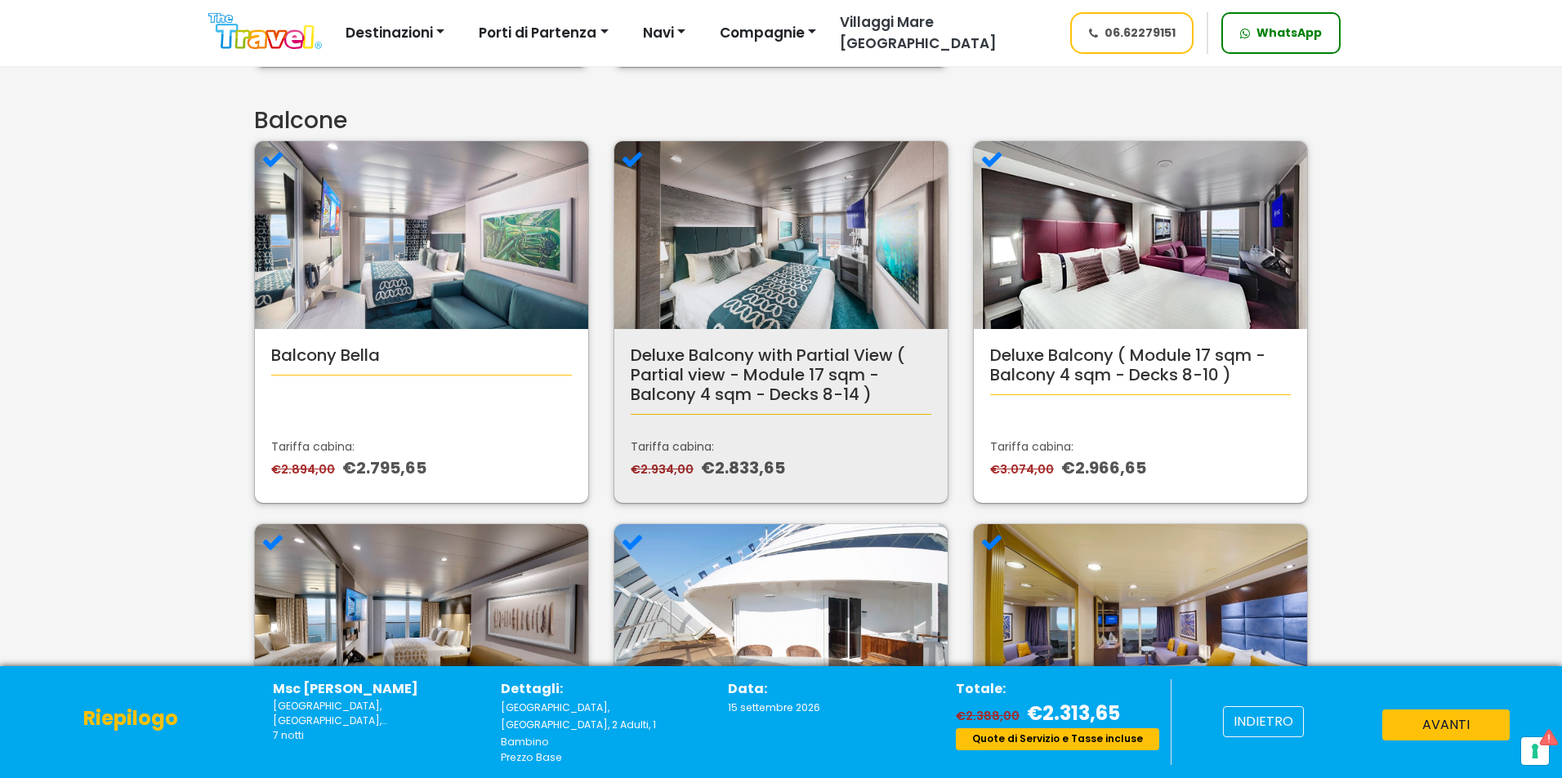
click at [774, 453] on p "Tariffa cabina:" at bounding box center [781, 447] width 301 height 17
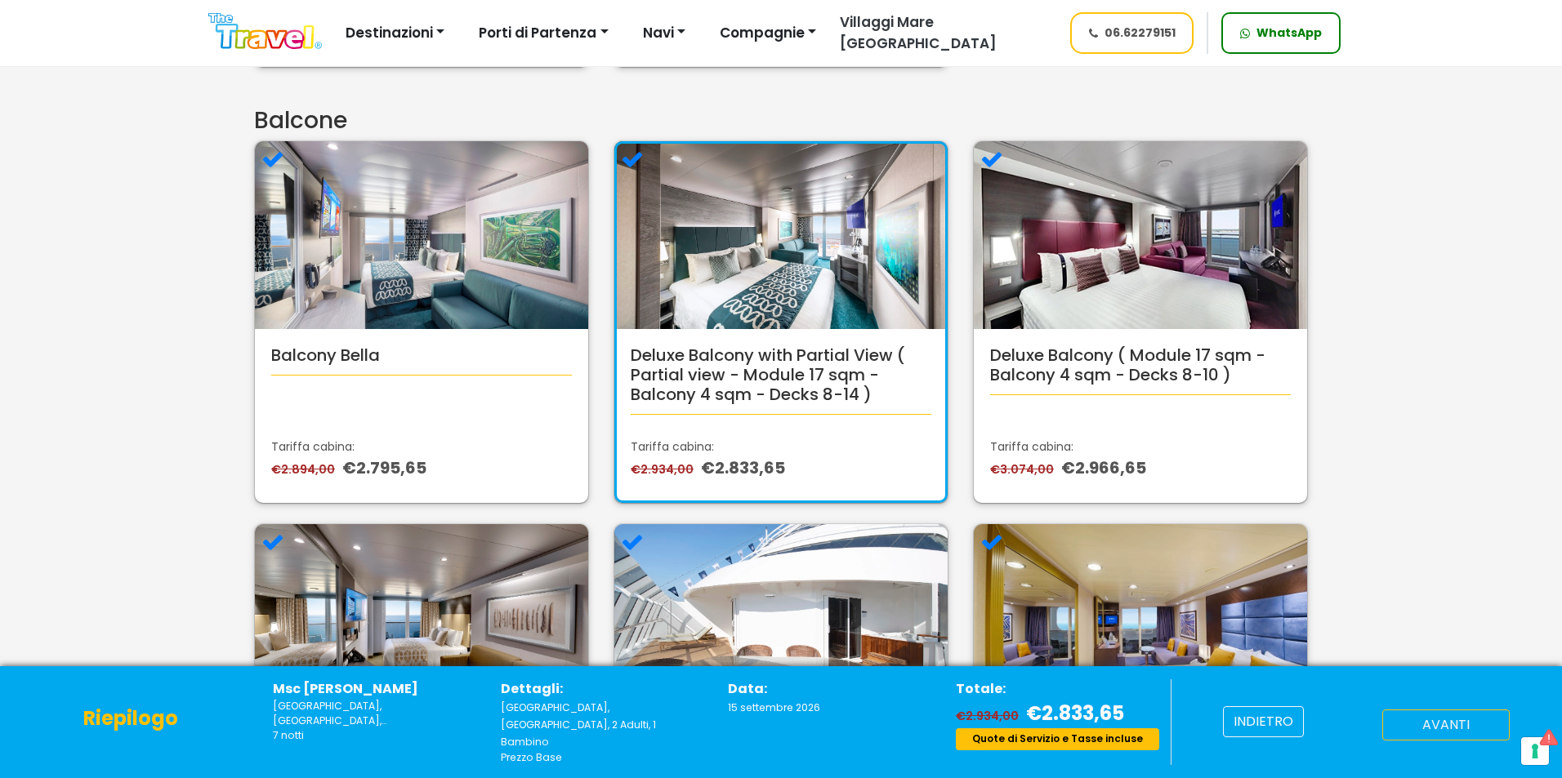
click at [1448, 722] on button "avanti" at bounding box center [1445, 725] width 127 height 31
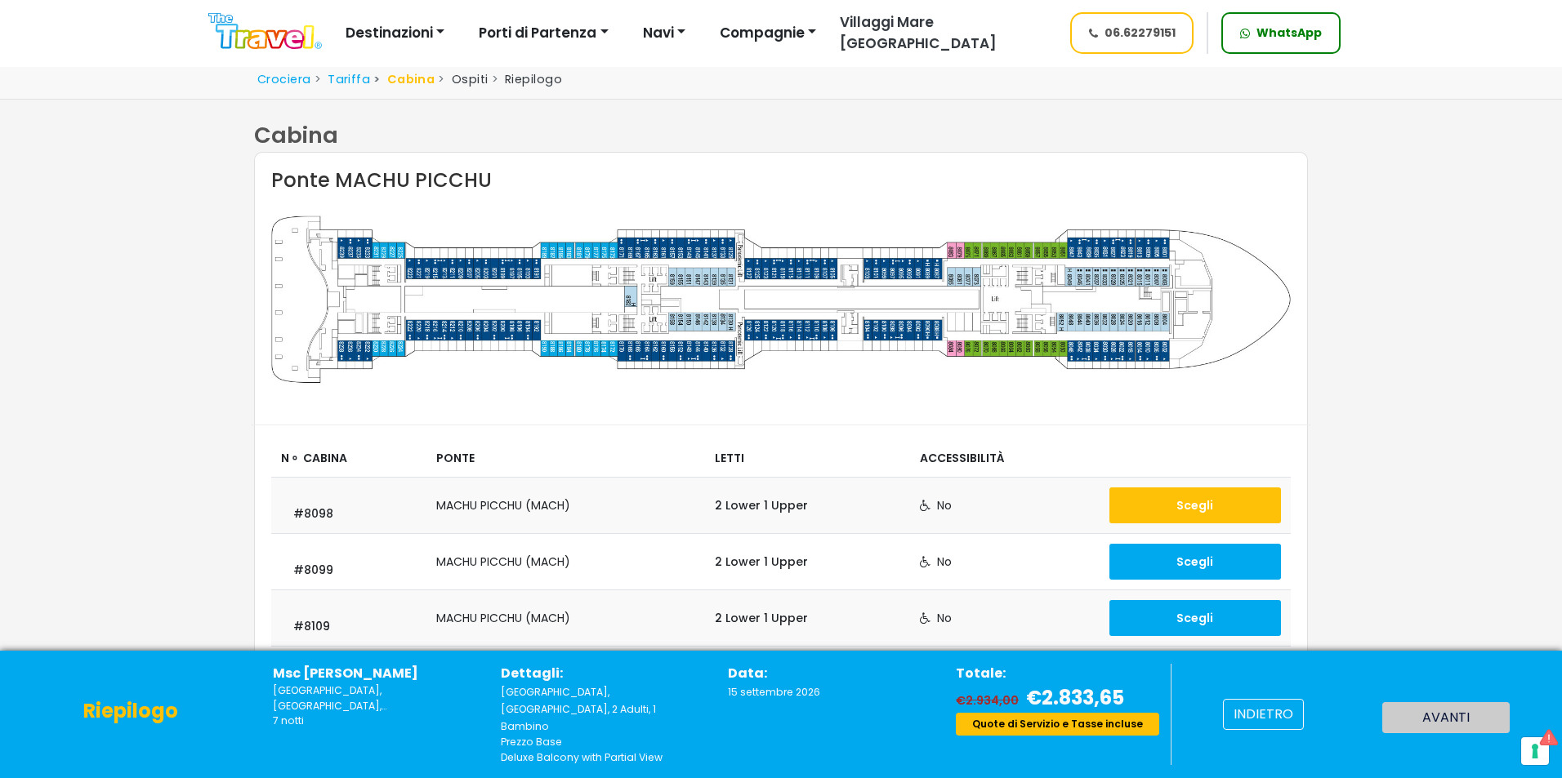
click at [1134, 516] on button "Scegli" at bounding box center [1195, 506] width 172 height 36
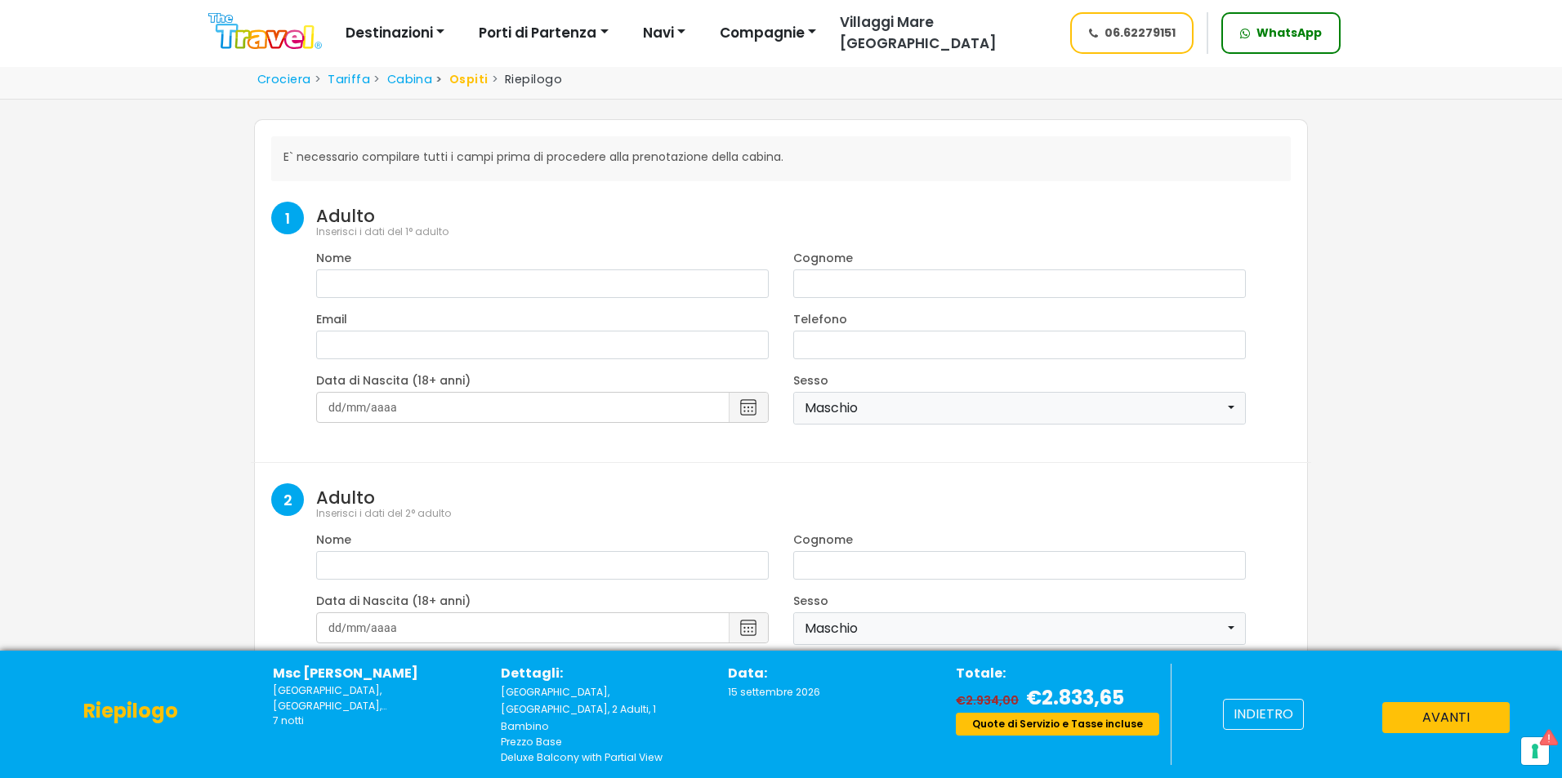
select select "8"
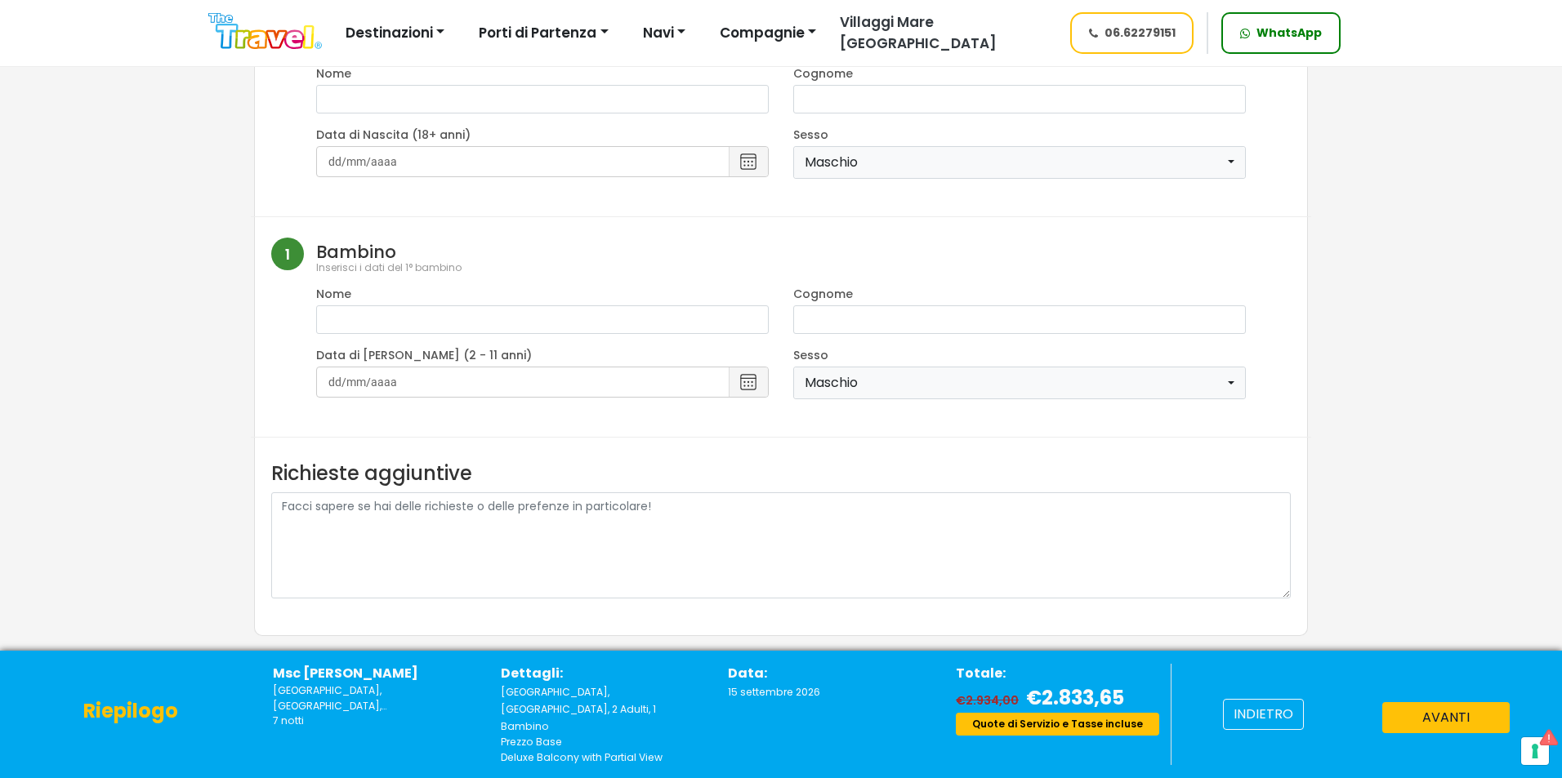
scroll to position [490, 0]
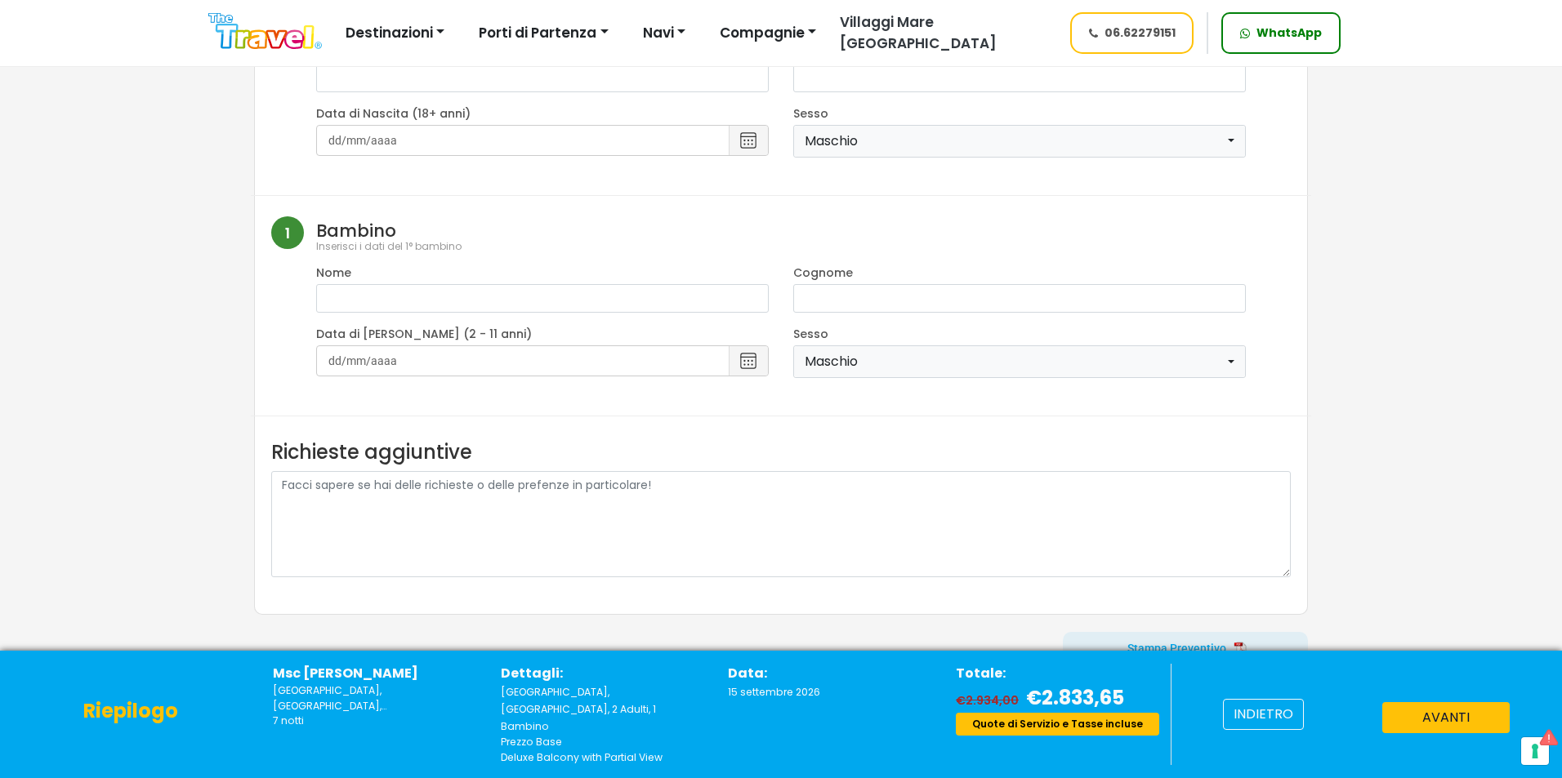
click at [1207, 649] on span at bounding box center [1185, 648] width 245 height 39
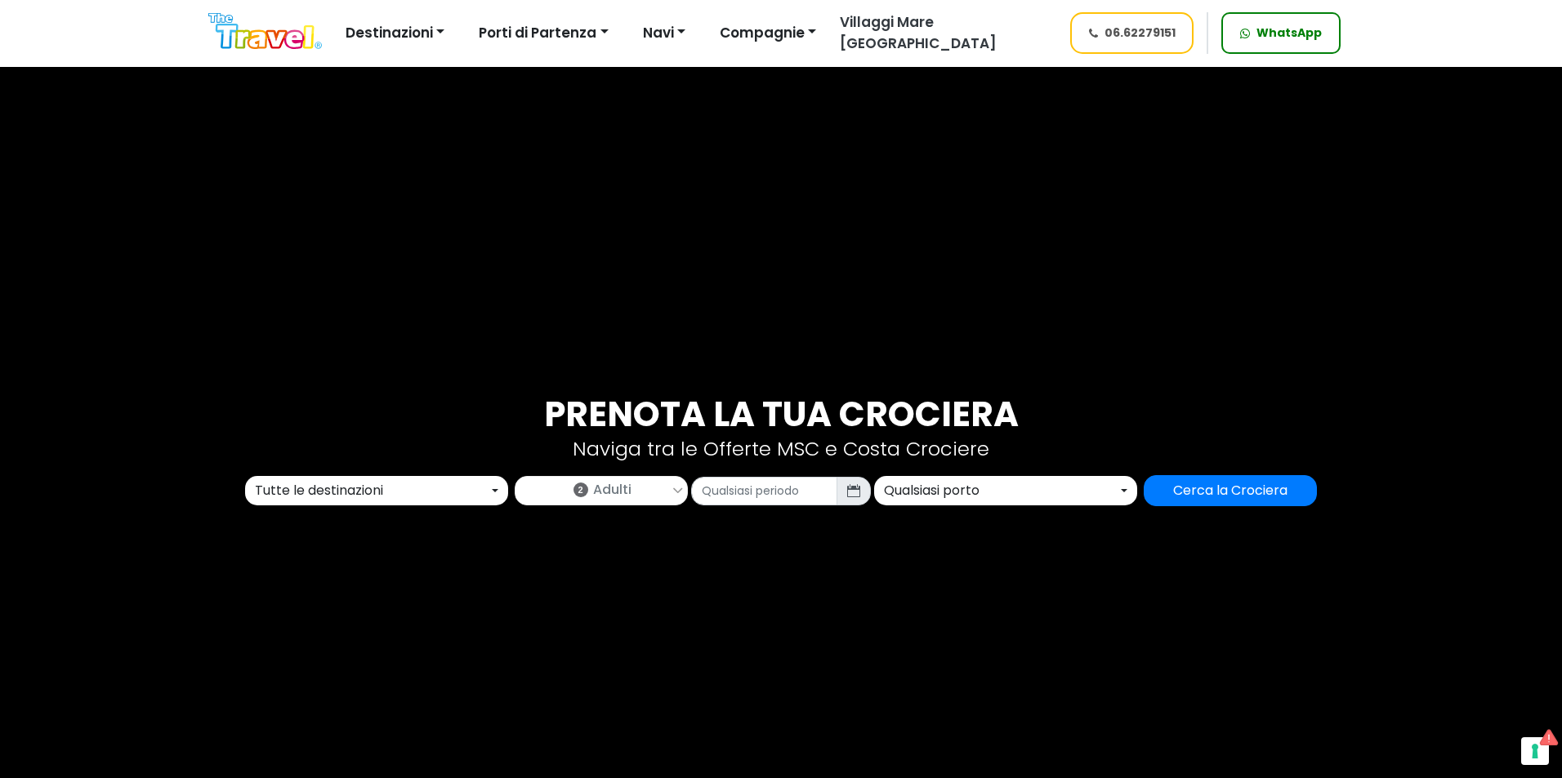
click at [406, 485] on div "Tutte le destinazioni" at bounding box center [372, 491] width 234 height 20
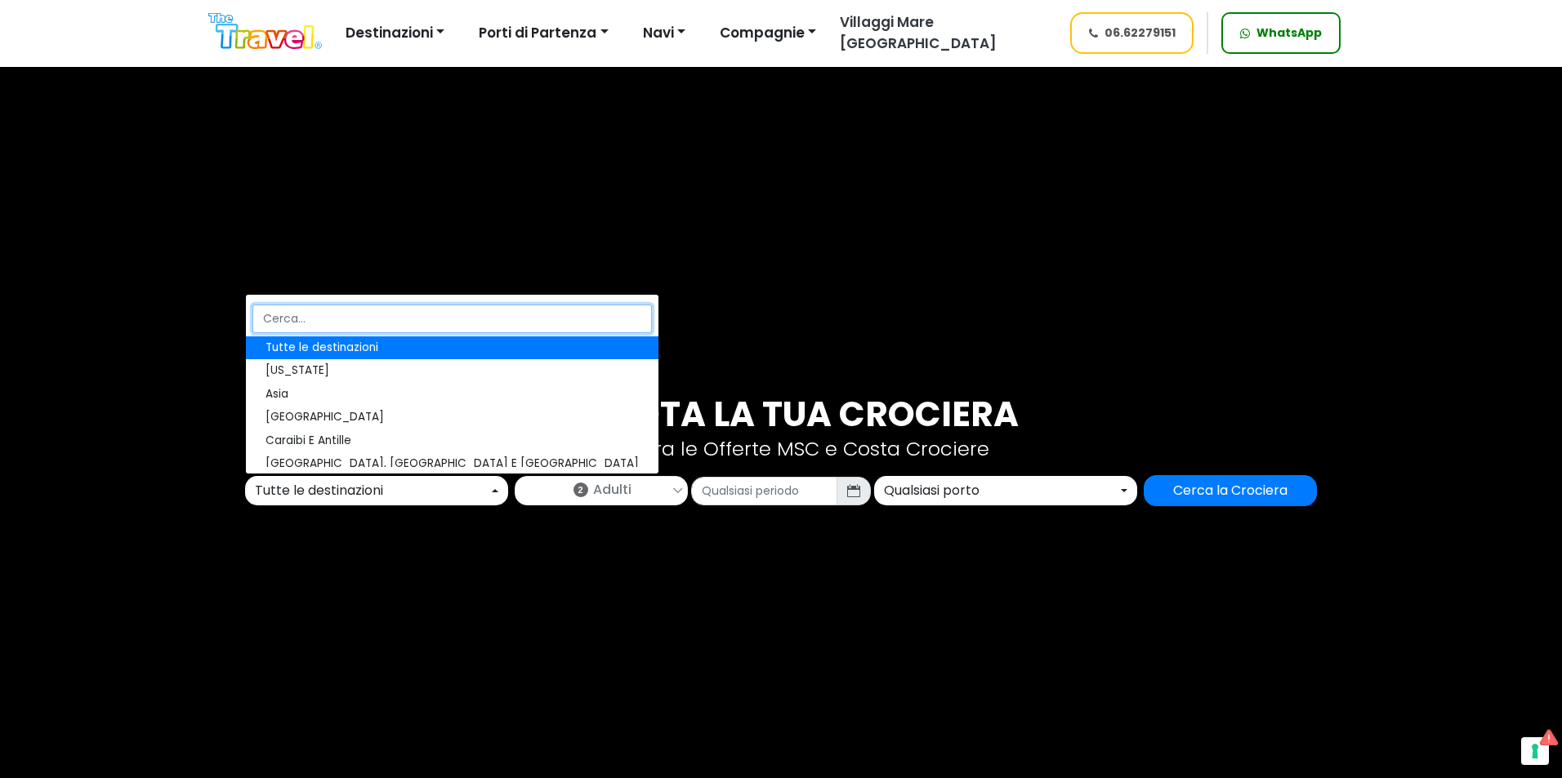
click at [377, 318] on input "Search" at bounding box center [451, 319] width 399 height 29
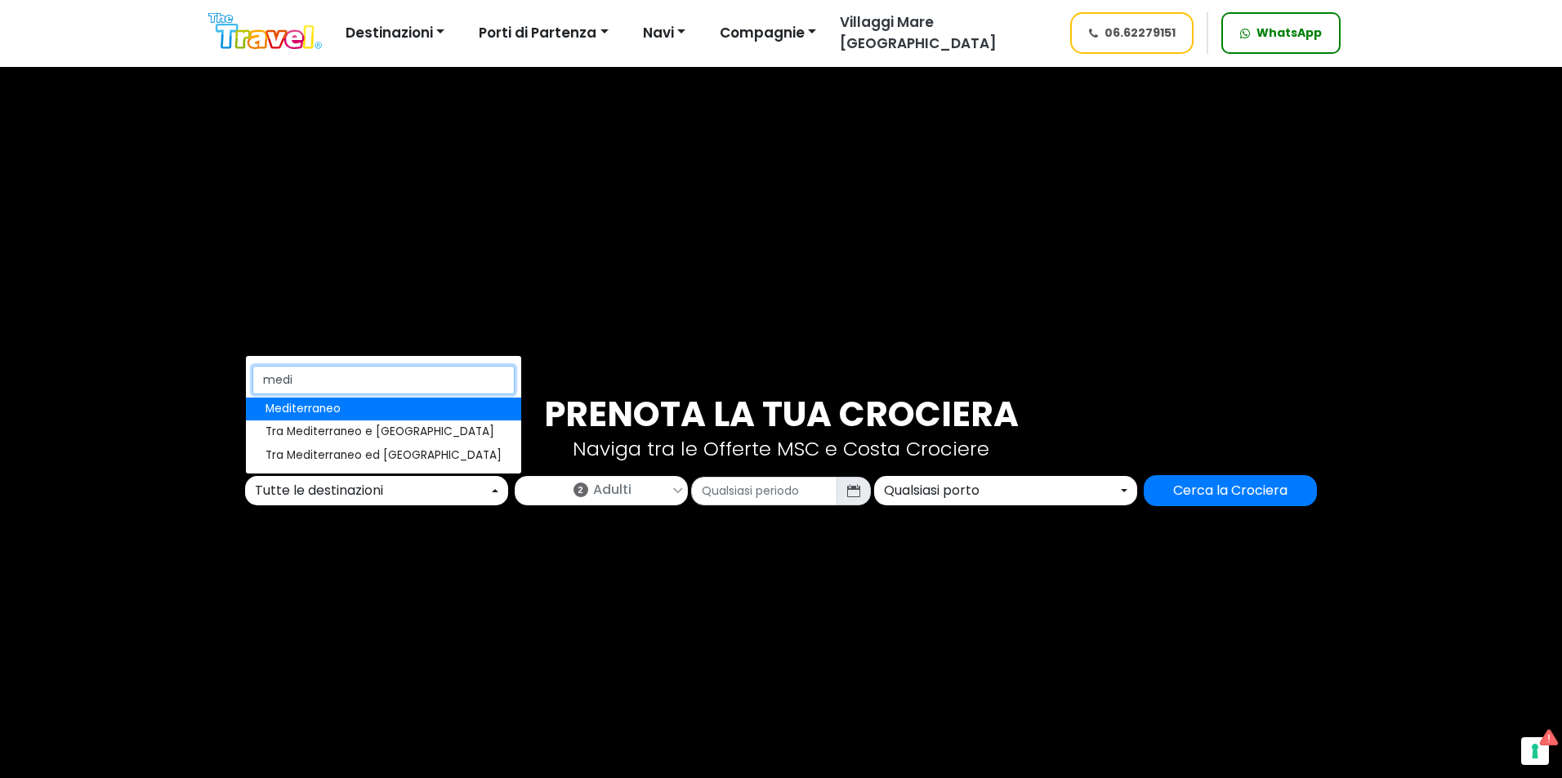
type input "medit"
click at [319, 404] on span "Mediterraneo" at bounding box center [302, 409] width 75 height 16
select select "MED"
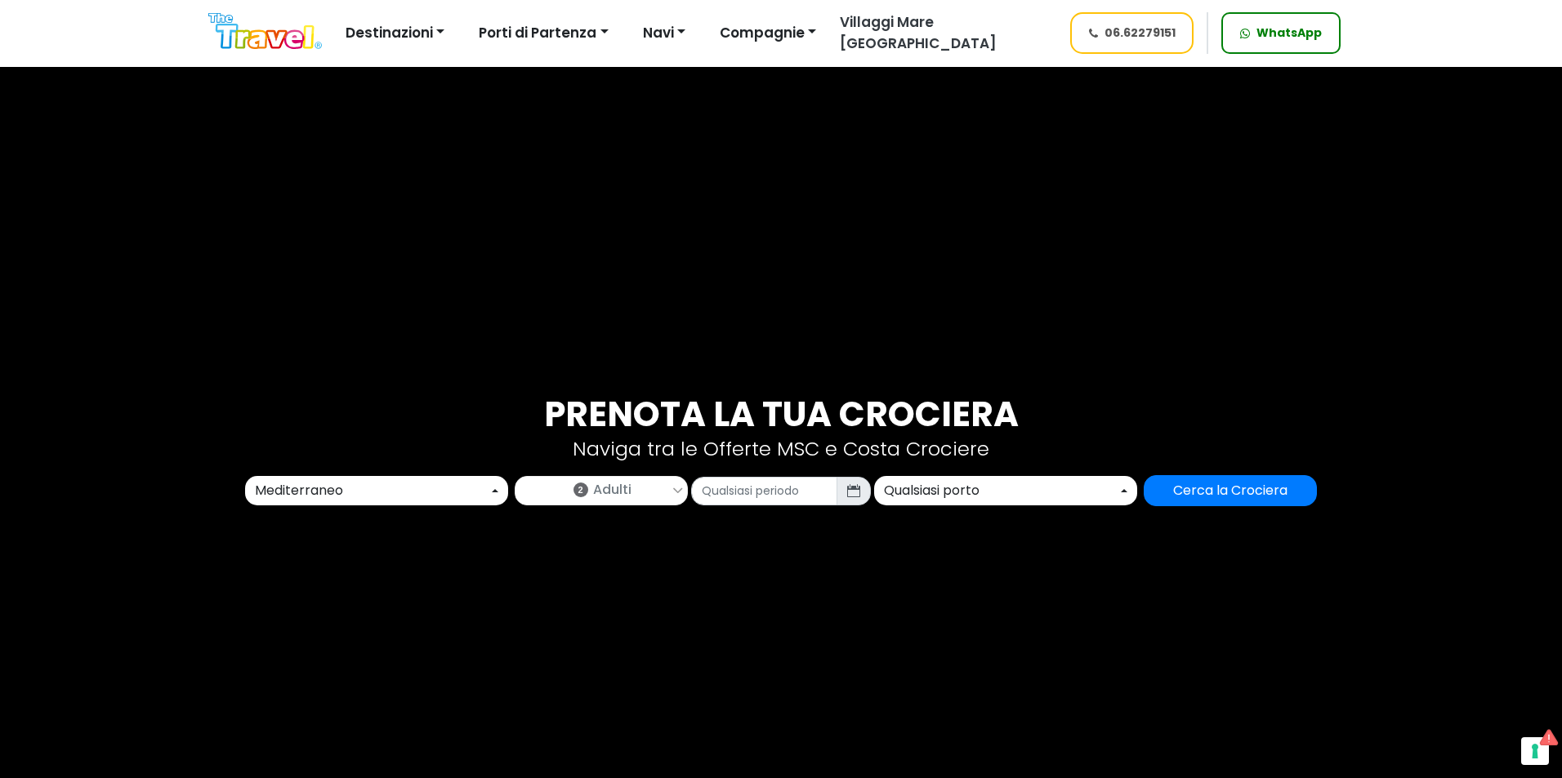
click at [602, 487] on span "Adulti" at bounding box center [612, 490] width 38 height 20
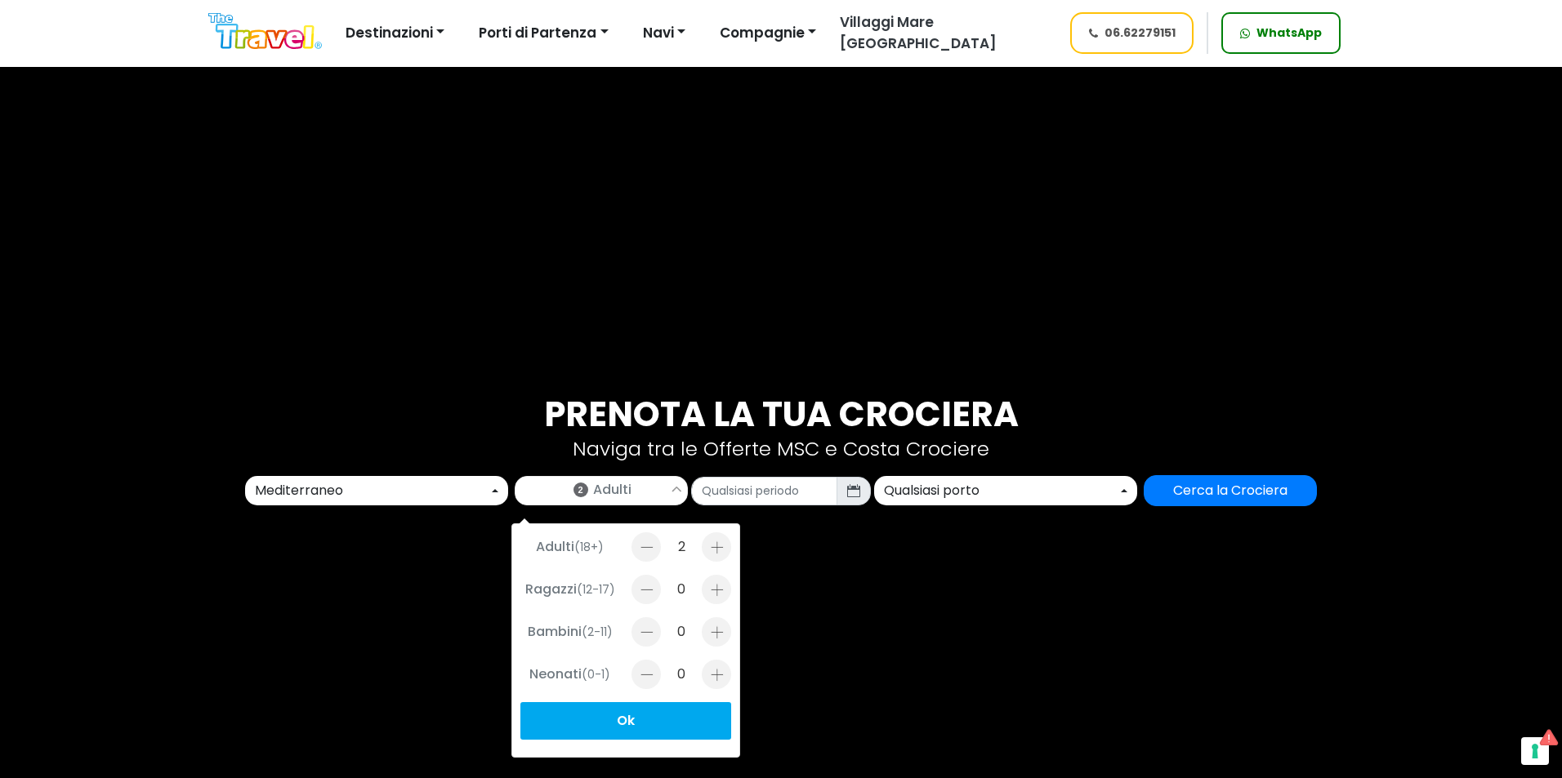
click at [711, 636] on div at bounding box center [716, 632] width 29 height 29
type input "1"
click at [760, 490] on input "text" at bounding box center [764, 491] width 146 height 29
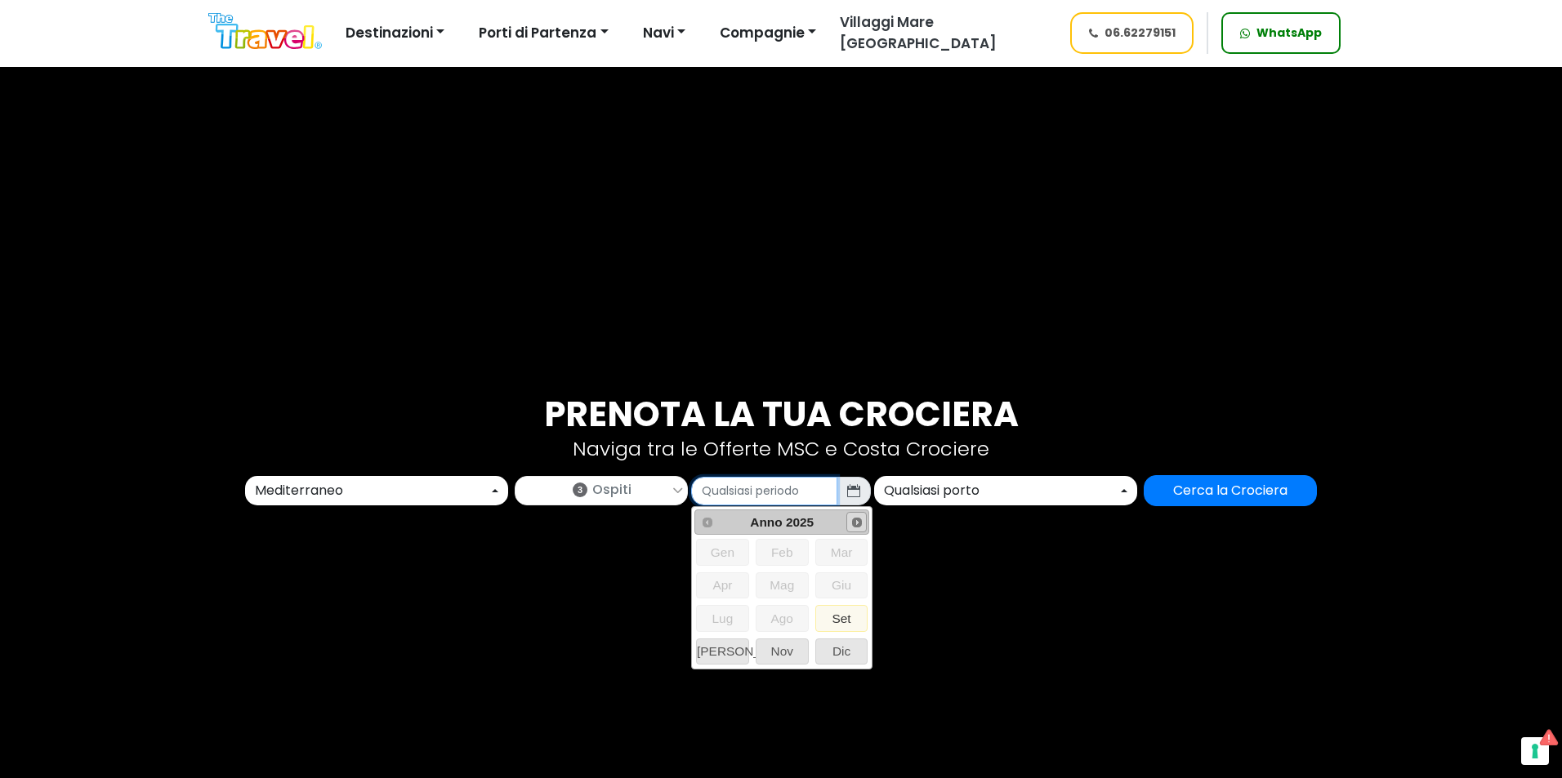
click at [863, 524] on span "Next" at bounding box center [856, 522] width 13 height 13
click at [841, 618] on span "Set" at bounding box center [841, 618] width 51 height 25
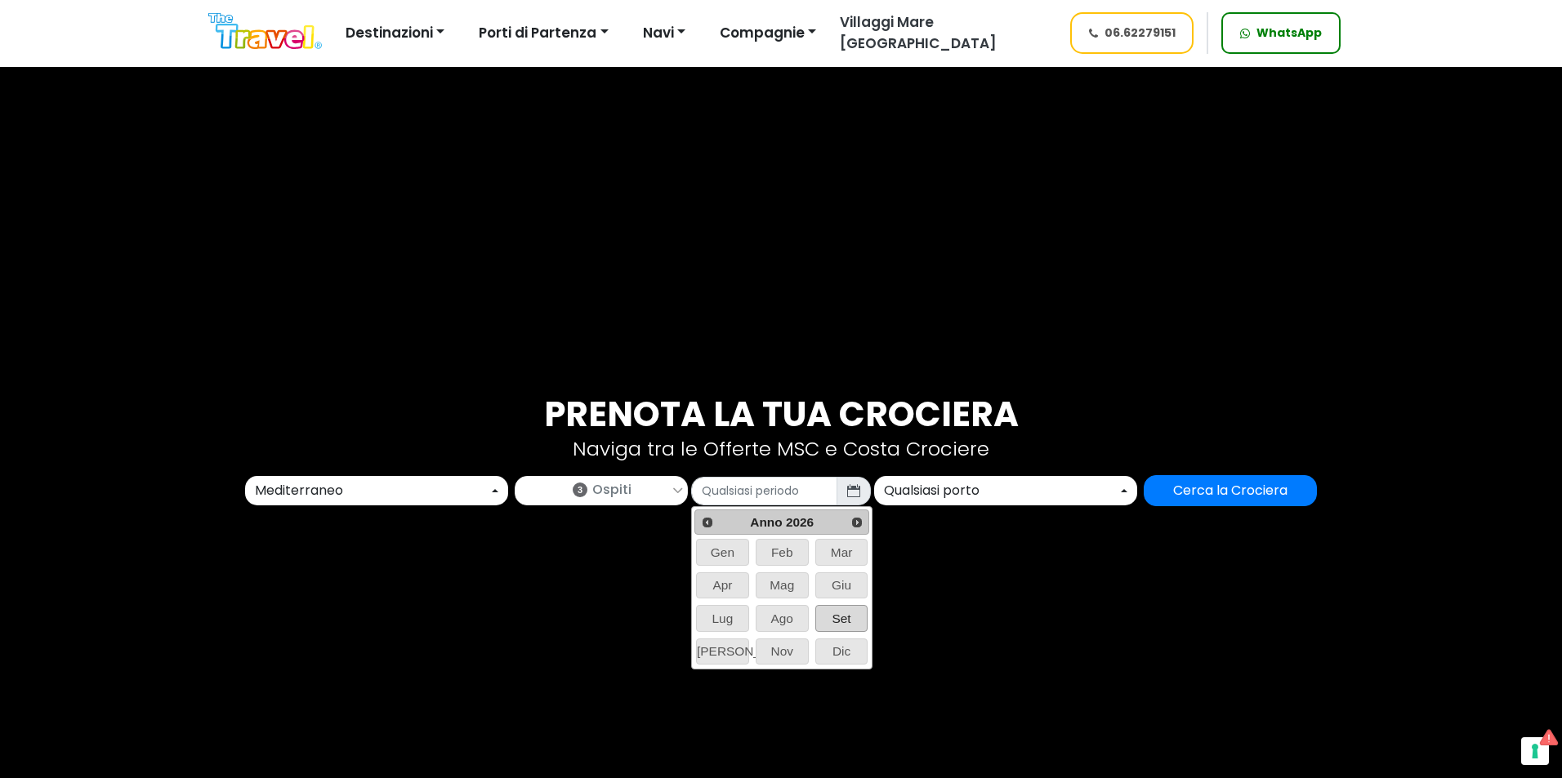
type input "09/2026"
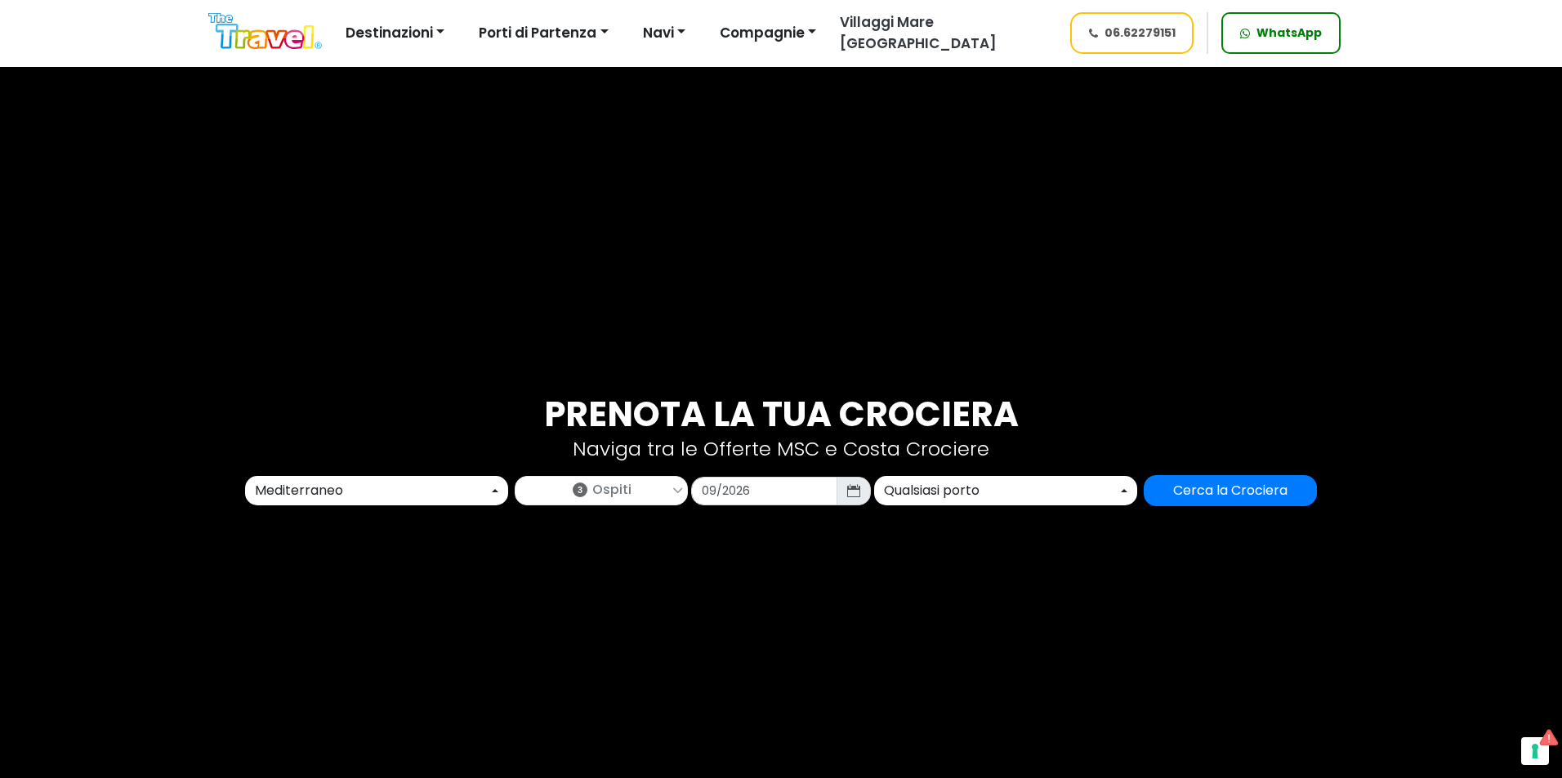
click at [951, 504] on button "Qualsiasi porto" at bounding box center [1005, 490] width 263 height 29
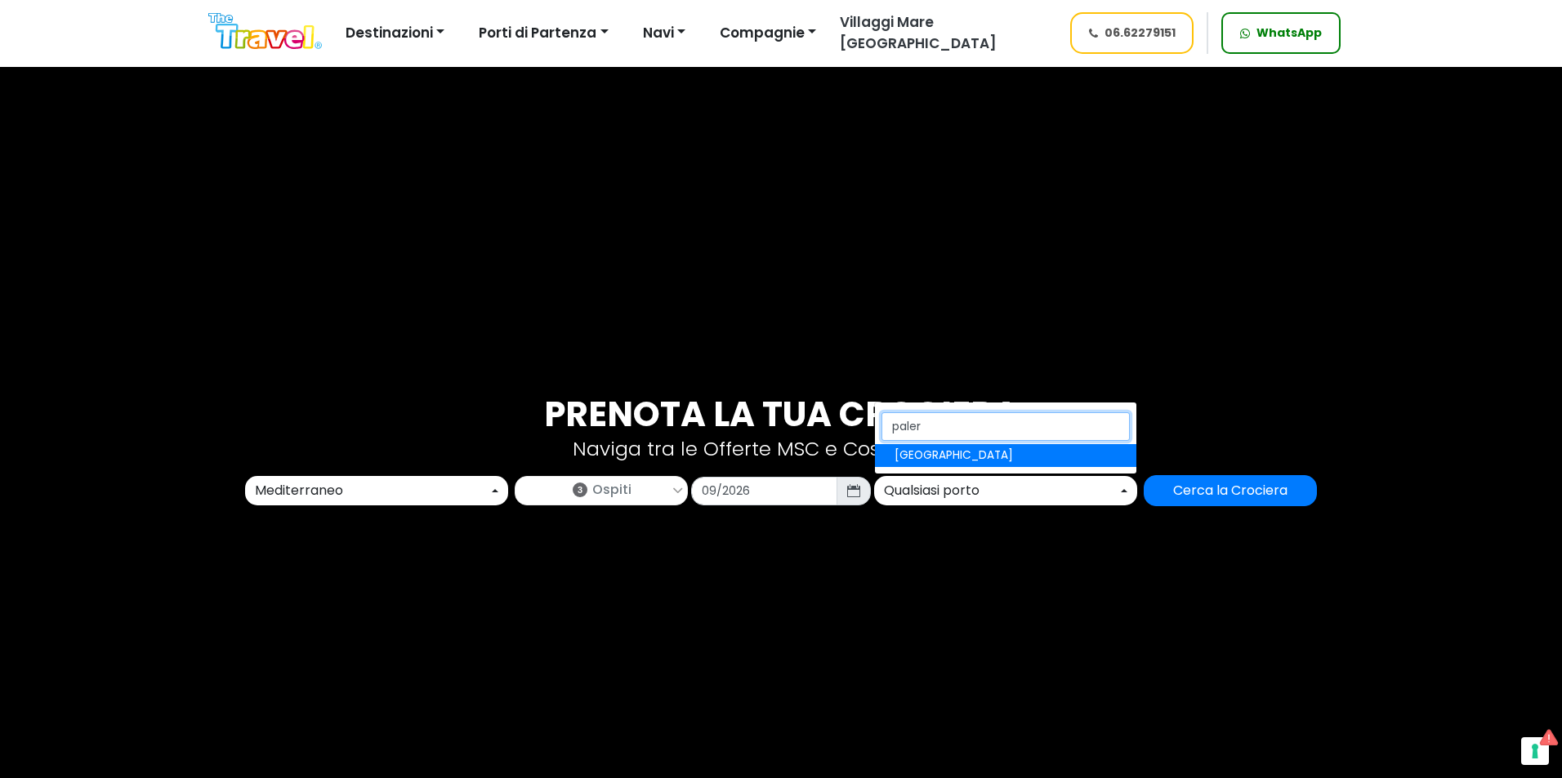
type input "paler"
click at [951, 462] on link "[GEOGRAPHIC_DATA]" at bounding box center [1005, 455] width 261 height 23
select select "PMO"
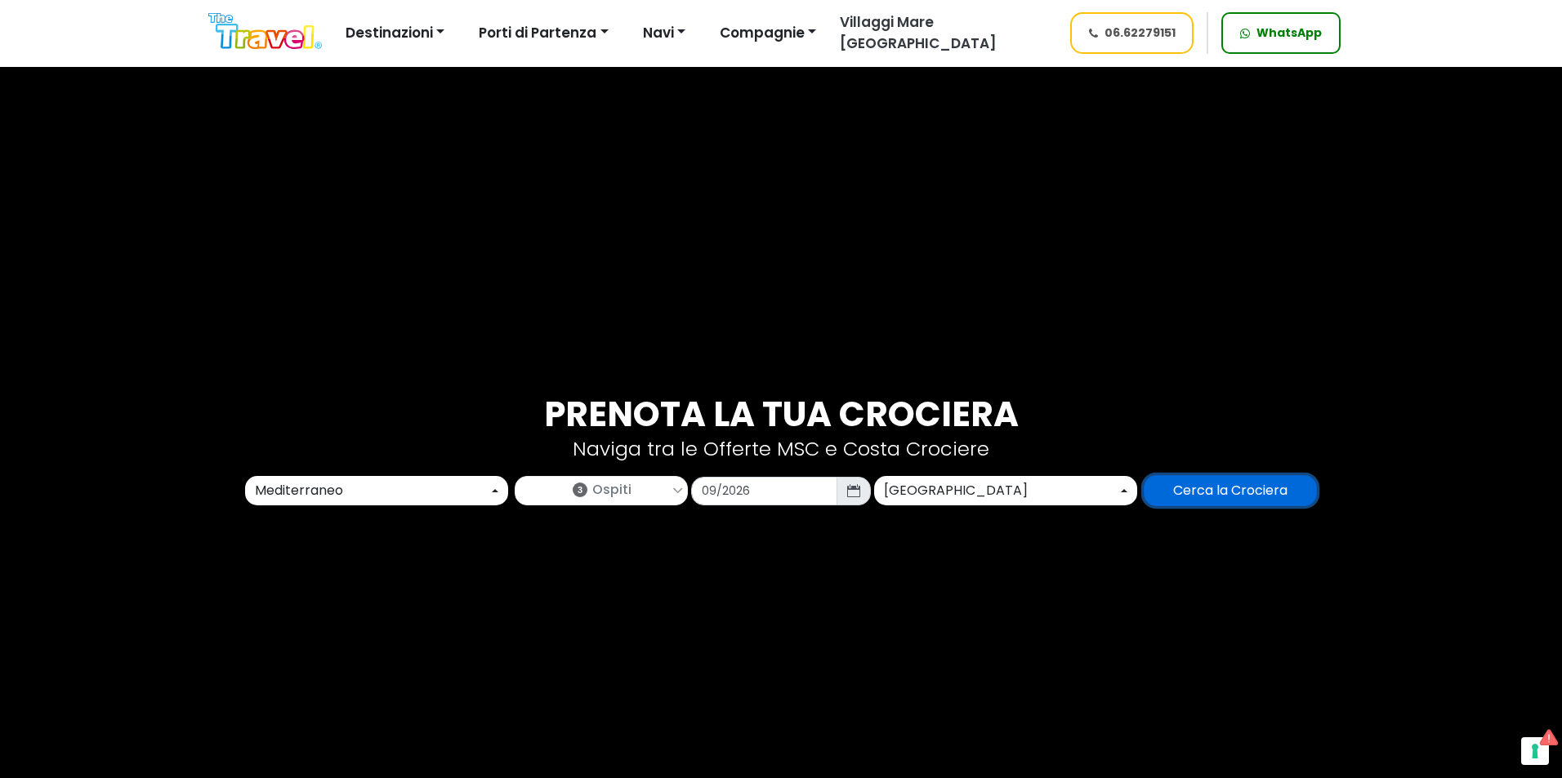
click at [1182, 496] on input "Cerca la Crociera" at bounding box center [1230, 490] width 173 height 31
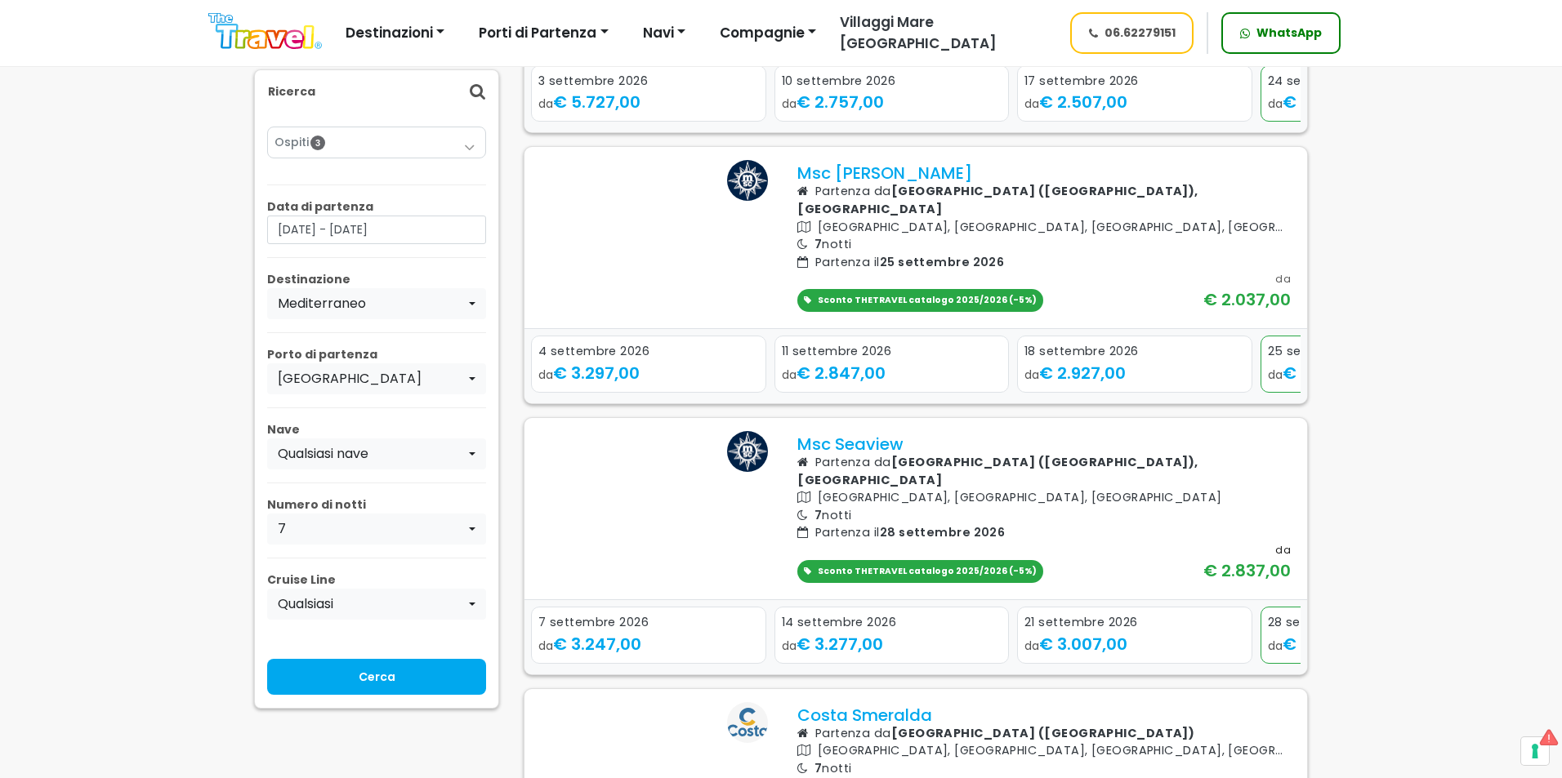
scroll to position [653, 0]
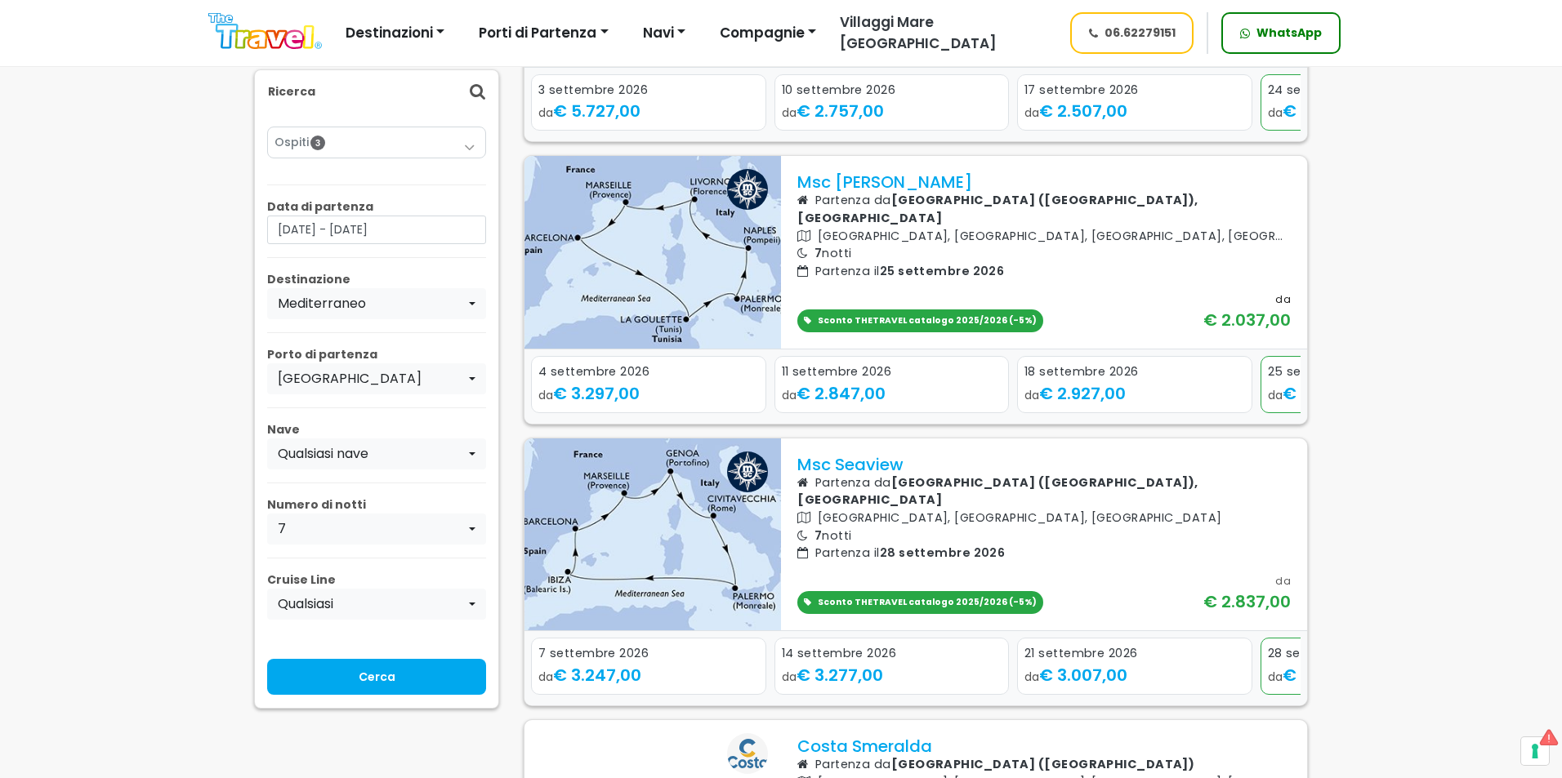
click at [848, 263] on p "7 notti" at bounding box center [1043, 254] width 493 height 18
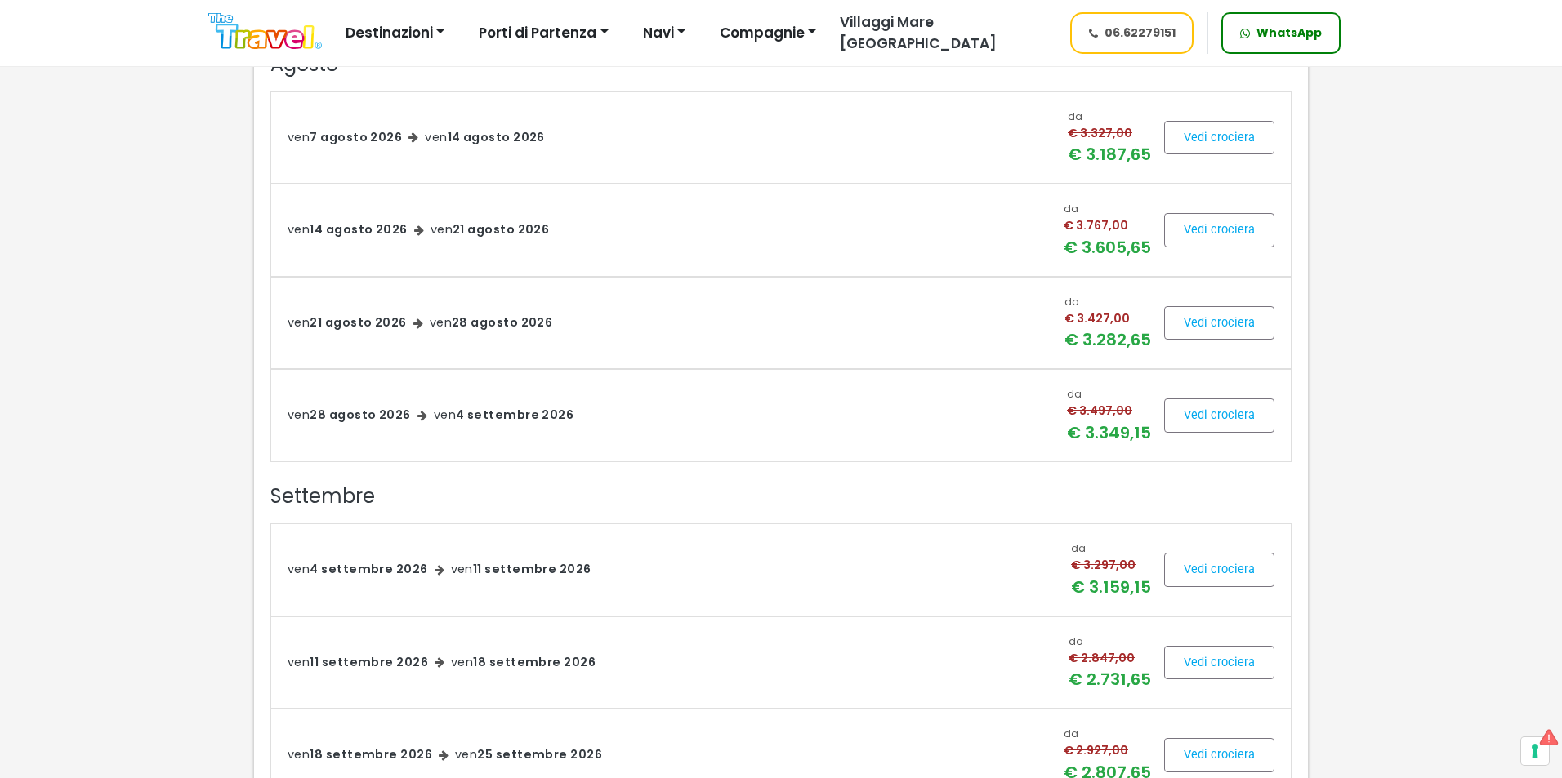
scroll to position [2124, 0]
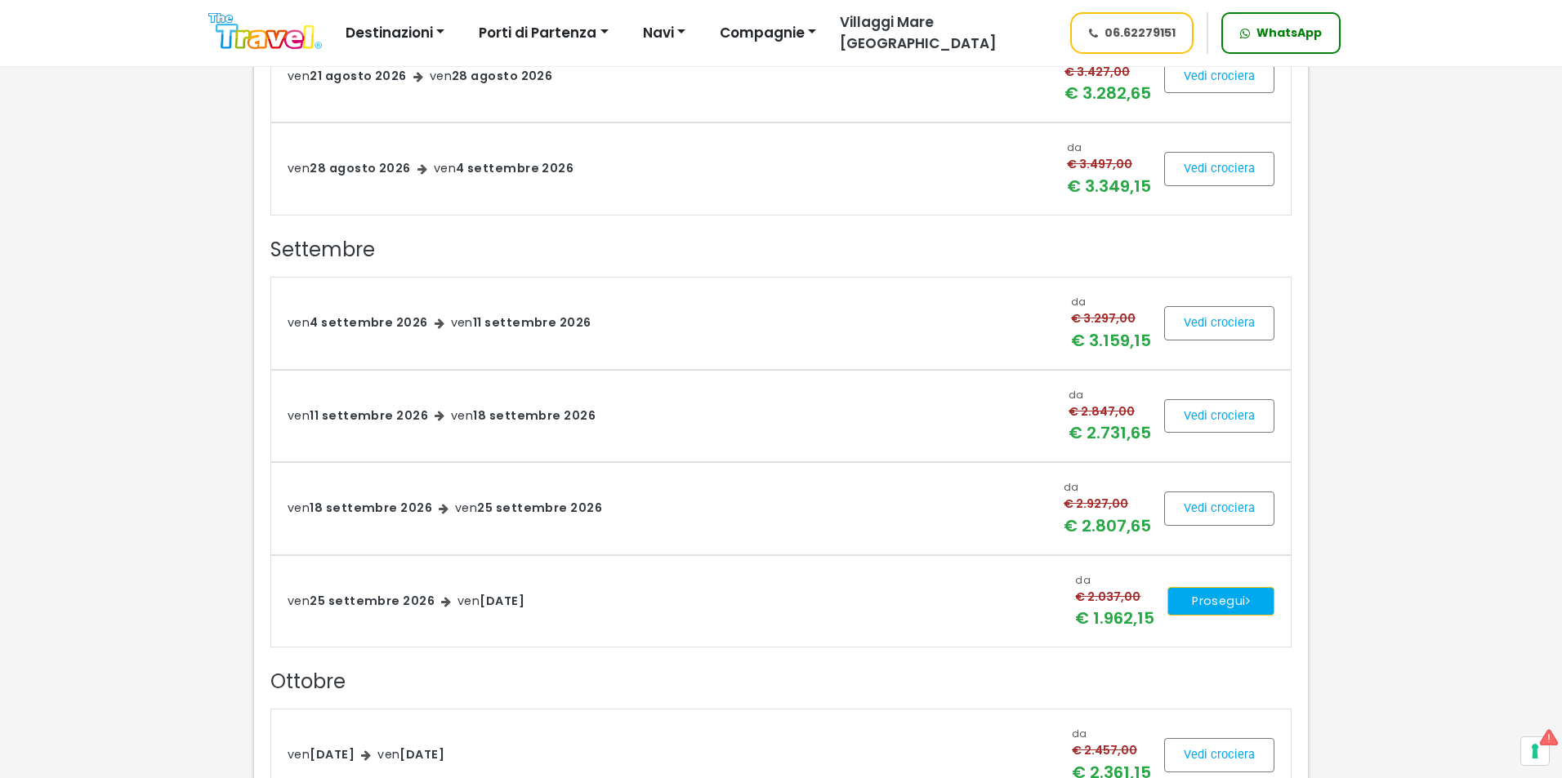
click at [1256, 595] on button "Prosegui" at bounding box center [1220, 601] width 107 height 29
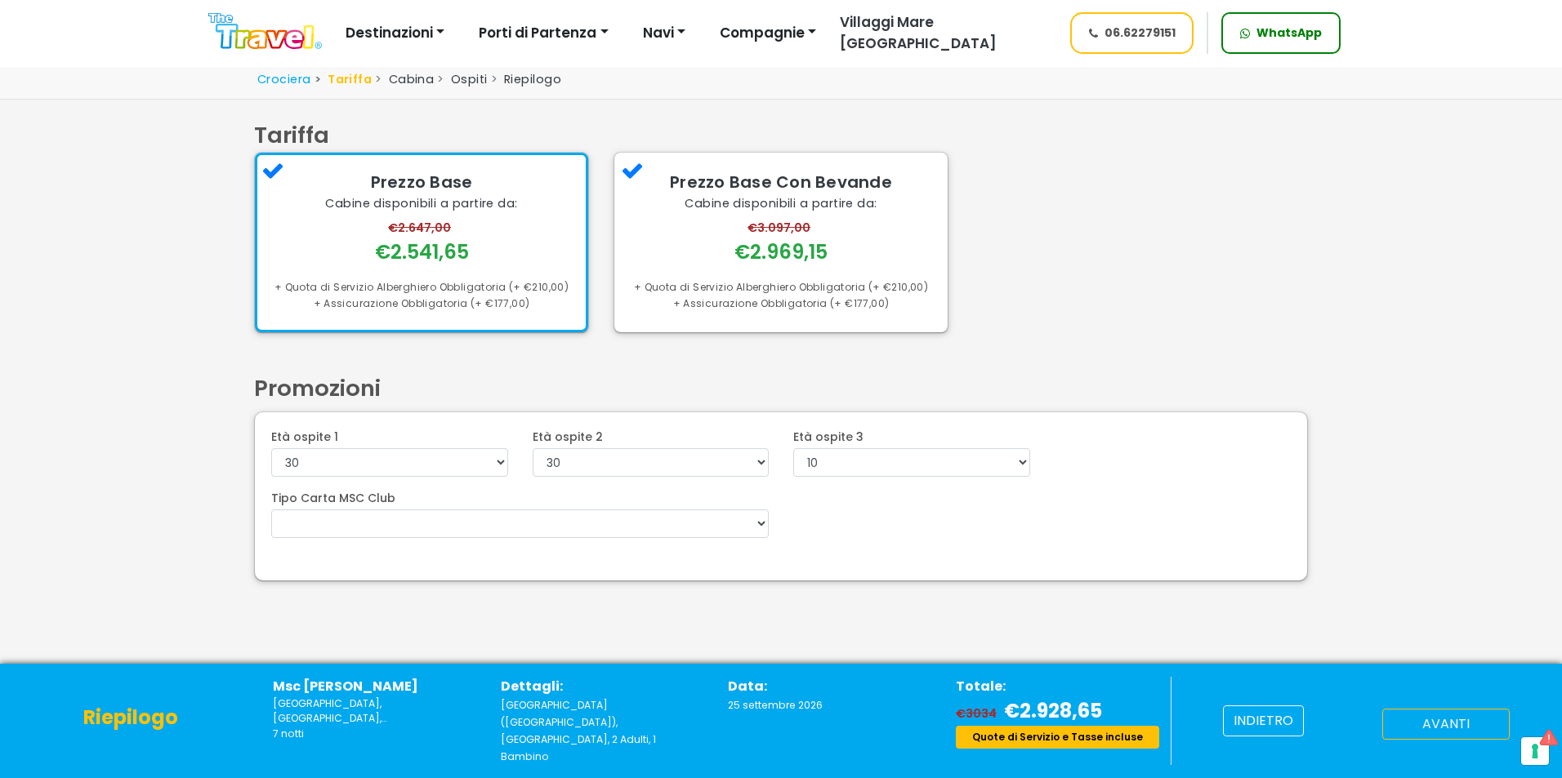
click at [1442, 740] on button "avanti" at bounding box center [1445, 724] width 127 height 31
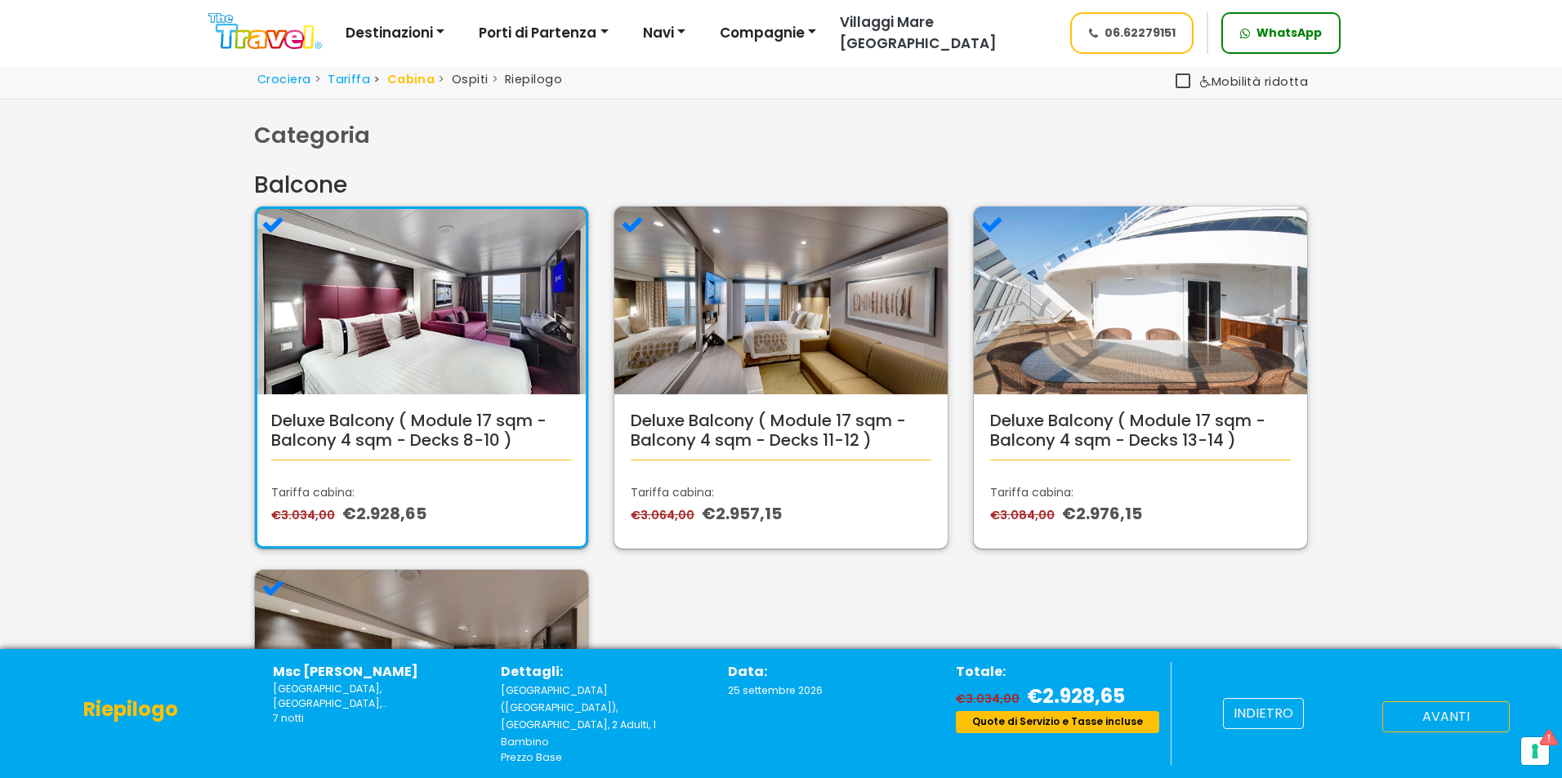
click at [1452, 729] on button "avanti" at bounding box center [1445, 717] width 127 height 31
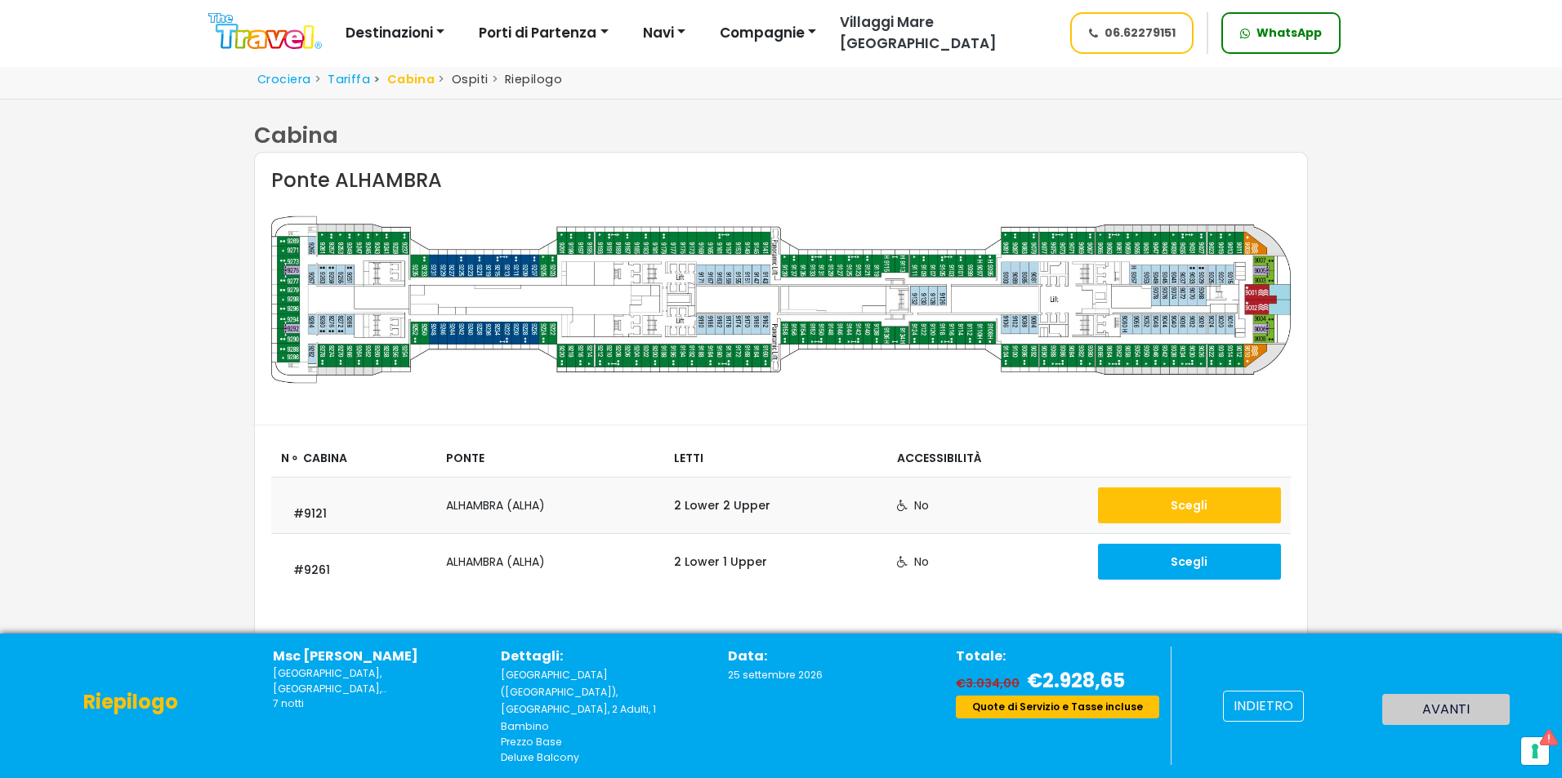
click at [1176, 497] on button "Scegli" at bounding box center [1189, 506] width 183 height 36
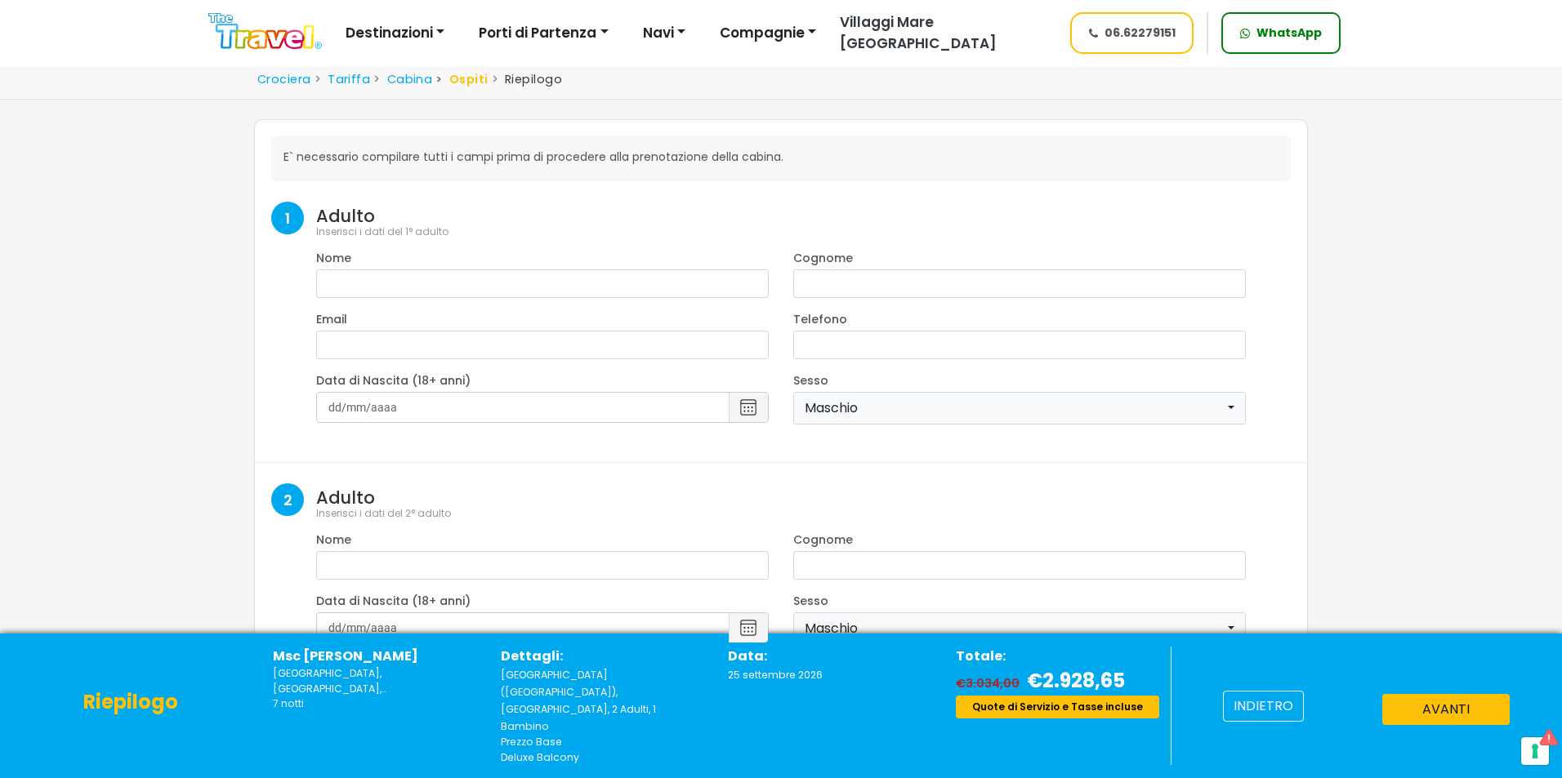
select select "8"
click at [1438, 725] on button "avanti" at bounding box center [1445, 709] width 127 height 31
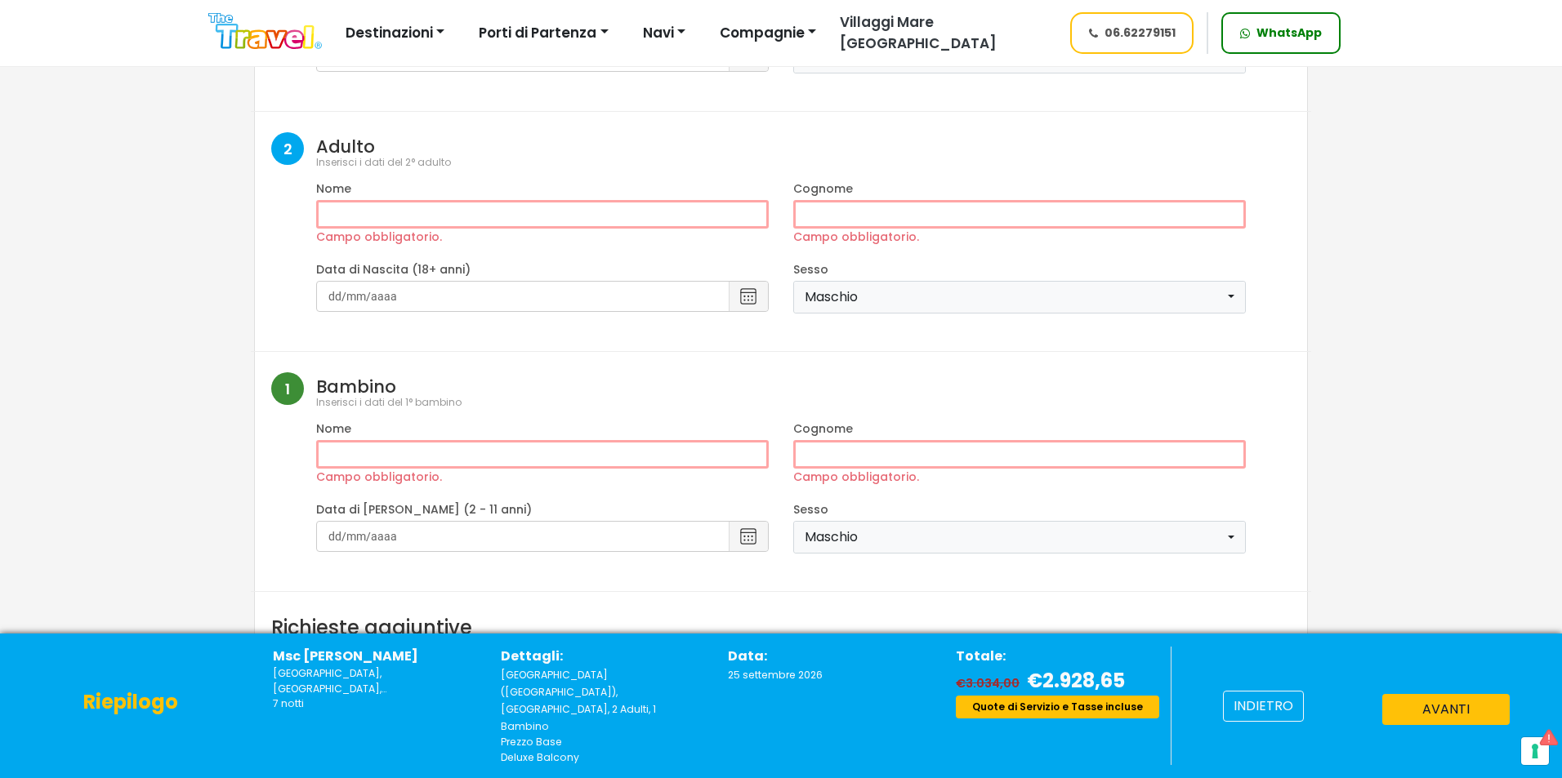
scroll to position [569, 0]
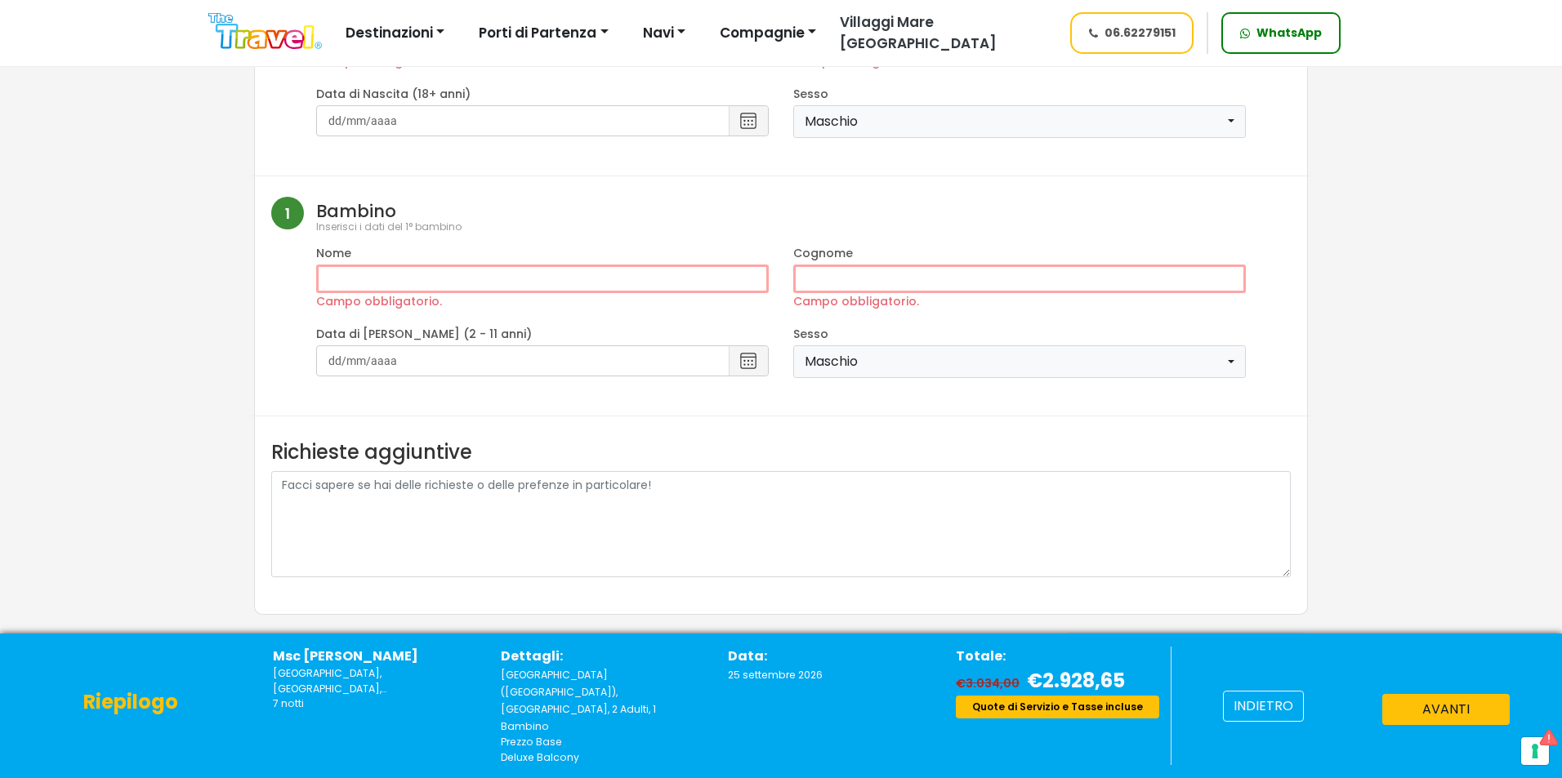
click at [1154, 642] on span at bounding box center [1185, 648] width 245 height 39
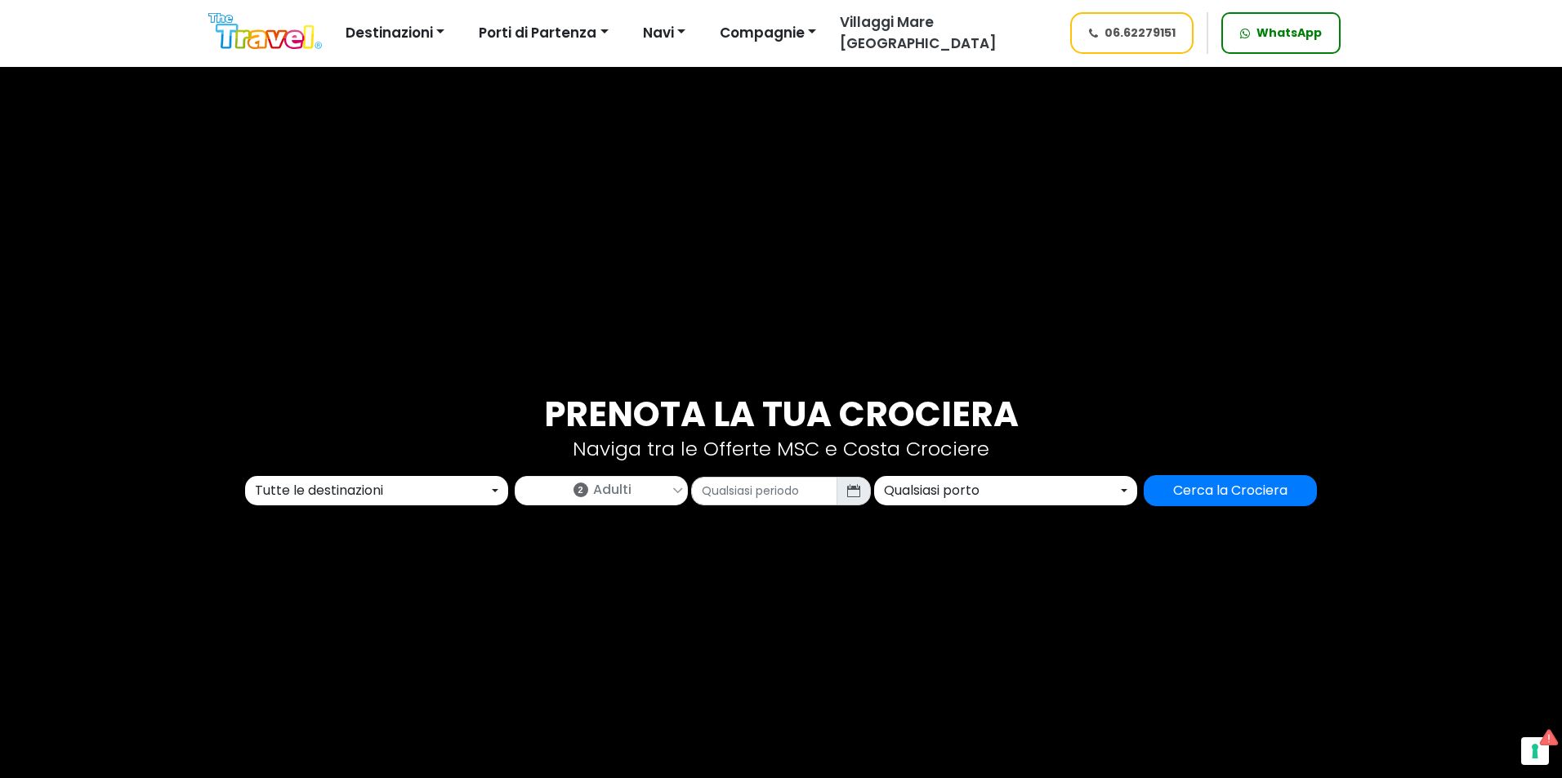
click at [424, 496] on div "Tutte le destinazioni" at bounding box center [372, 491] width 234 height 20
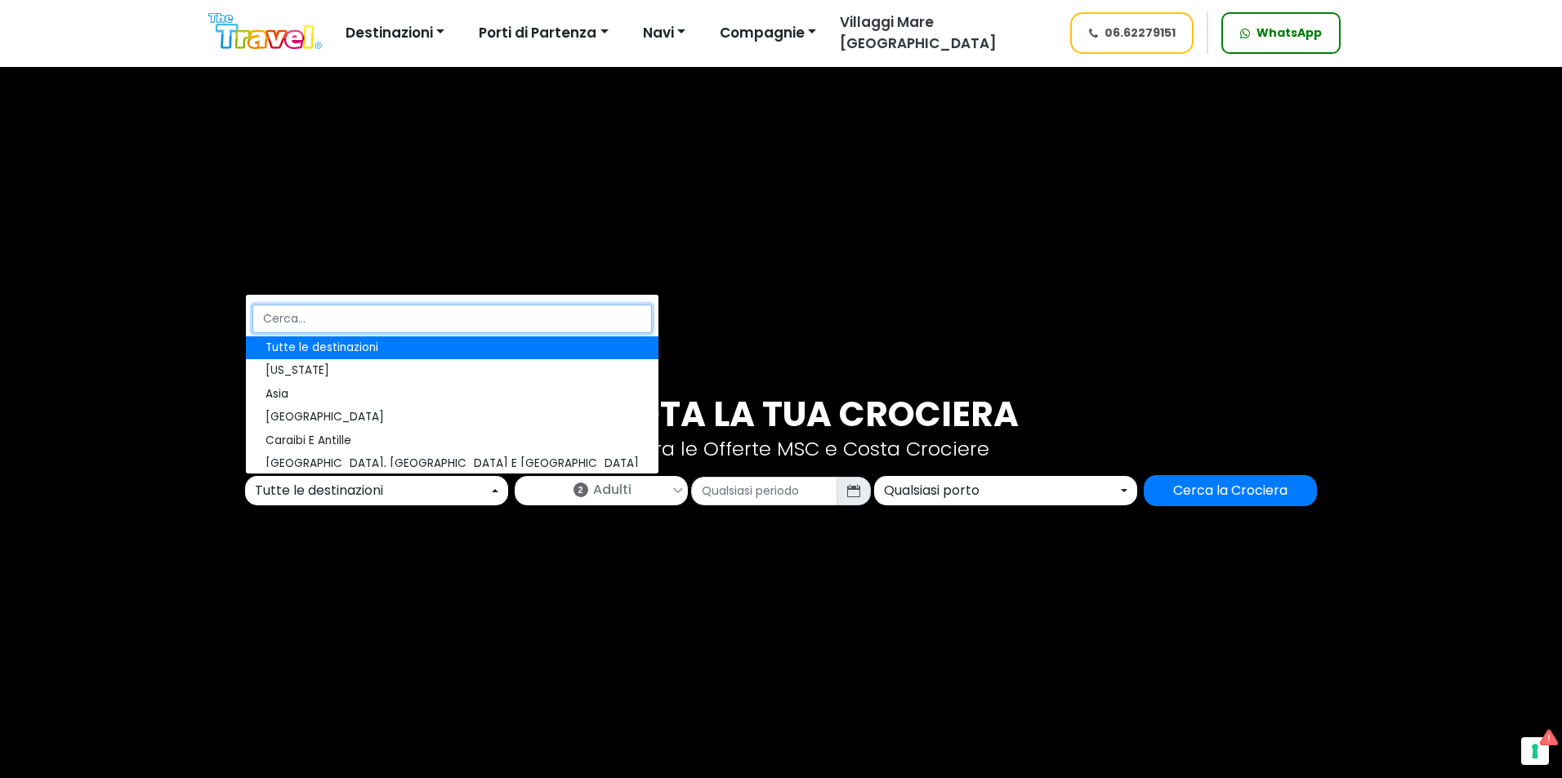
click at [326, 323] on input "Search" at bounding box center [451, 319] width 399 height 29
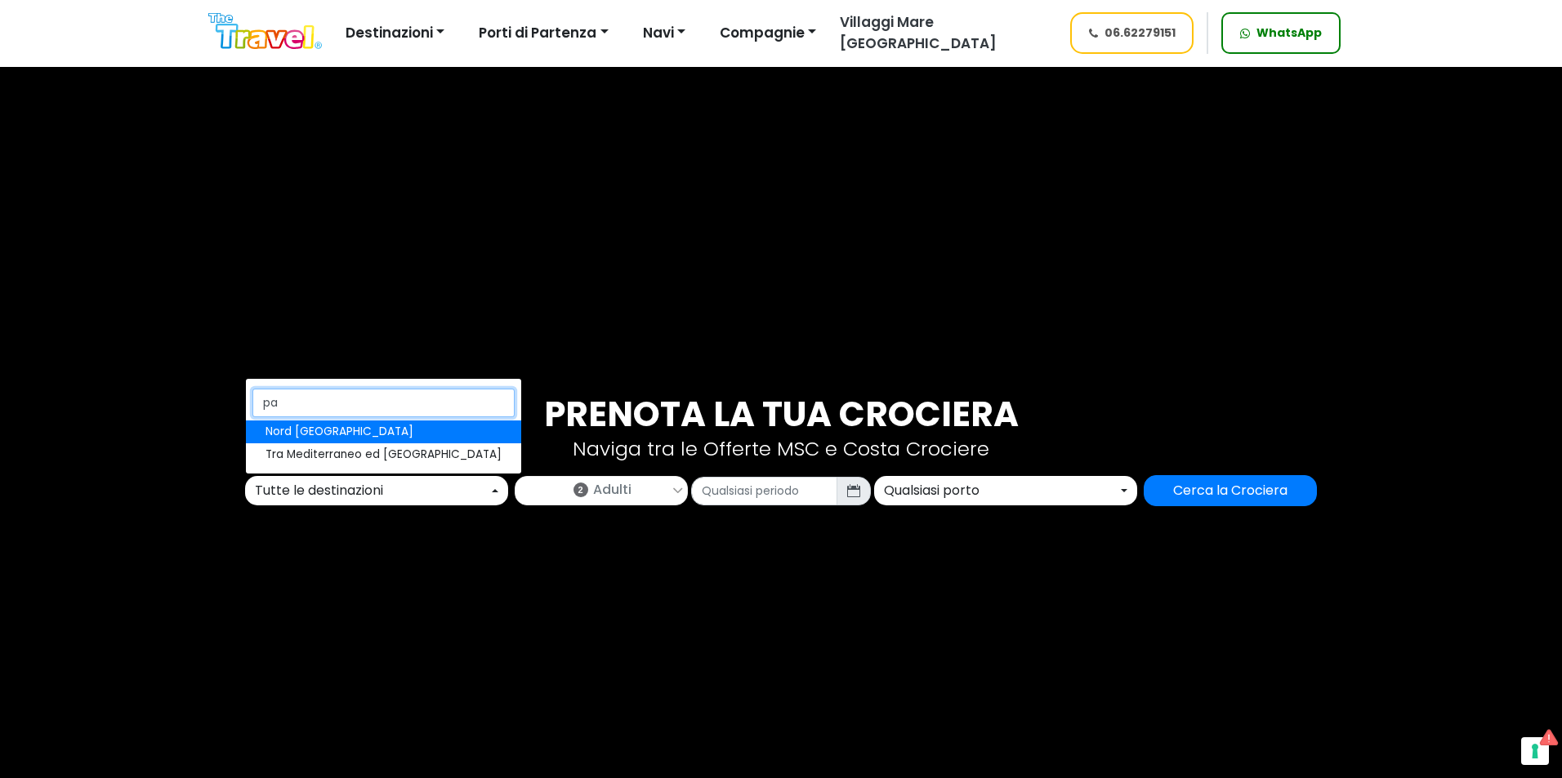
type input "p"
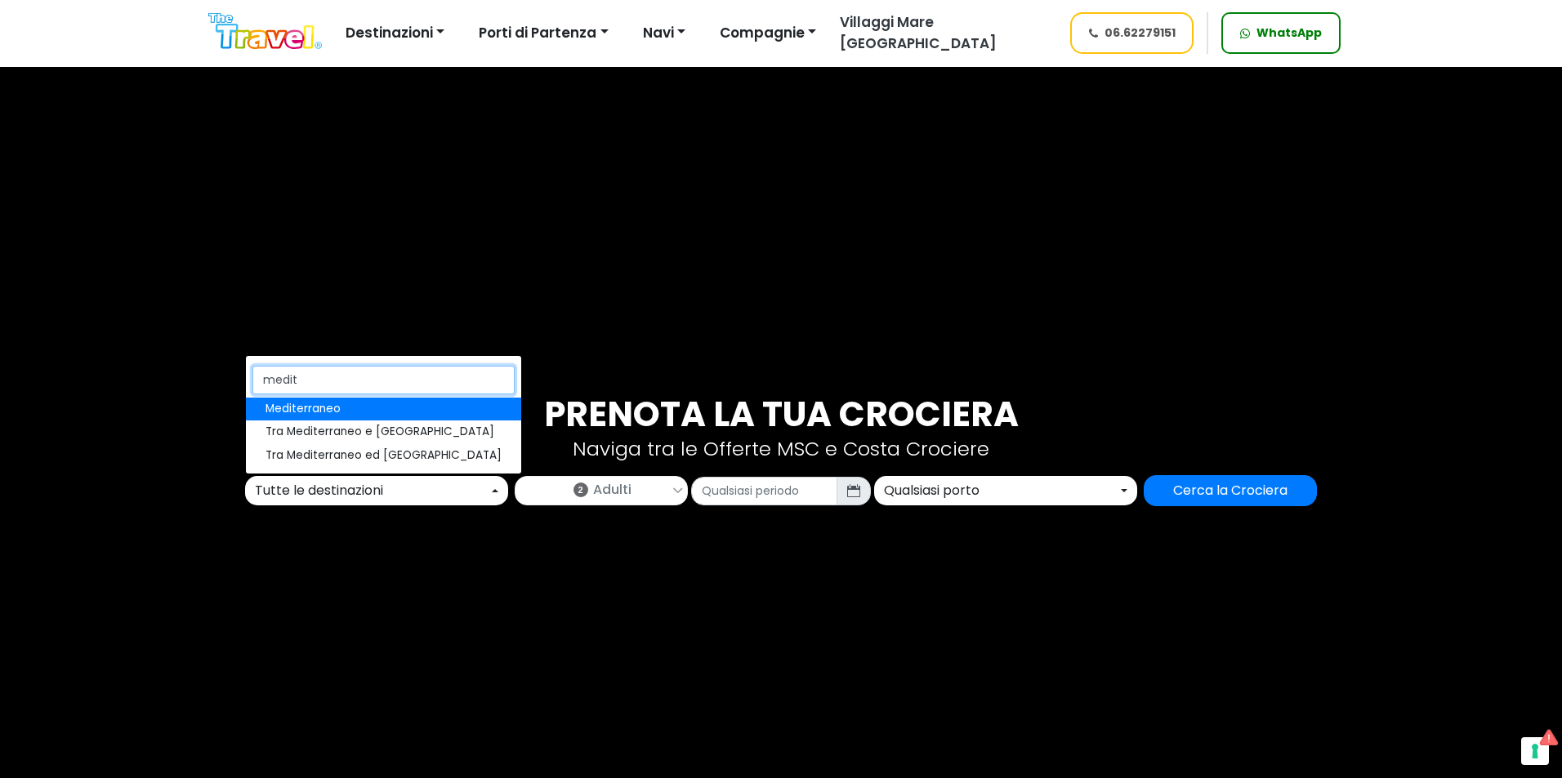
type input "medit"
click at [323, 411] on span "Mediterraneo" at bounding box center [302, 409] width 75 height 16
select select "MED"
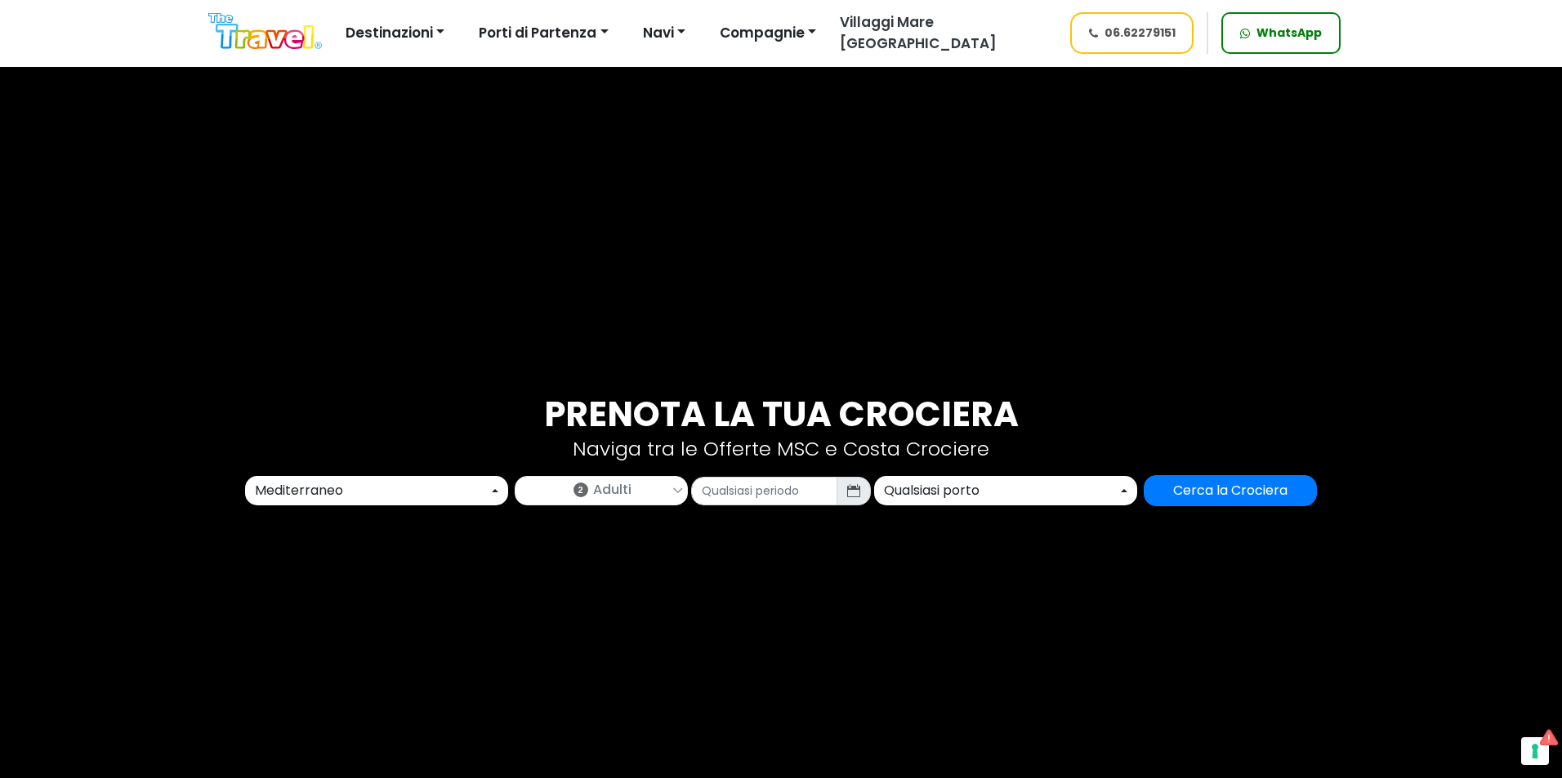
click at [596, 487] on span "Adulti" at bounding box center [612, 490] width 38 height 20
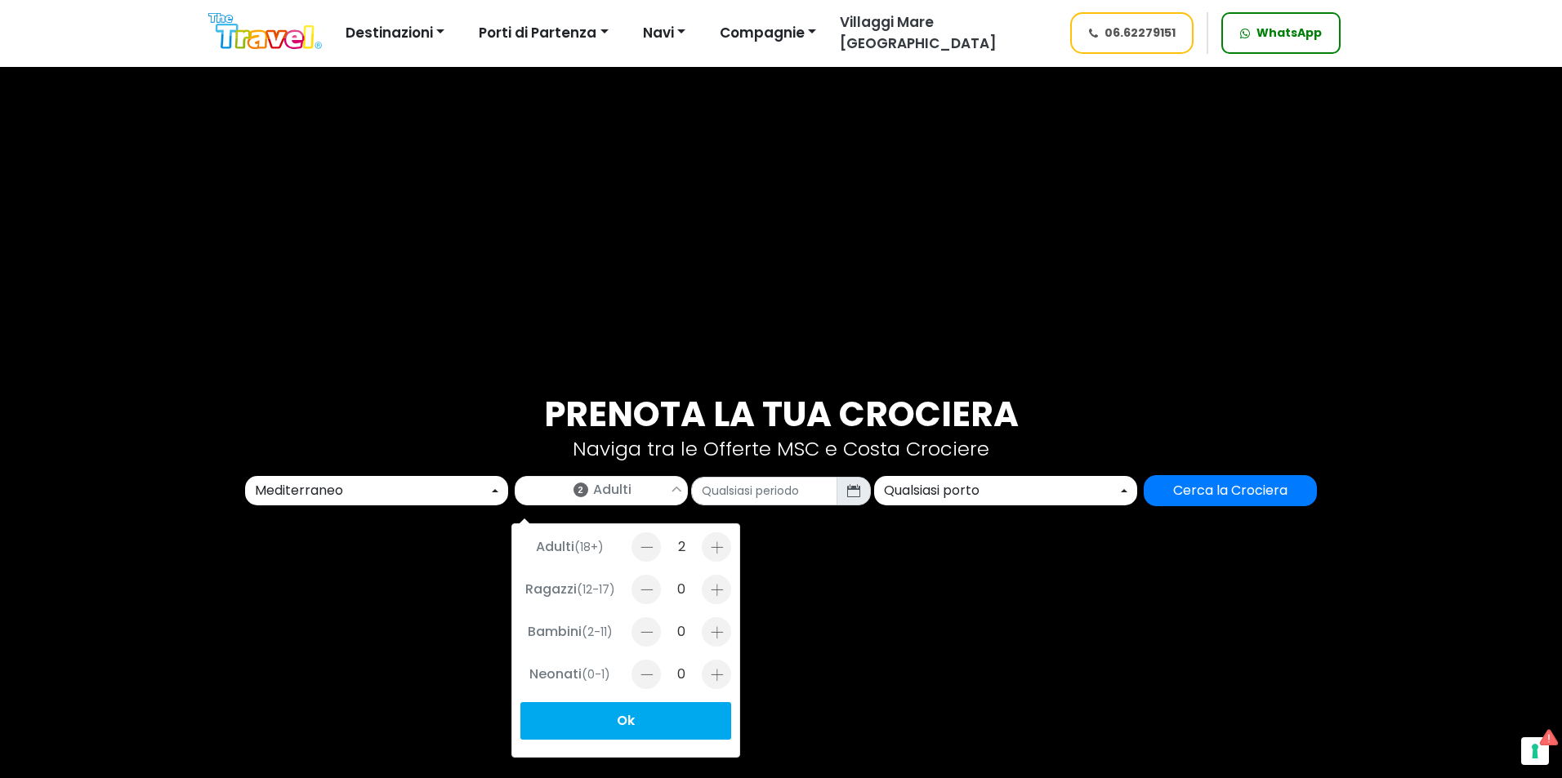
click at [711, 633] on div at bounding box center [716, 632] width 29 height 29
type input "1"
click at [778, 502] on input "text" at bounding box center [764, 491] width 146 height 29
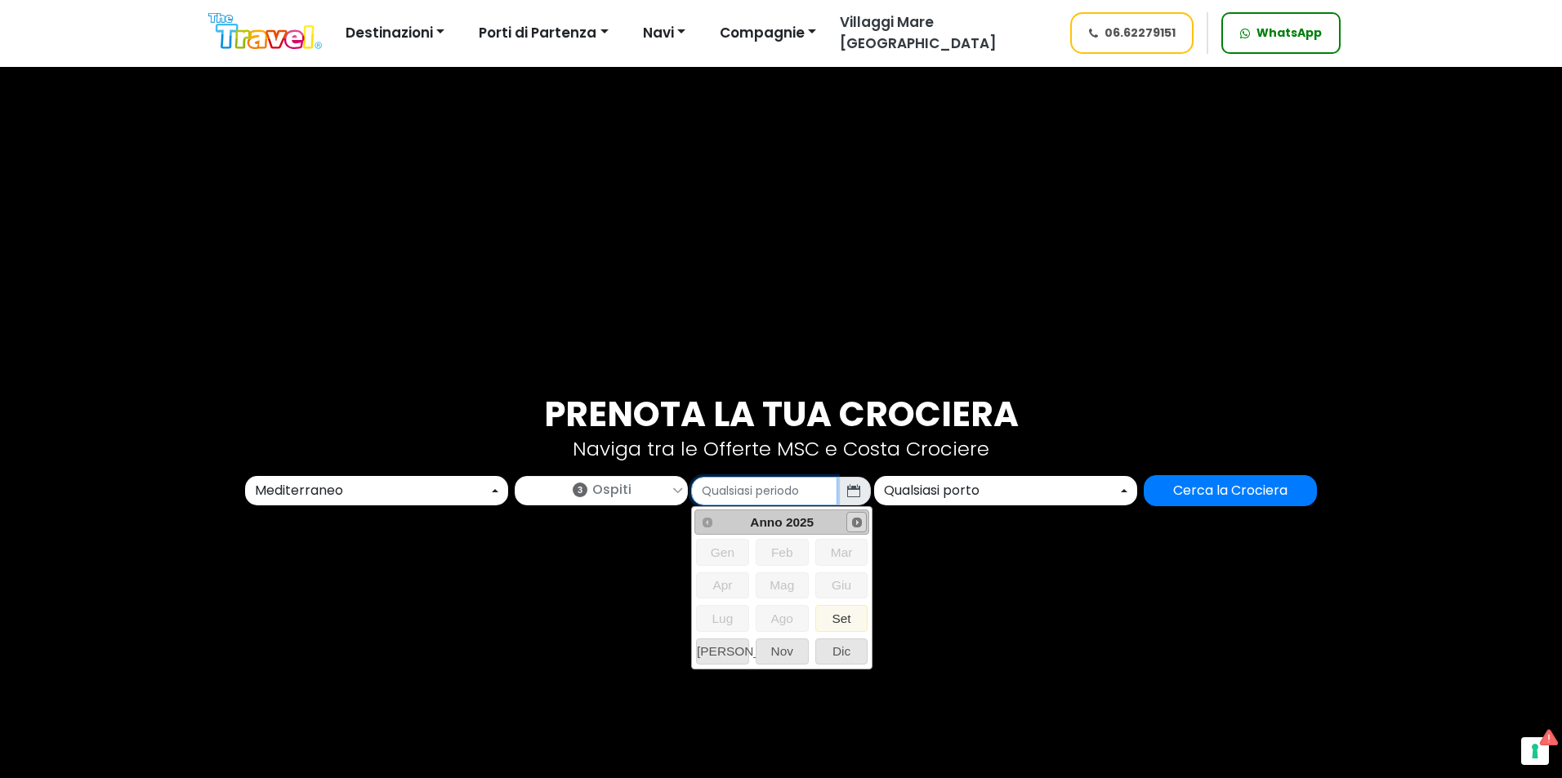
click at [851, 520] on span "Next" at bounding box center [856, 522] width 13 height 13
click at [858, 522] on span "Next" at bounding box center [856, 522] width 13 height 13
click at [706, 516] on span "Prev" at bounding box center [707, 522] width 13 height 13
click at [837, 613] on span "Set" at bounding box center [841, 618] width 51 height 25
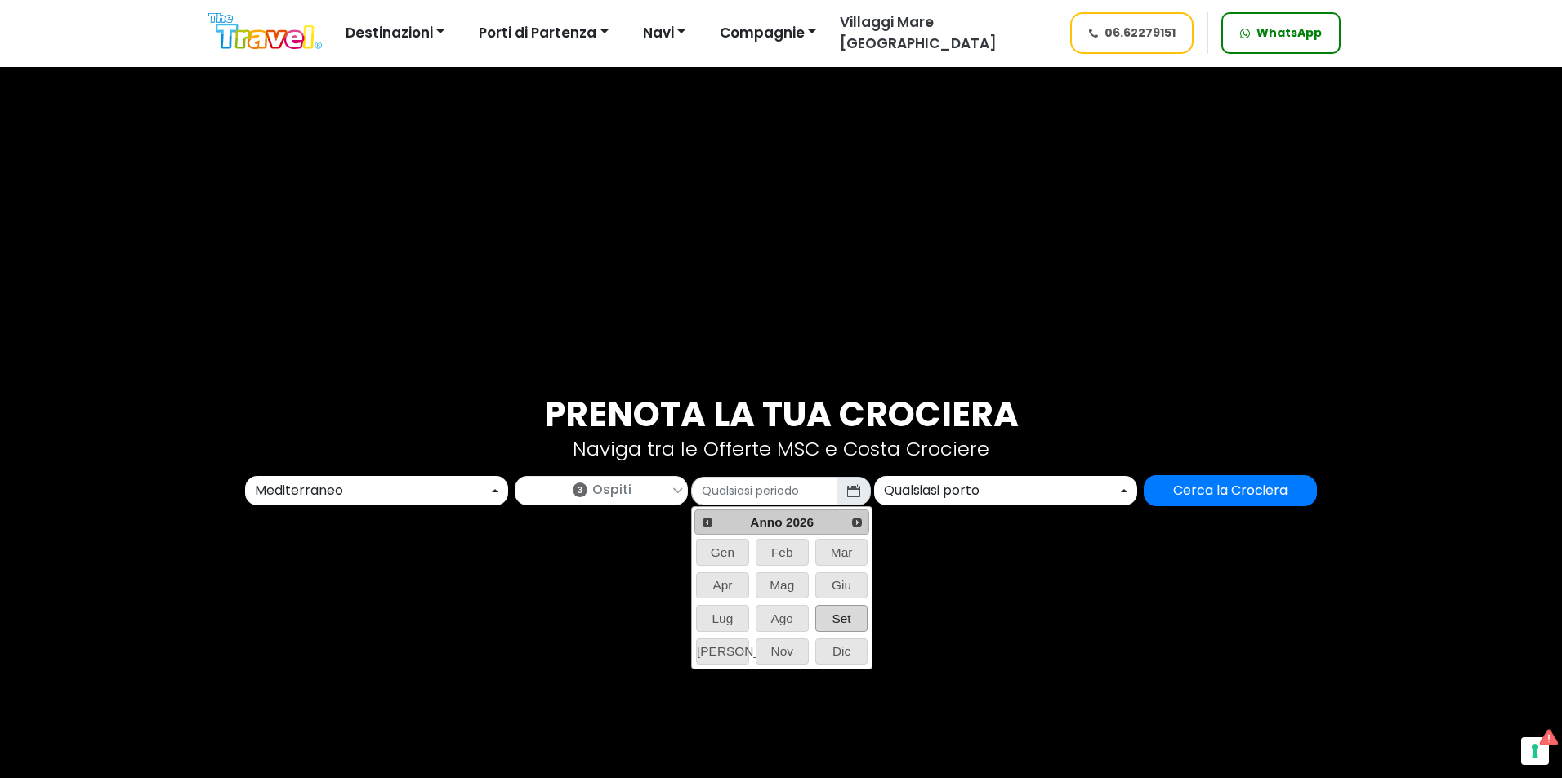
type input "09/2026"
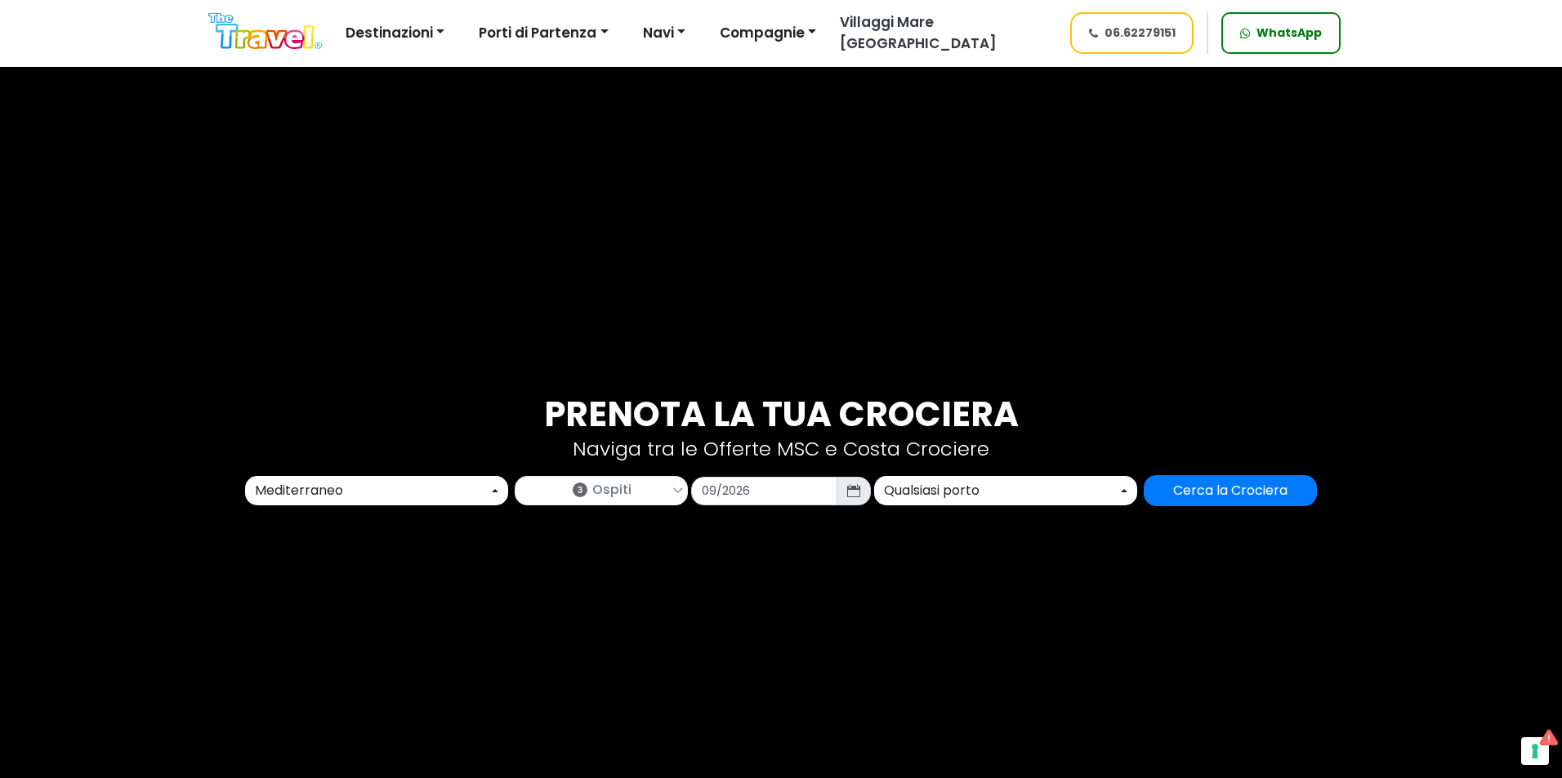
click at [948, 498] on div "Qualsiasi porto" at bounding box center [1001, 491] width 234 height 20
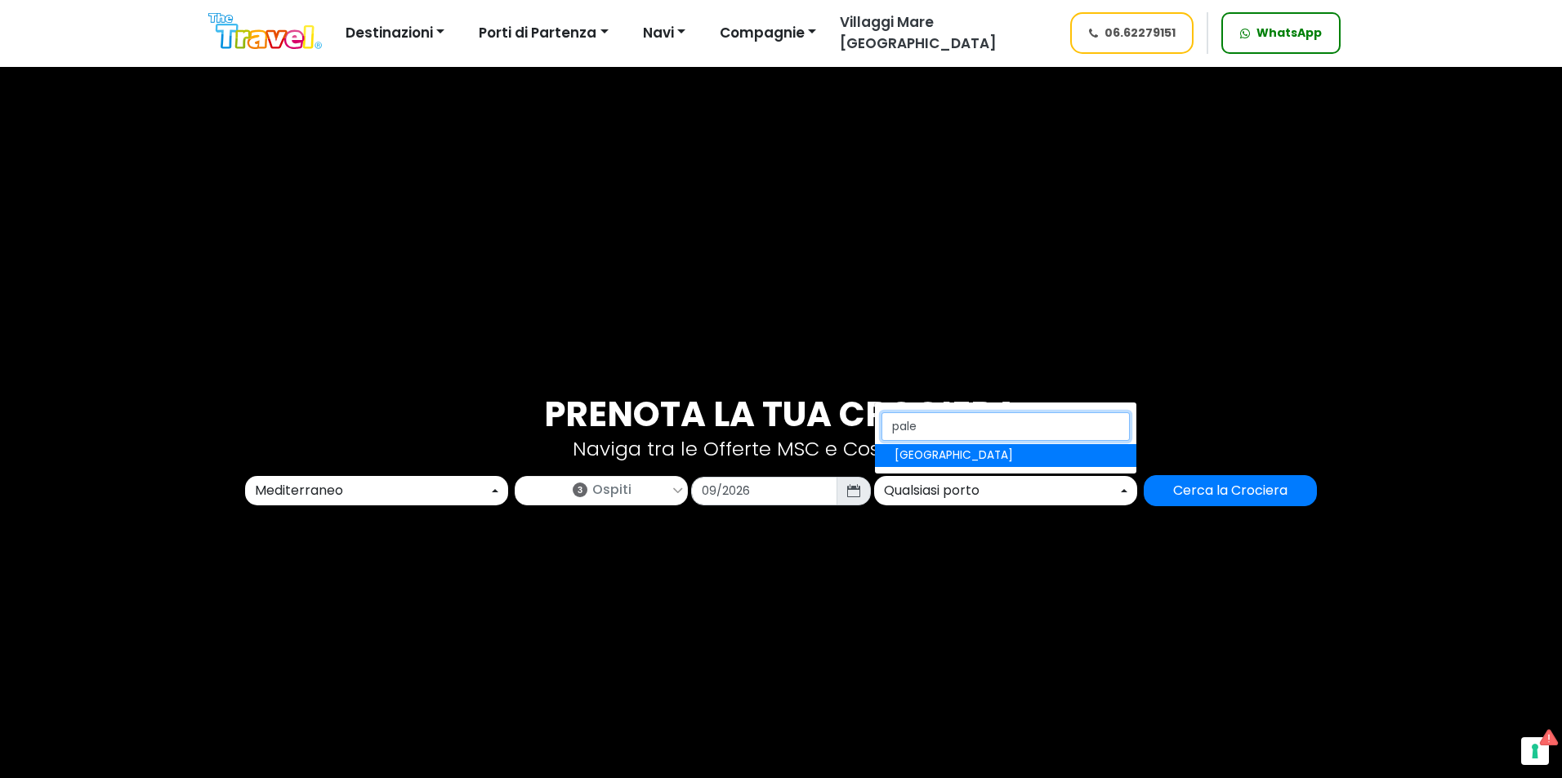
type input "pale"
click at [965, 453] on link "[GEOGRAPHIC_DATA]" at bounding box center [1005, 455] width 261 height 23
select select "PMO"
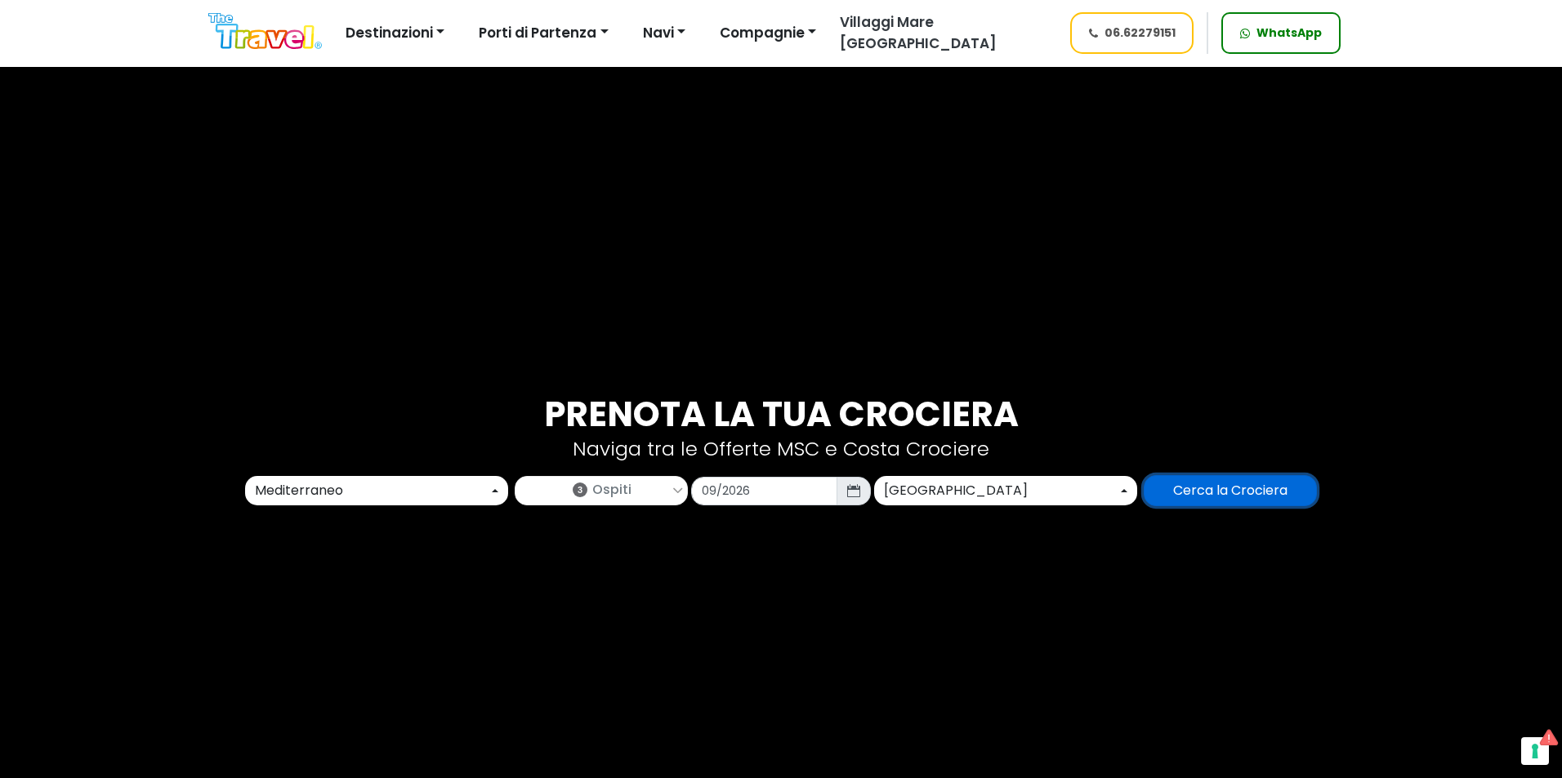
click at [1203, 482] on input "Cerca la Crociera" at bounding box center [1230, 490] width 173 height 31
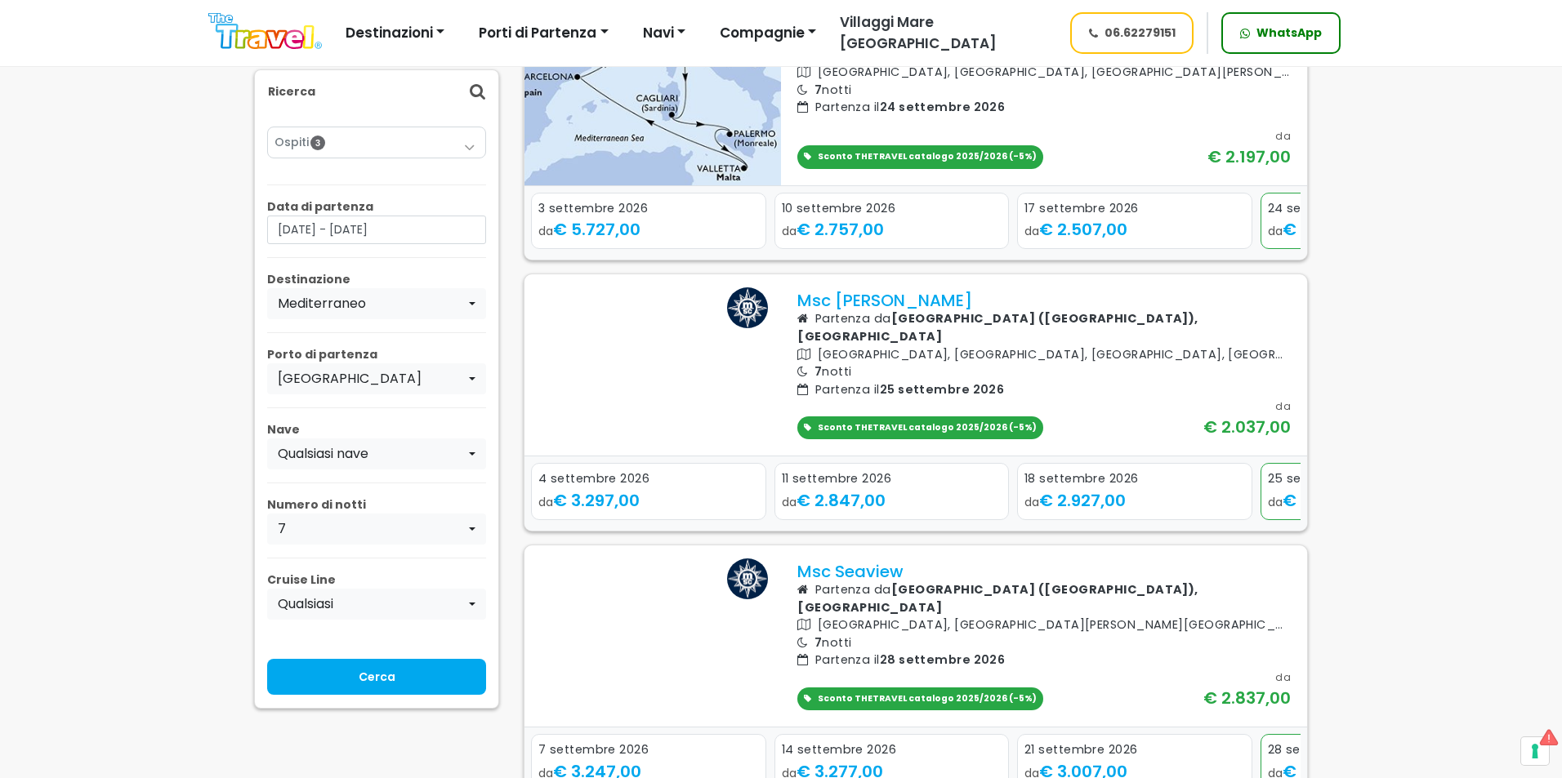
scroll to position [735, 0]
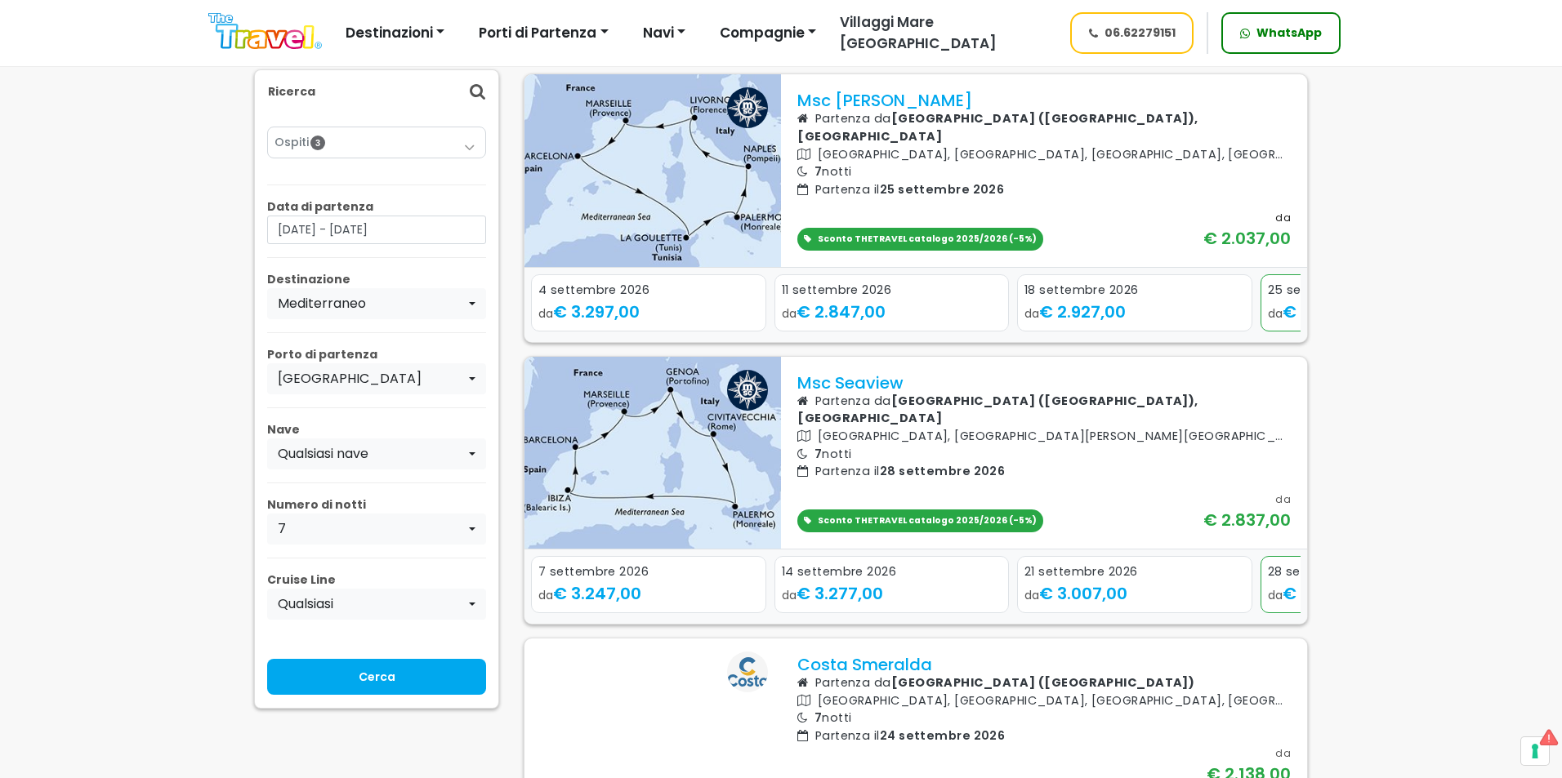
click at [858, 199] on p "Partenza il 25 settembre 2026" at bounding box center [1043, 190] width 493 height 18
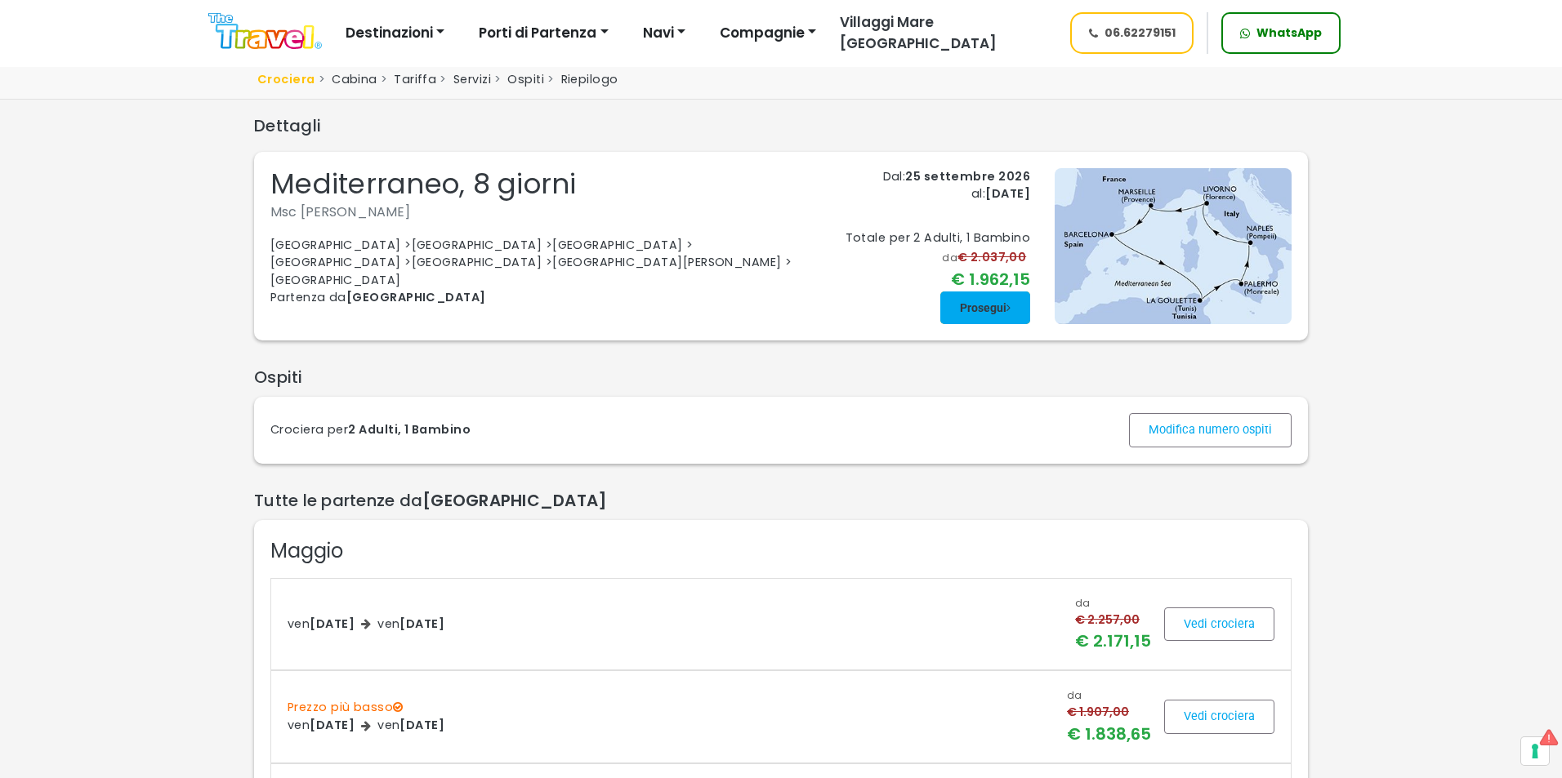
click at [1000, 313] on span at bounding box center [985, 307] width 90 height 39
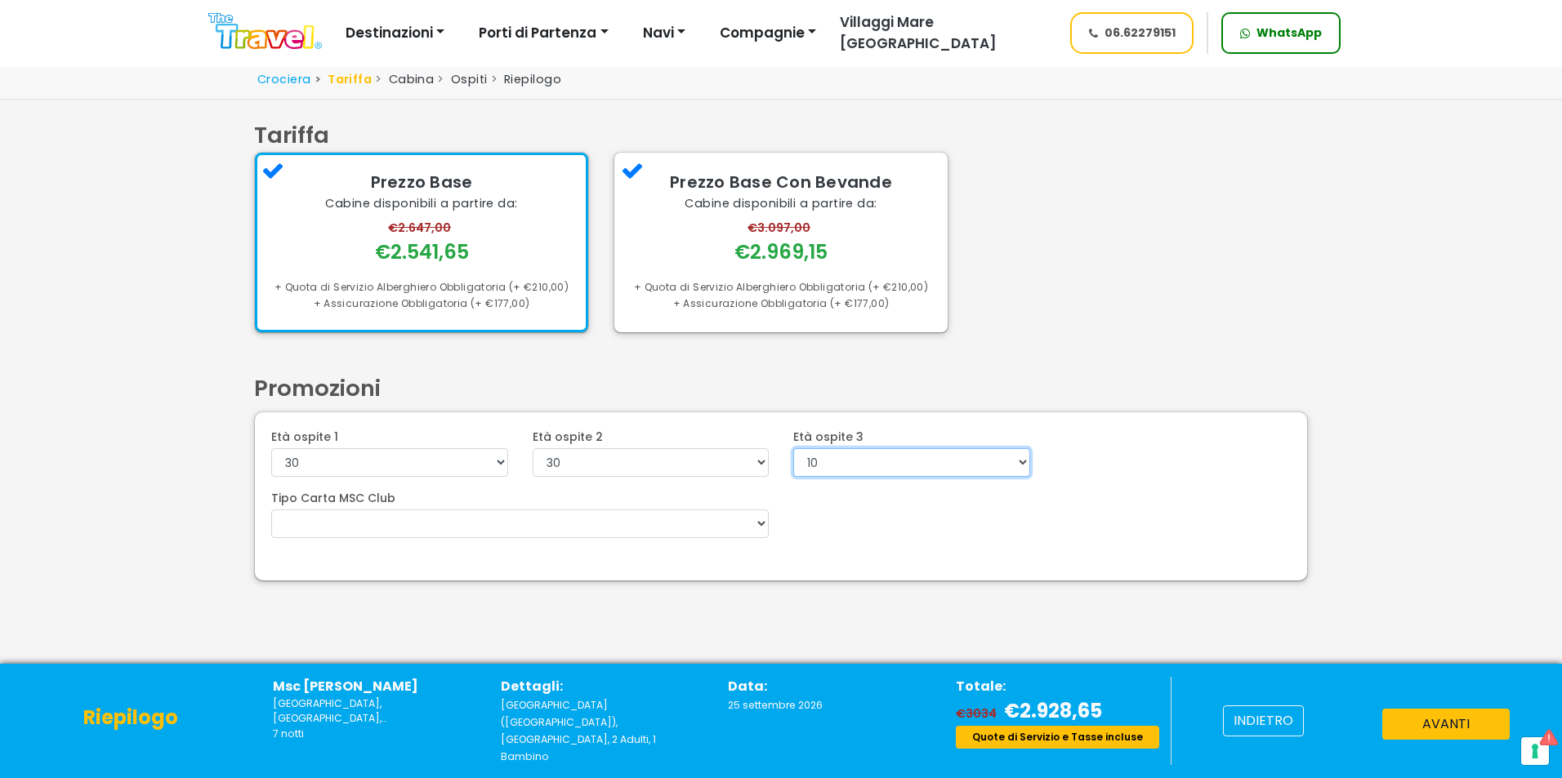
click at [859, 470] on select "0 1 2 3 4 5 6 7 8 9 10 11 12 13 14 15 16 17 18 19 20 21 22" at bounding box center [911, 462] width 237 height 29
select select "4"
click at [793, 448] on select "0 1 2 3 4 5 6 7 8 9 10 11 12 13 14 15 16 17 18 19 20 21 22" at bounding box center [911, 462] width 237 height 29
click at [1405, 736] on button "avanti" at bounding box center [1445, 724] width 127 height 31
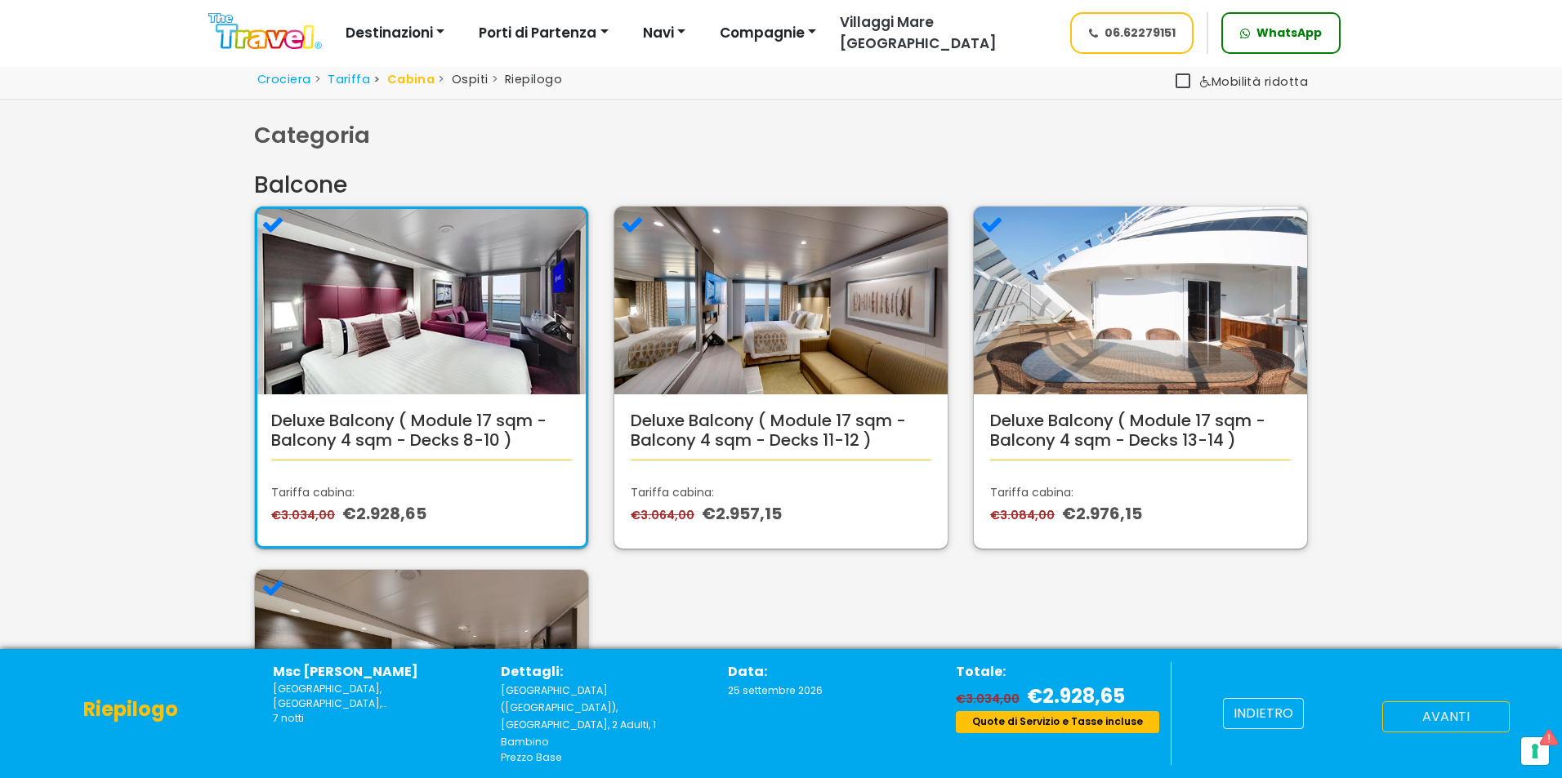
click at [1436, 730] on button "avanti" at bounding box center [1445, 717] width 127 height 31
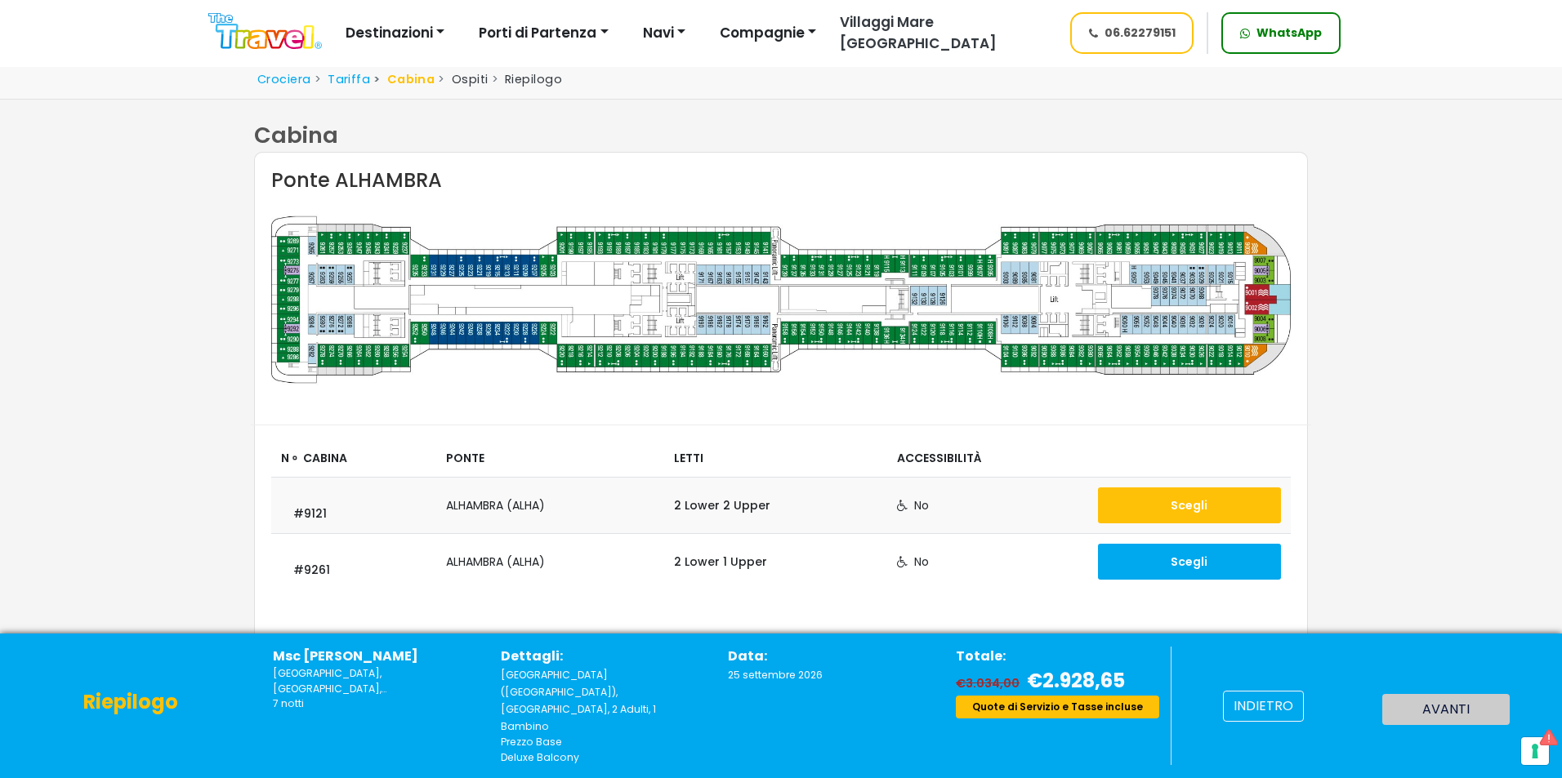
click at [1133, 506] on button "Scegli" at bounding box center [1189, 506] width 183 height 36
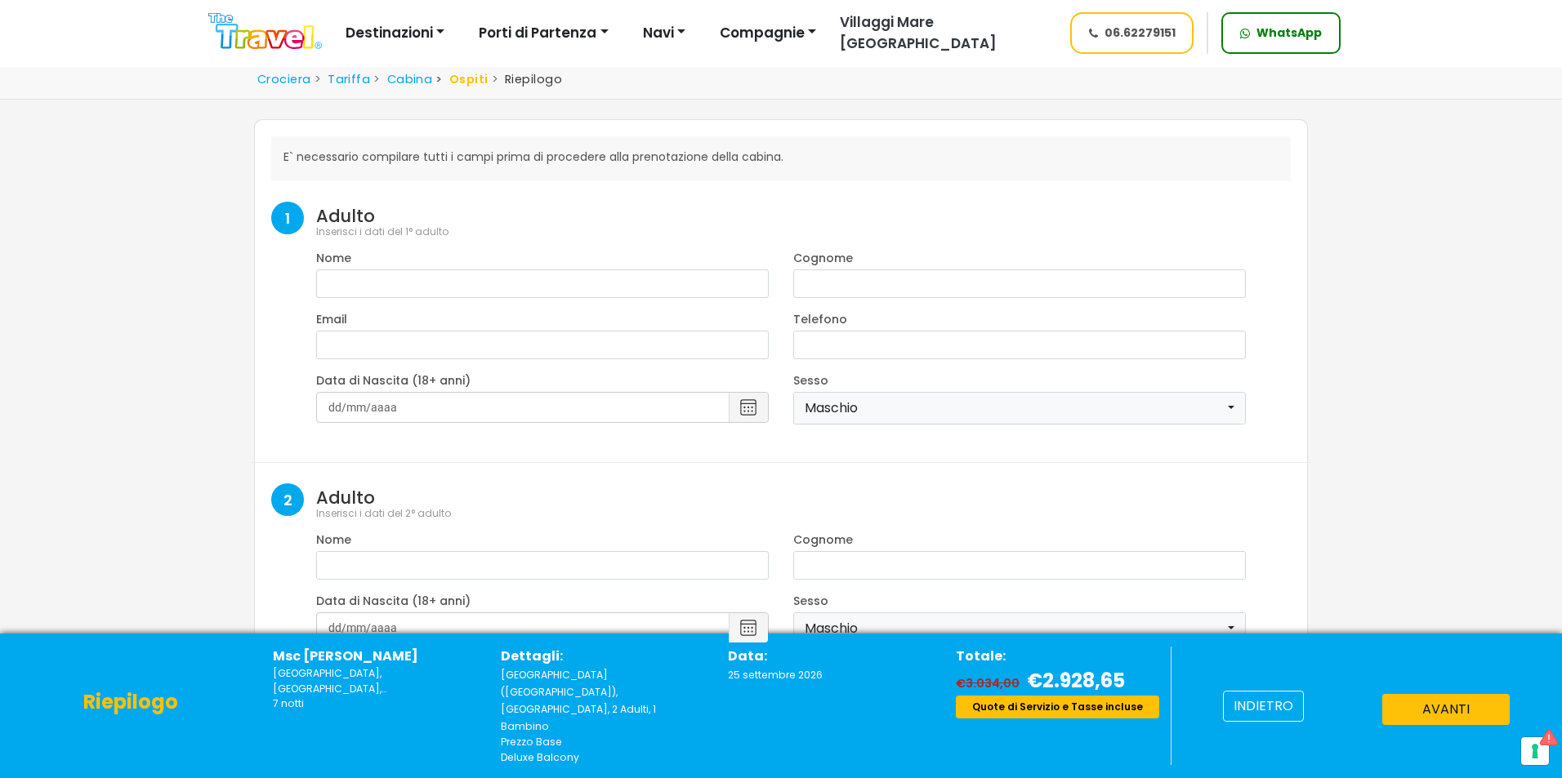
select select "8"
